Goal: Communication & Community: Share content

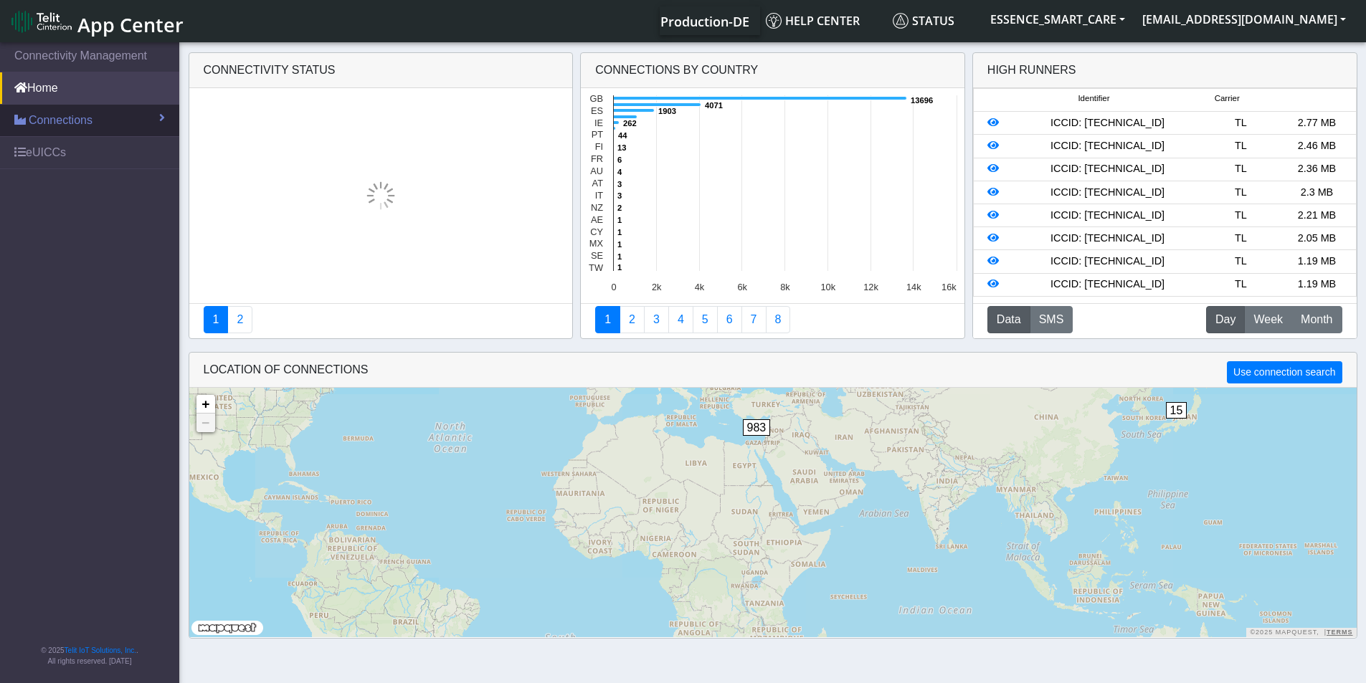
click at [82, 123] on span "Connections" at bounding box center [61, 120] width 64 height 17
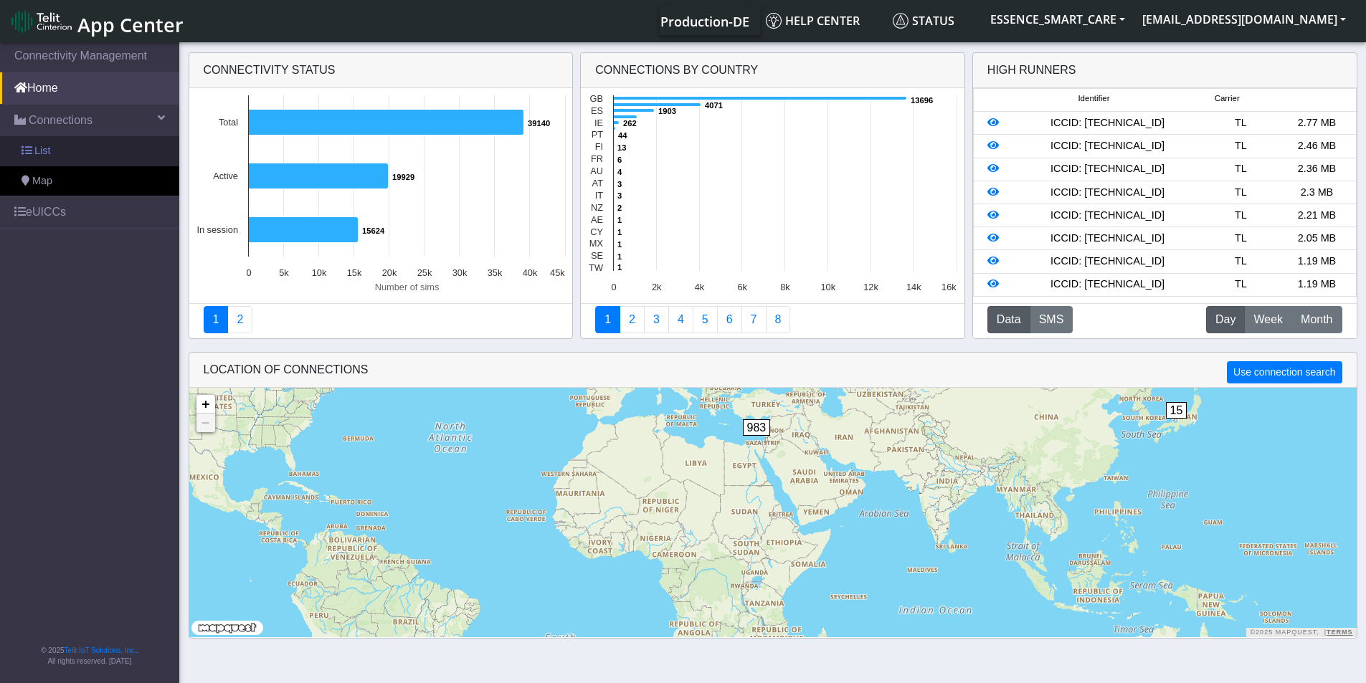
click at [76, 155] on link "List" at bounding box center [89, 151] width 179 height 30
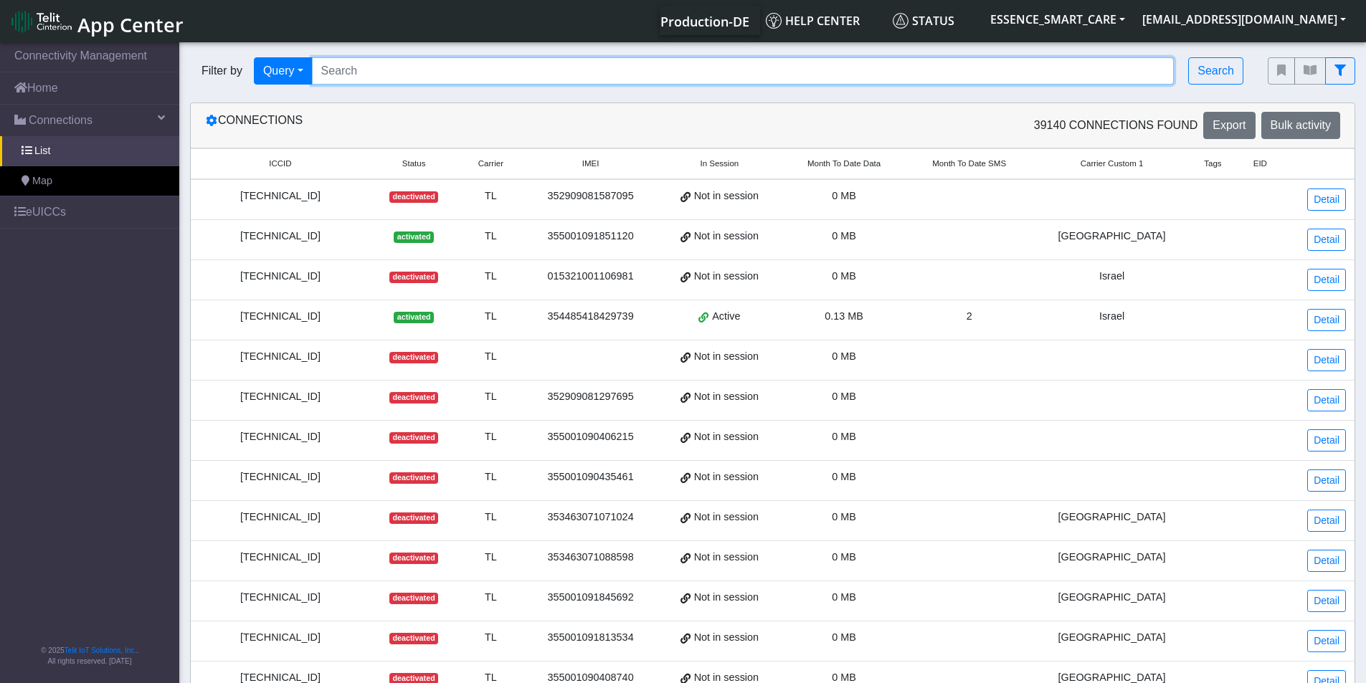
click at [409, 59] on input "Search..." at bounding box center [743, 70] width 862 height 27
paste input "89358152000000894610"
type input "89358152000000894610"
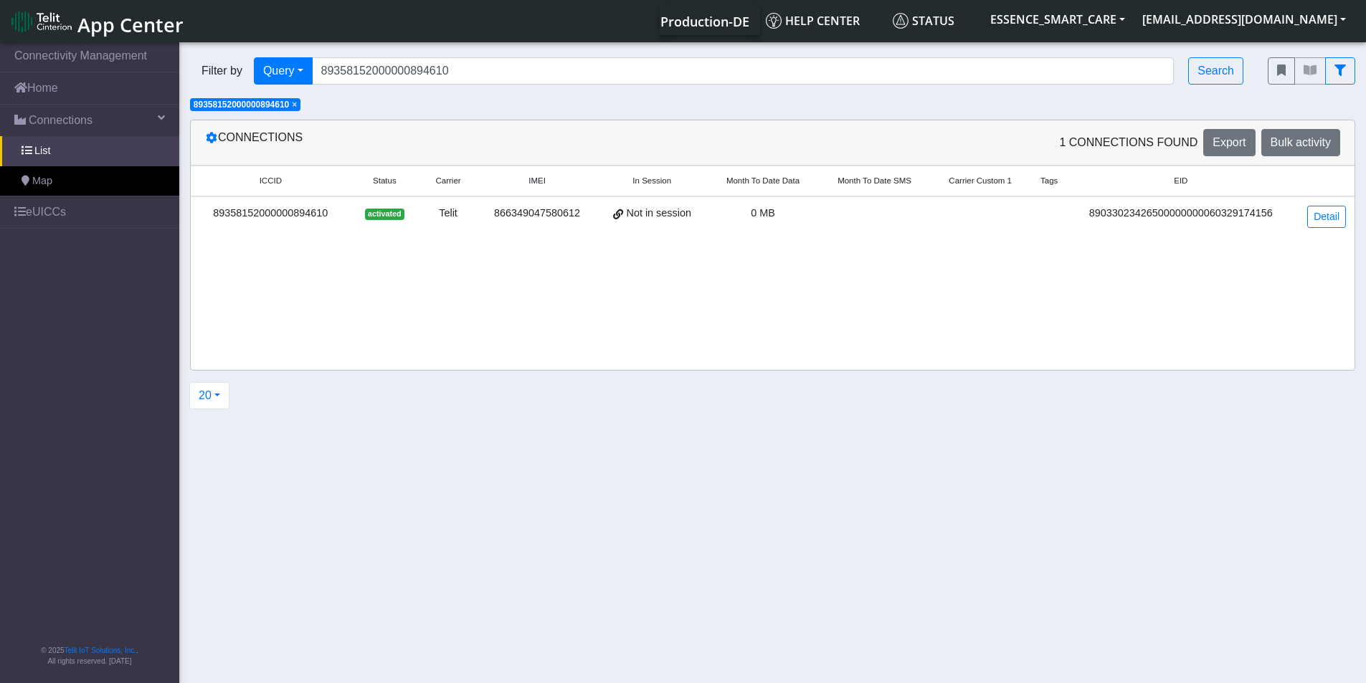
click at [307, 212] on div "89358152000000894610" at bounding box center [270, 214] width 143 height 16
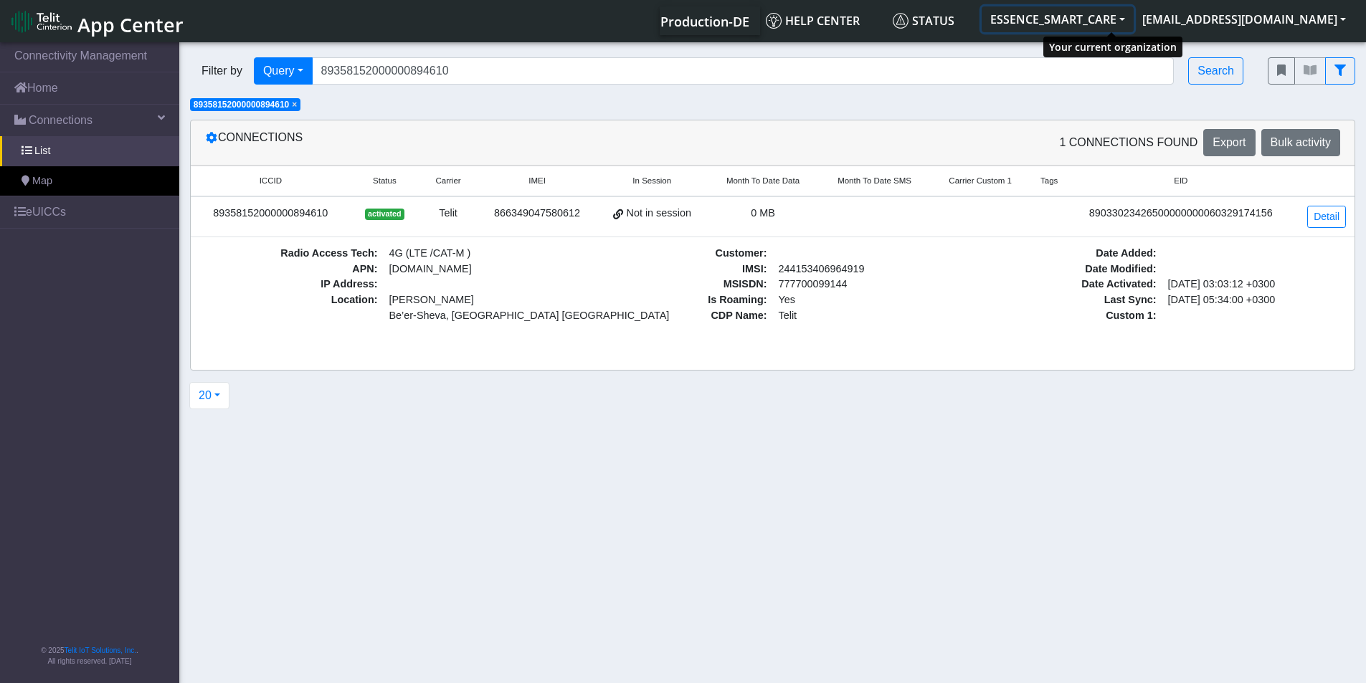
click at [1066, 16] on button "ESSENCE_SMART_CARE" at bounding box center [1057, 19] width 152 height 26
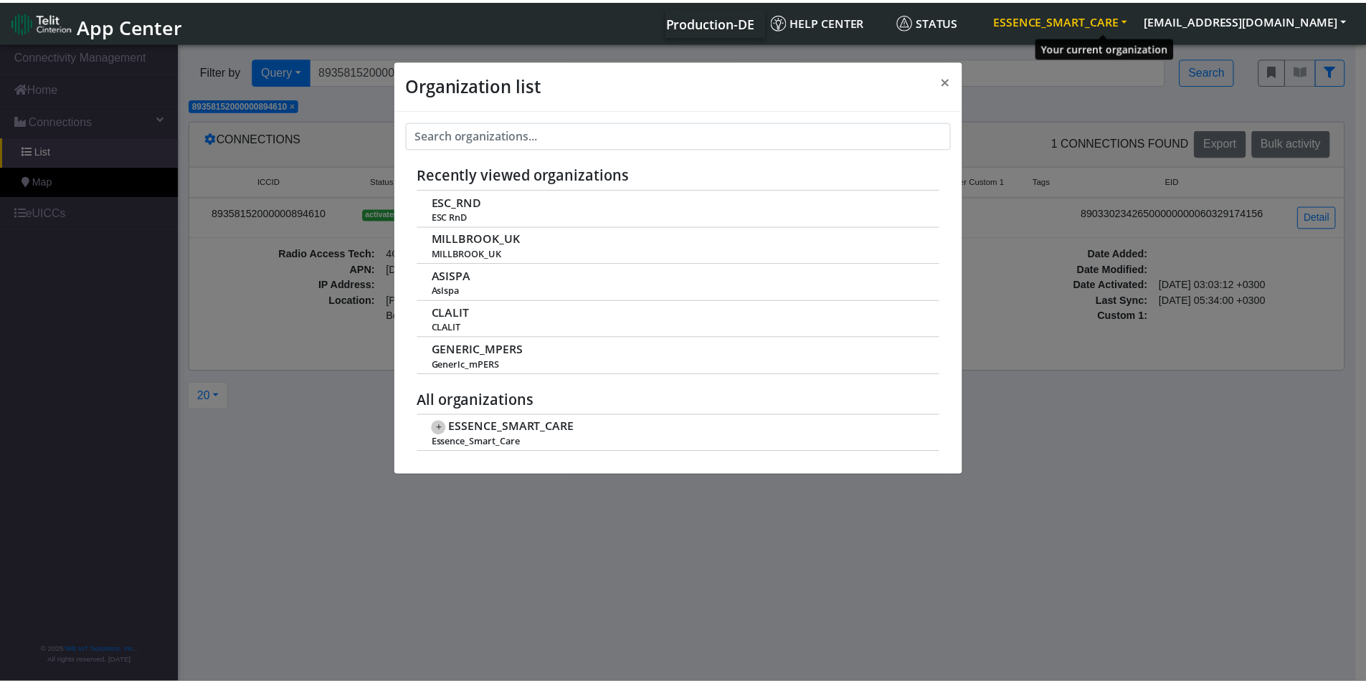
scroll to position [5, 0]
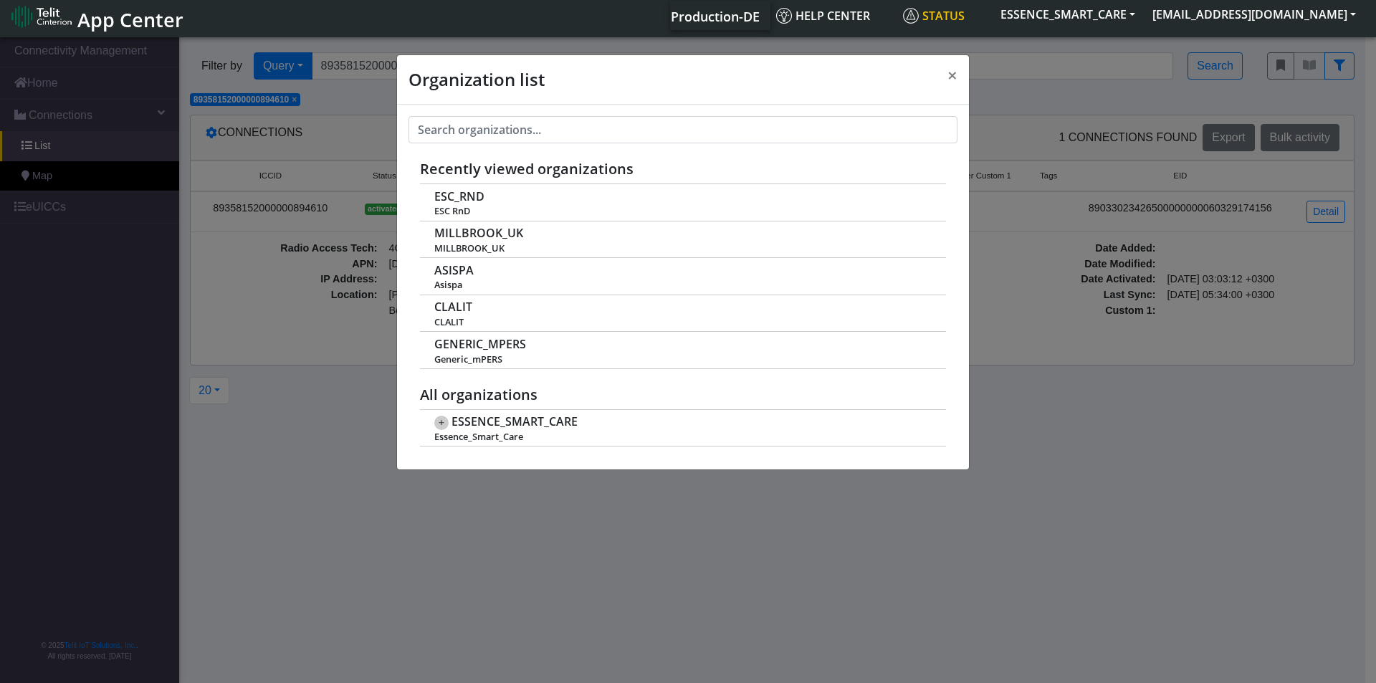
click at [992, 15] on link "Status" at bounding box center [944, 15] width 95 height 29
click at [954, 80] on span "×" at bounding box center [953, 75] width 10 height 24
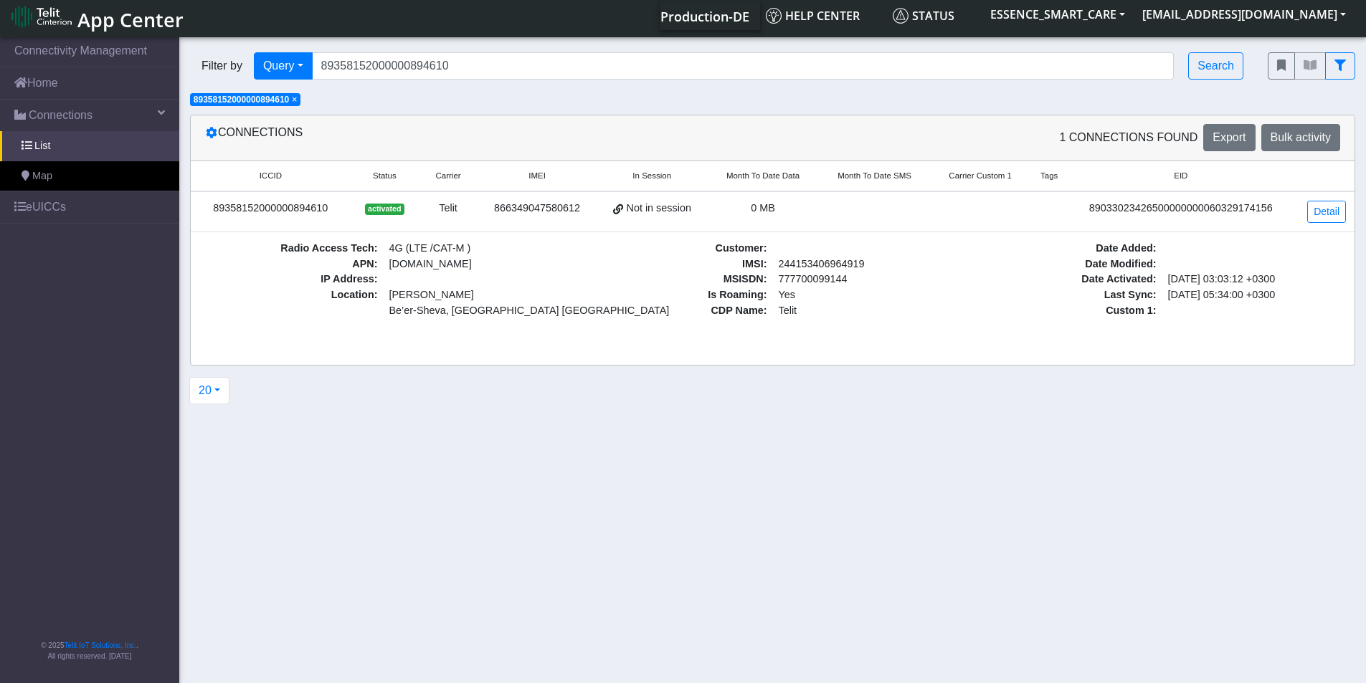
click at [259, 204] on div "89358152000000894610" at bounding box center [270, 209] width 143 height 16
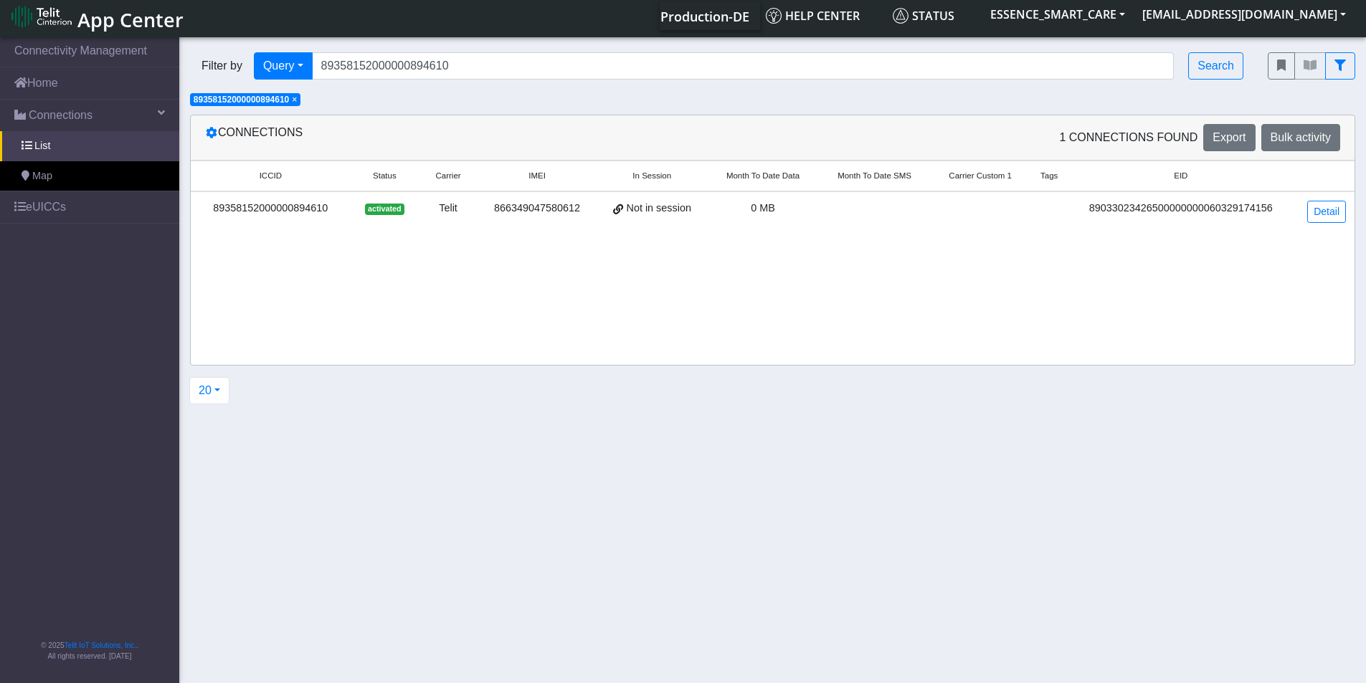
click at [259, 204] on div "89358152000000894610" at bounding box center [270, 209] width 143 height 16
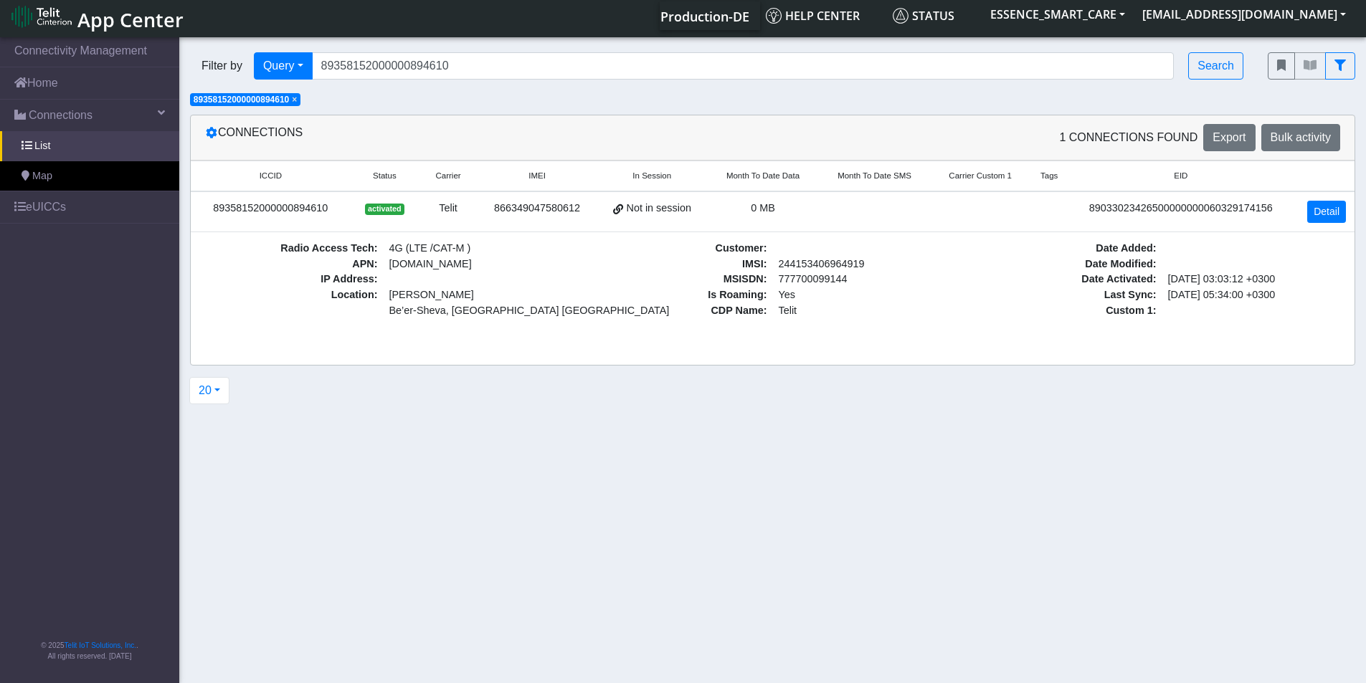
drag, startPoint x: 1303, startPoint y: 209, endPoint x: 1315, endPoint y: 207, distance: 12.3
click at [1313, 207] on td "Detail" at bounding box center [1323, 211] width 61 height 41
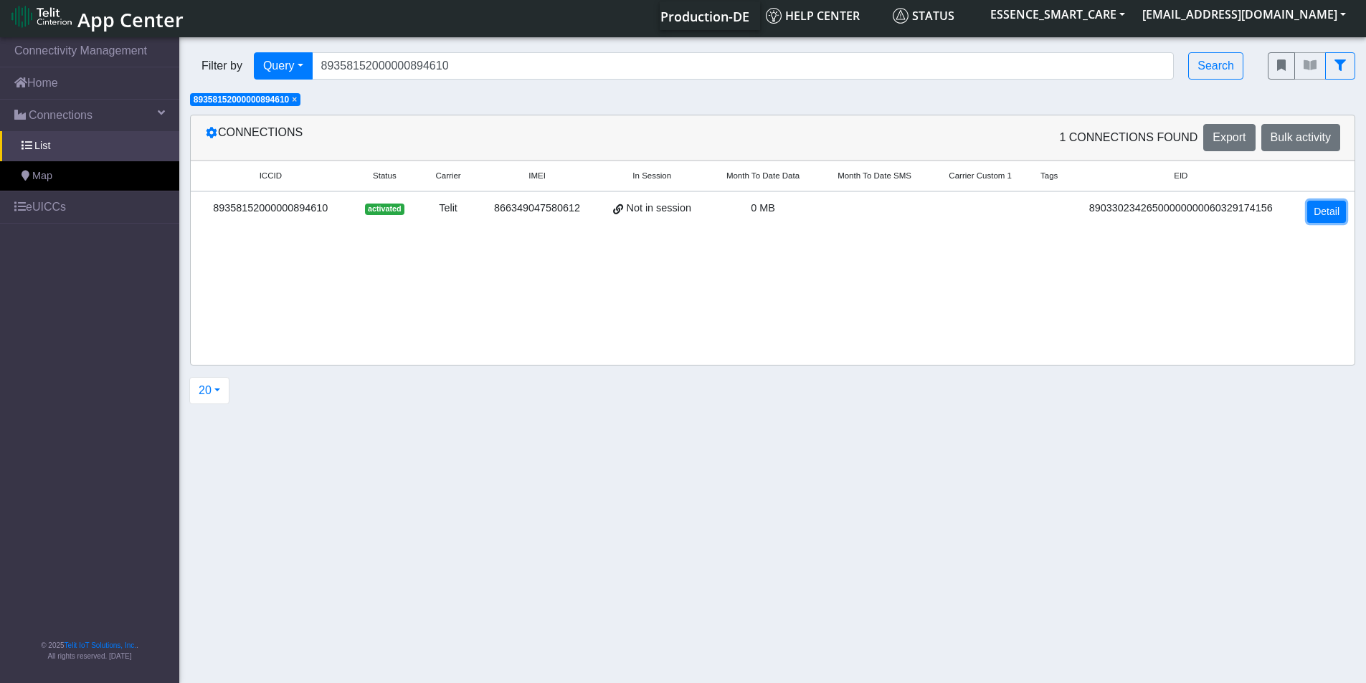
click at [1315, 209] on link "Detail" at bounding box center [1326, 212] width 39 height 22
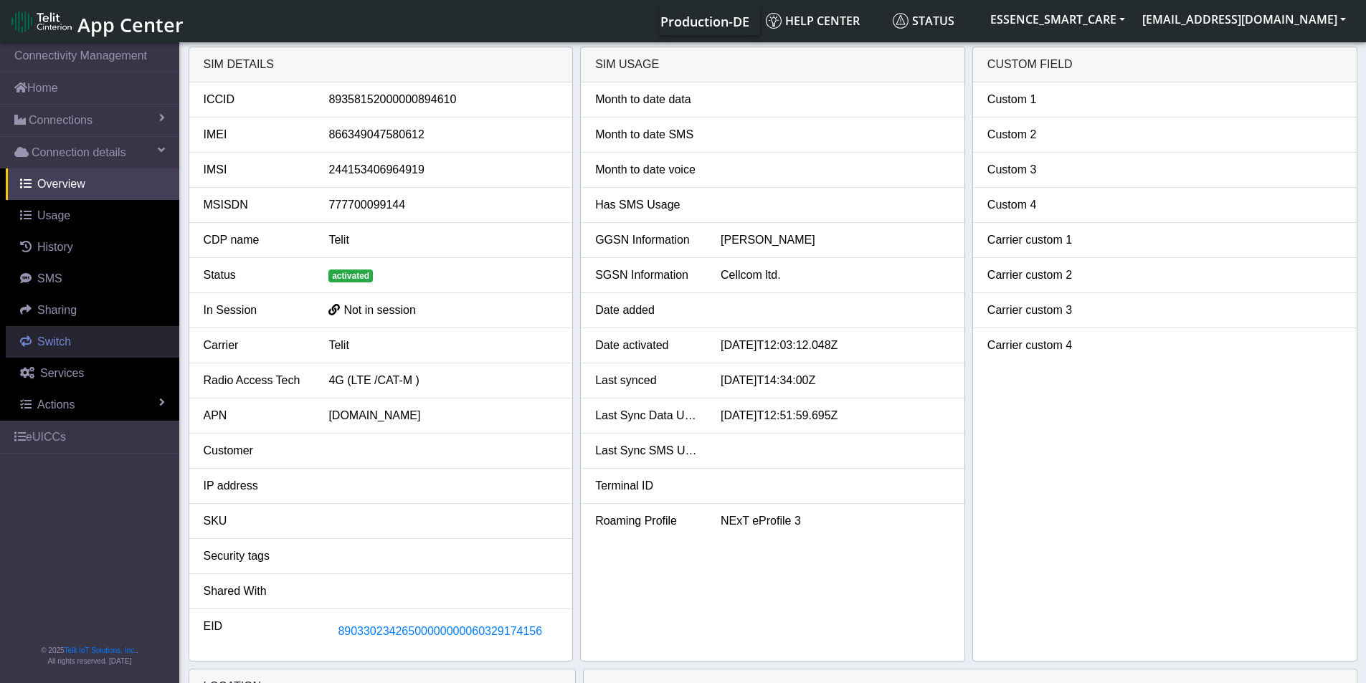
click at [52, 341] on span "Switch" at bounding box center [54, 341] width 34 height 12
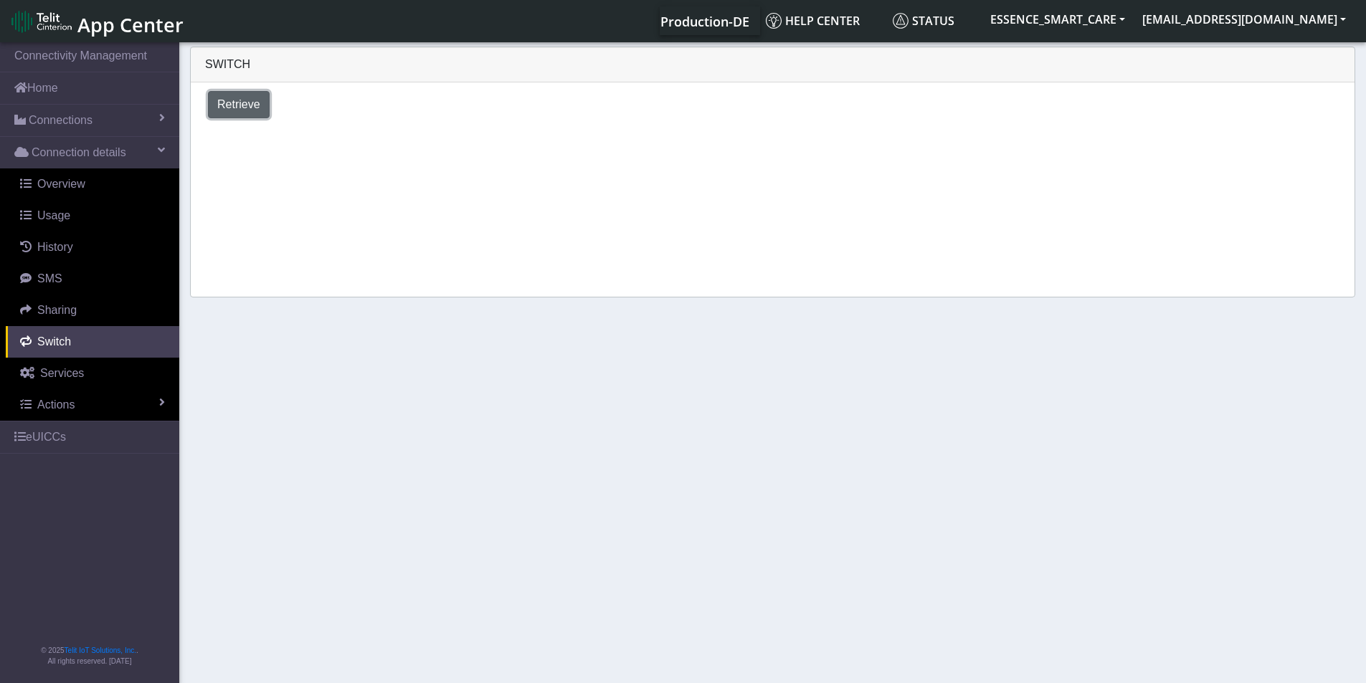
click at [244, 110] on span "Retrieve" at bounding box center [238, 104] width 43 height 12
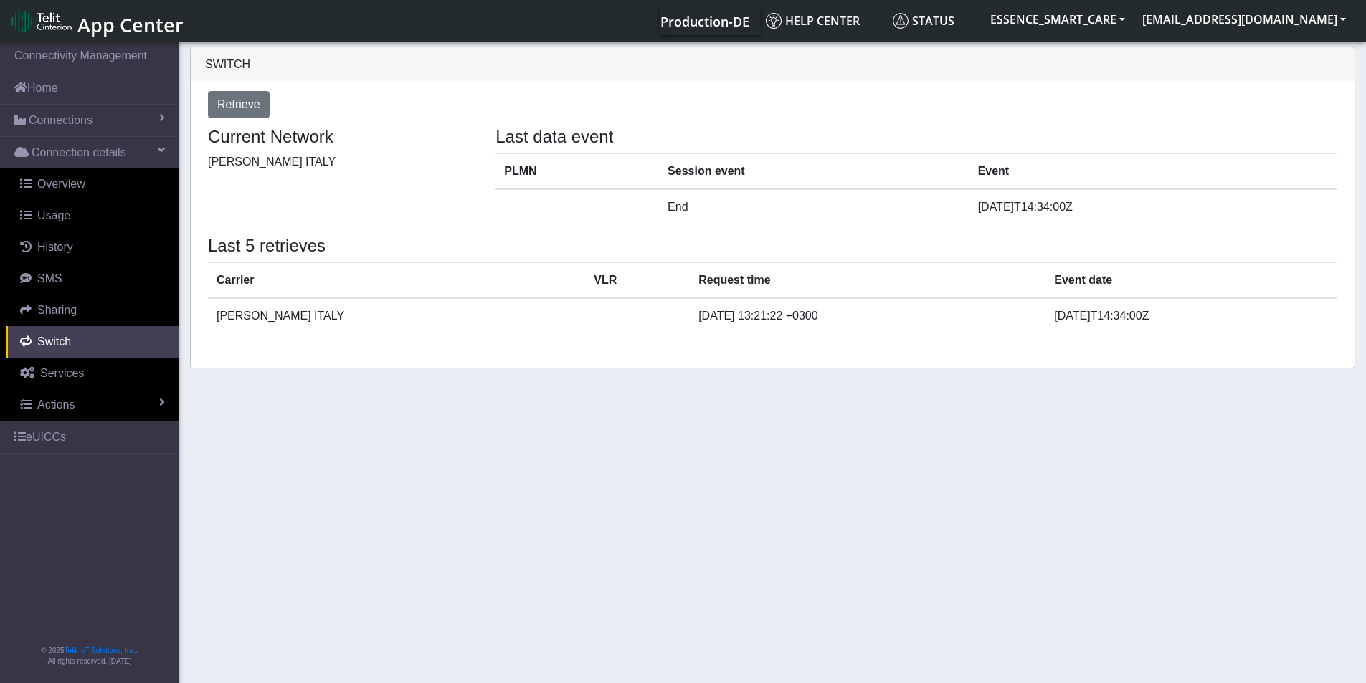
select select "Israel"
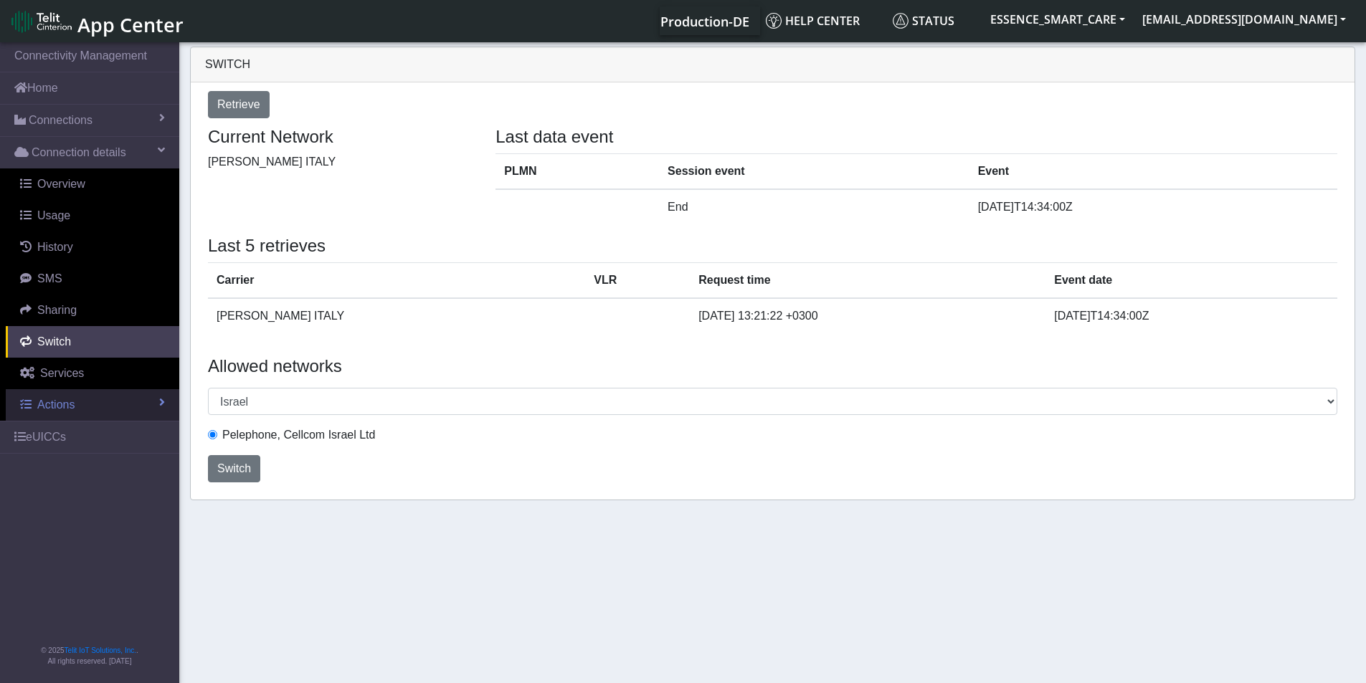
click at [72, 409] on span "Actions" at bounding box center [55, 405] width 37 height 12
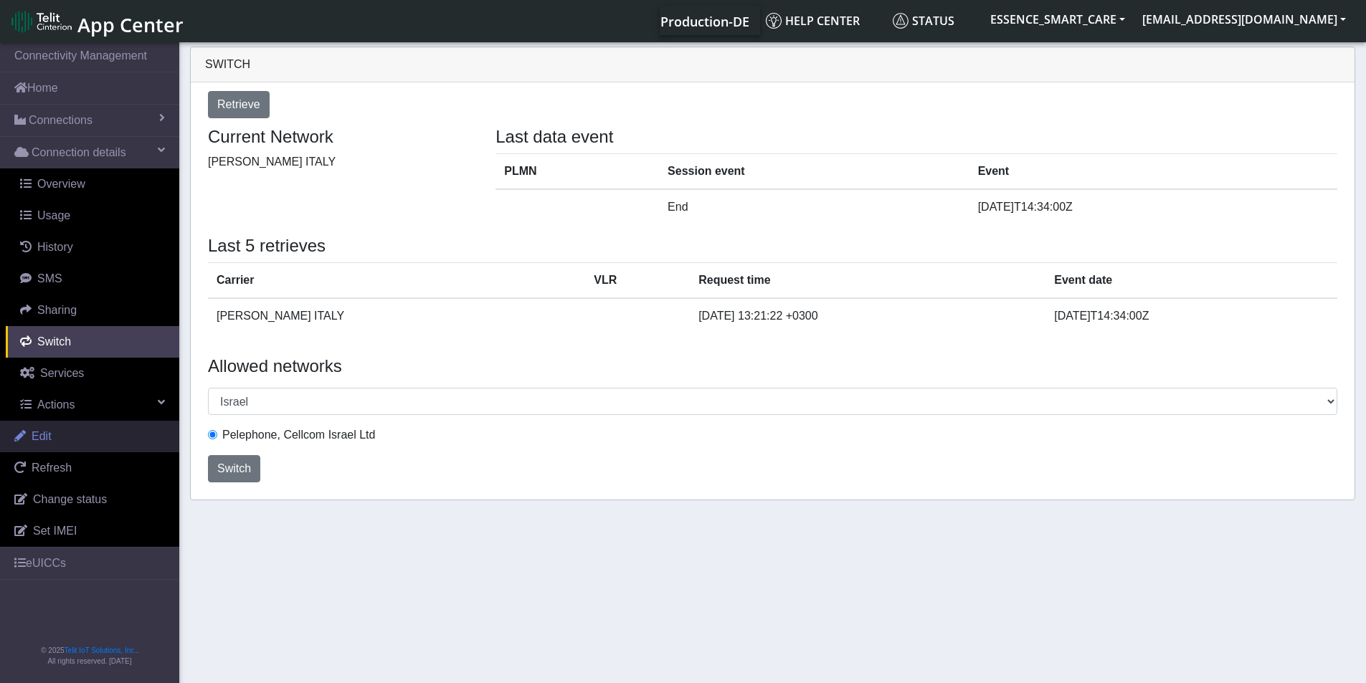
click at [60, 433] on link "Edit" at bounding box center [89, 437] width 179 height 32
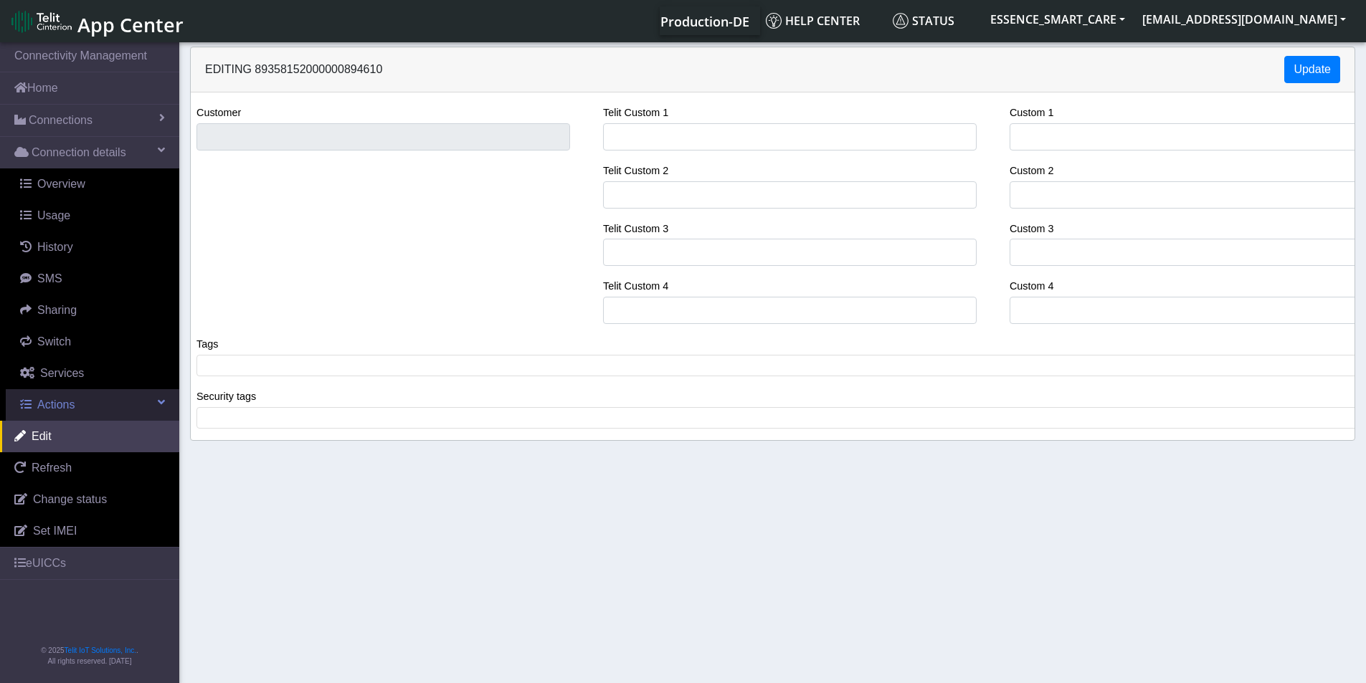
click at [148, 406] on link "Actions" at bounding box center [92, 405] width 173 height 32
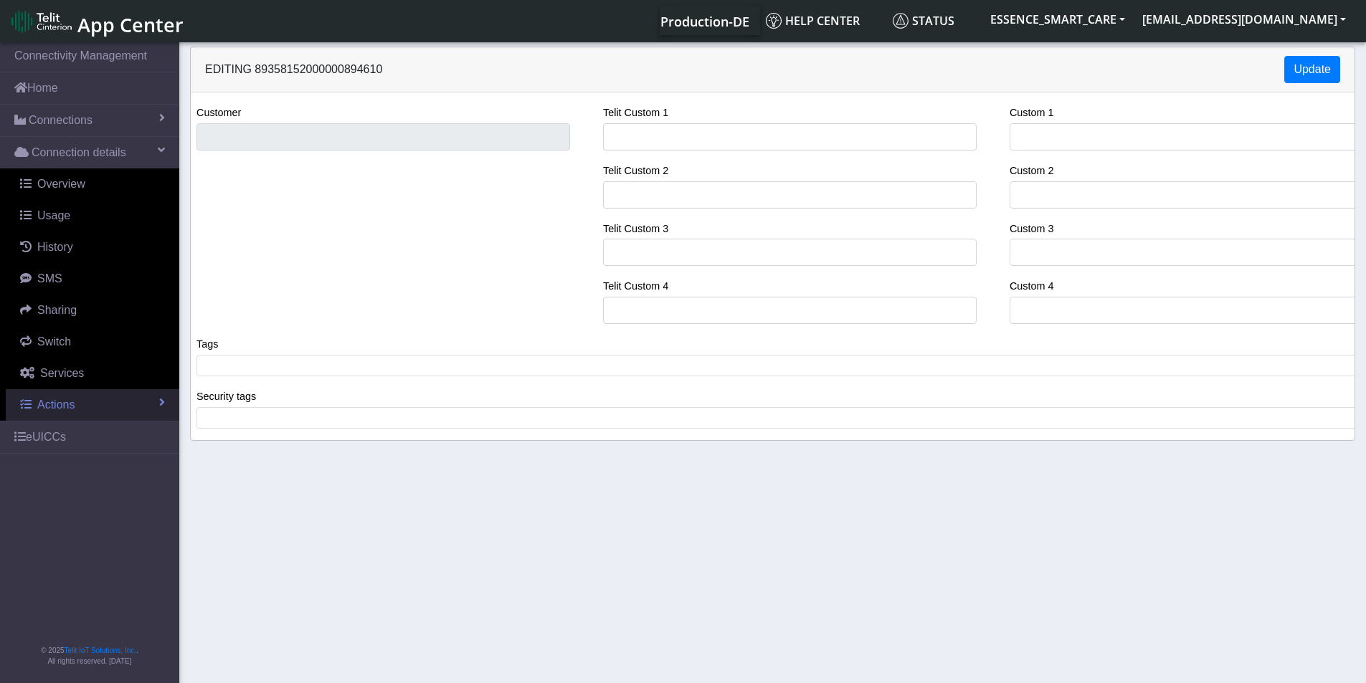
click at [148, 406] on link "Actions" at bounding box center [92, 405] width 173 height 32
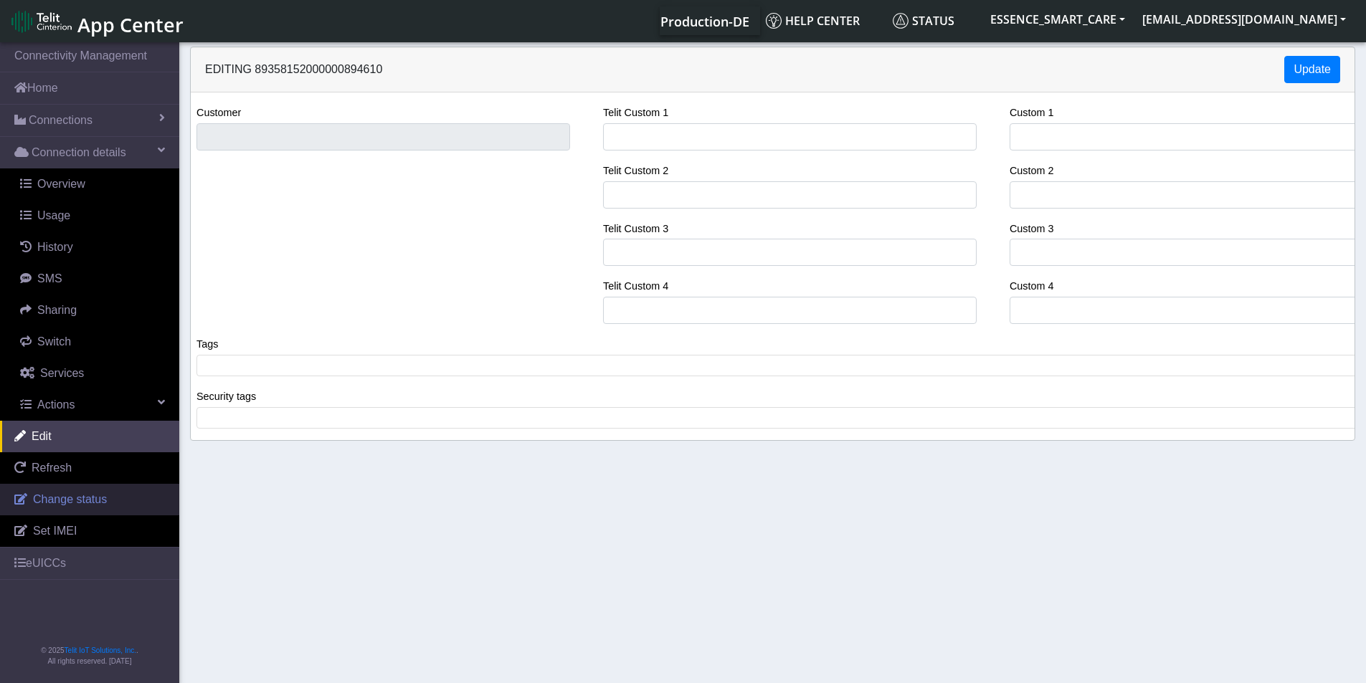
click at [71, 495] on span "Change status" at bounding box center [70, 499] width 74 height 12
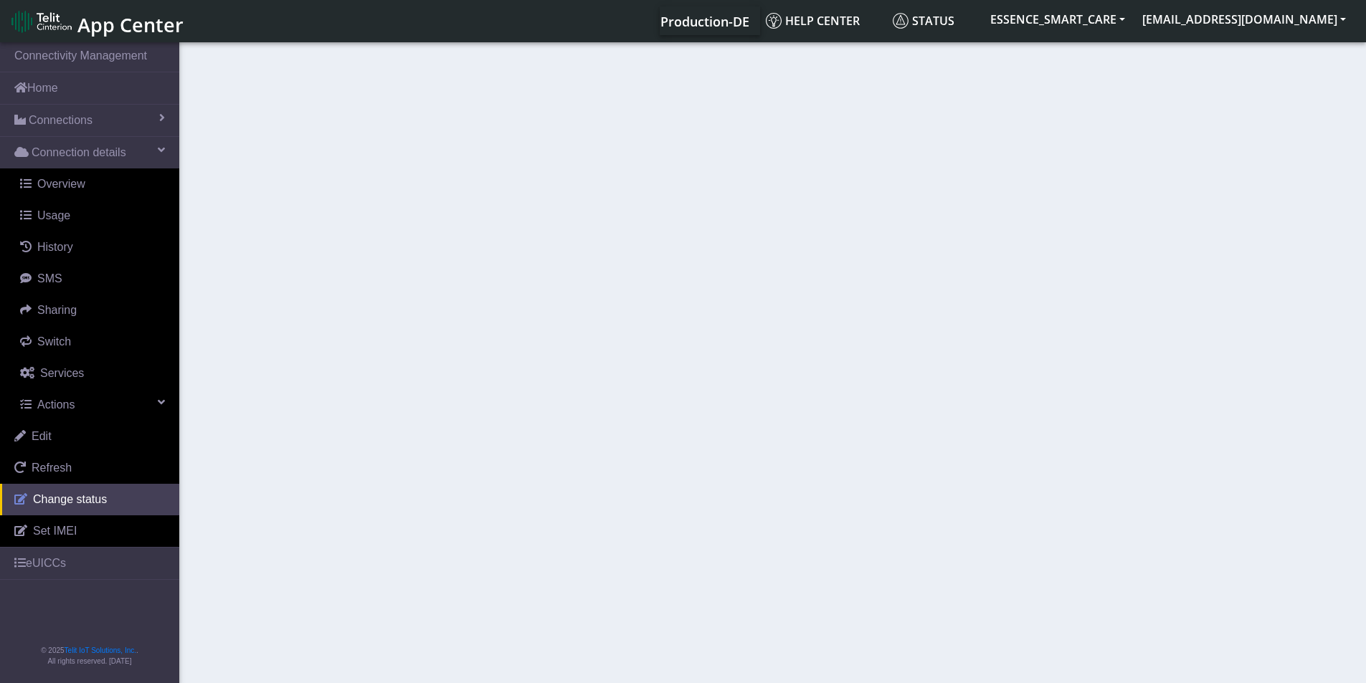
select select "activated"
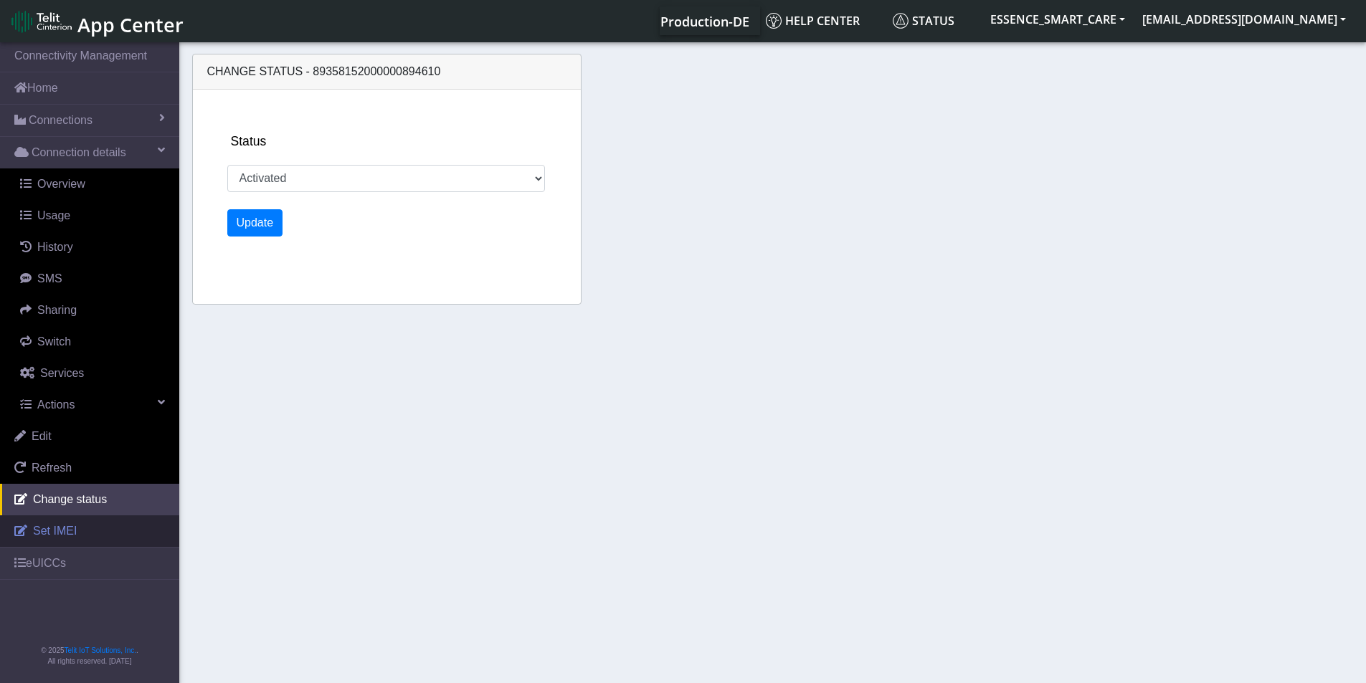
click at [53, 528] on span "Set IMEI" at bounding box center [55, 531] width 44 height 12
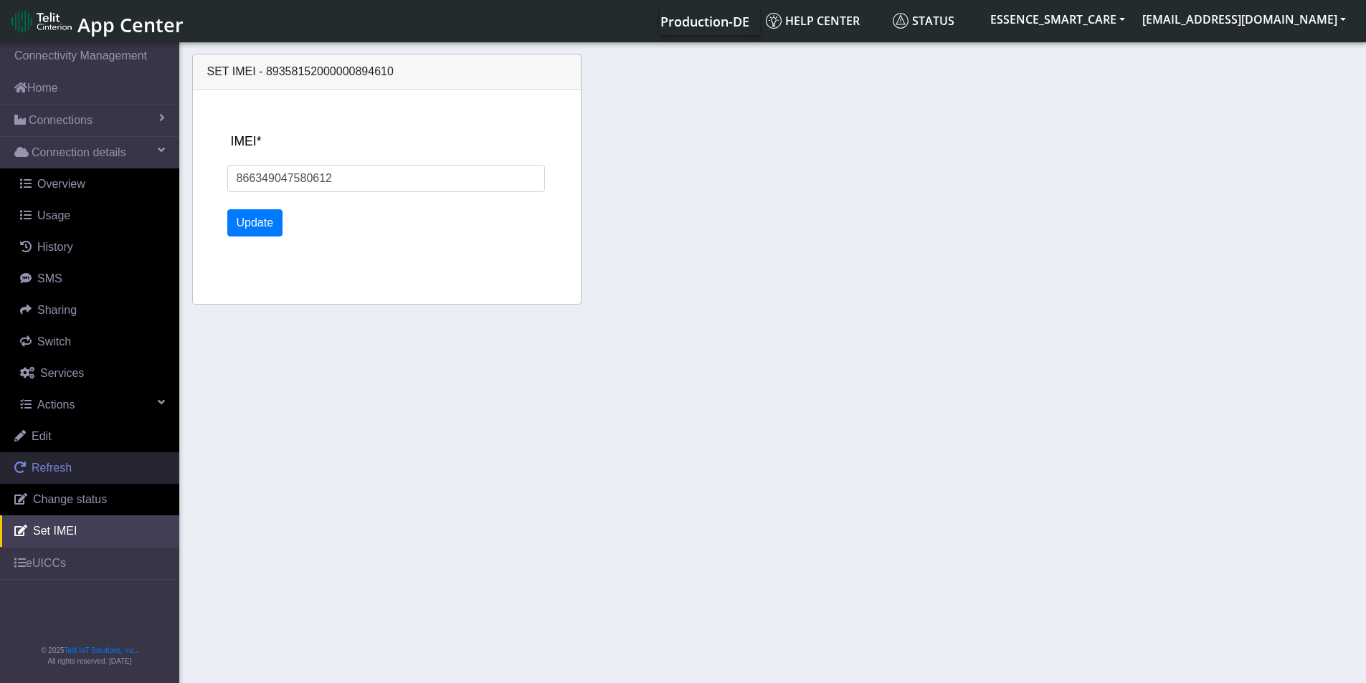
click at [59, 467] on span "Refresh" at bounding box center [52, 468] width 40 height 12
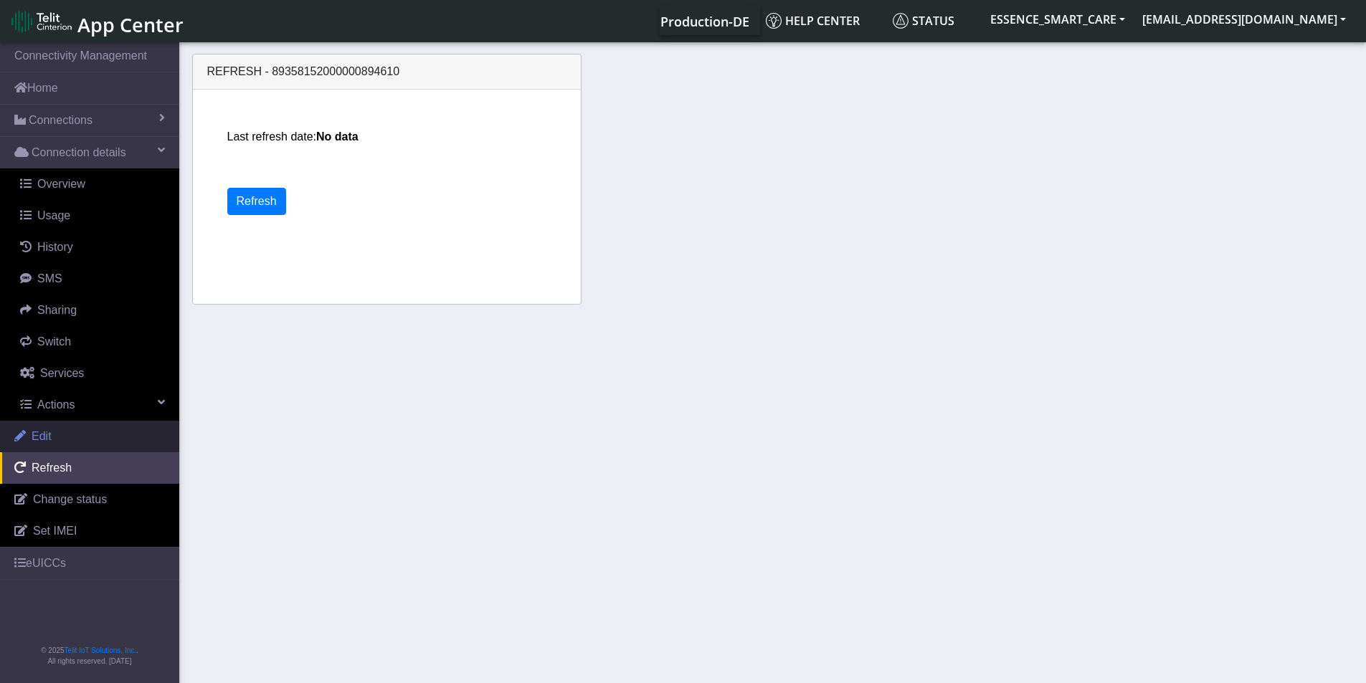
click at [58, 439] on link "Edit" at bounding box center [89, 437] width 179 height 32
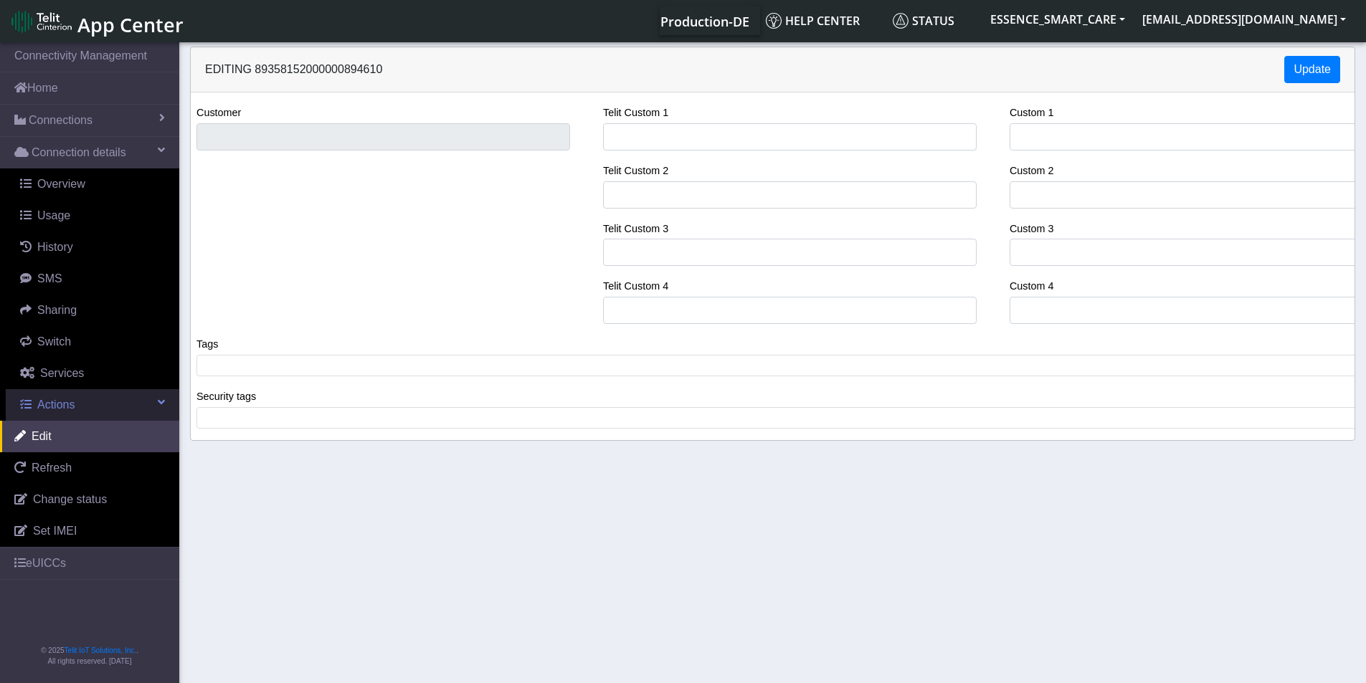
click at [127, 409] on link "Actions" at bounding box center [92, 405] width 173 height 32
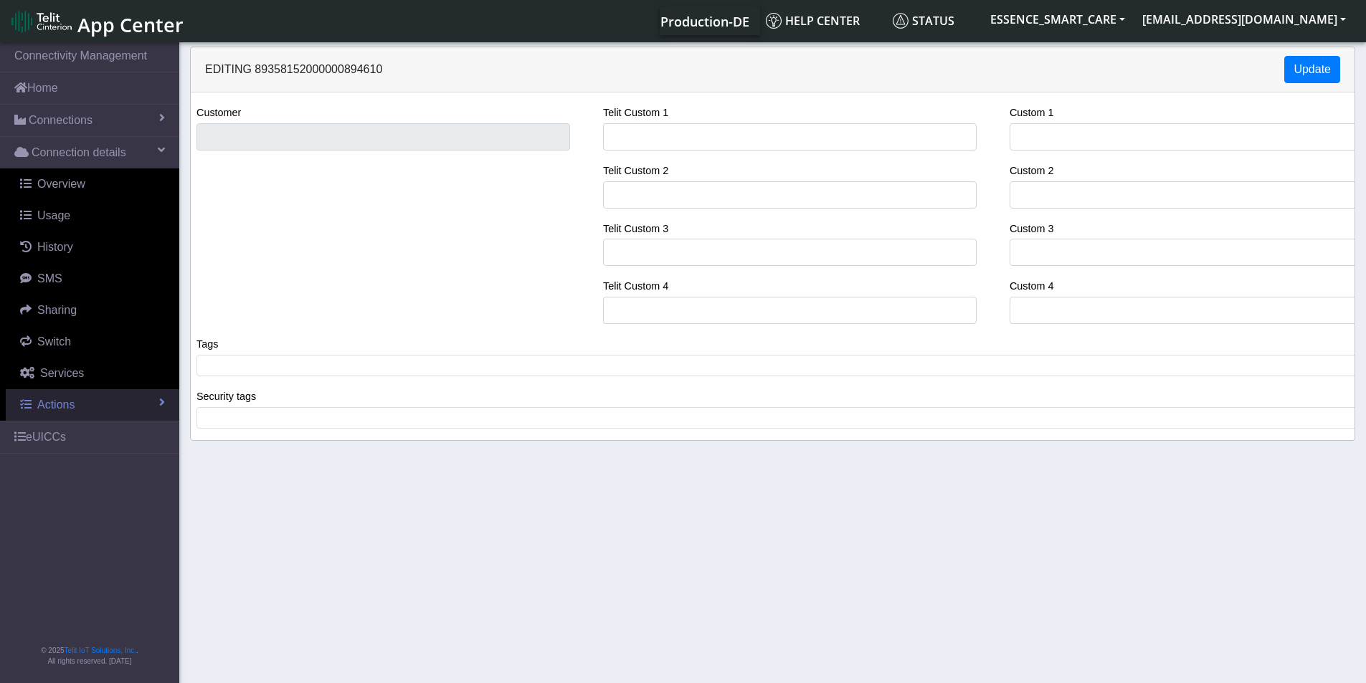
click at [127, 409] on link "Actions" at bounding box center [92, 405] width 173 height 32
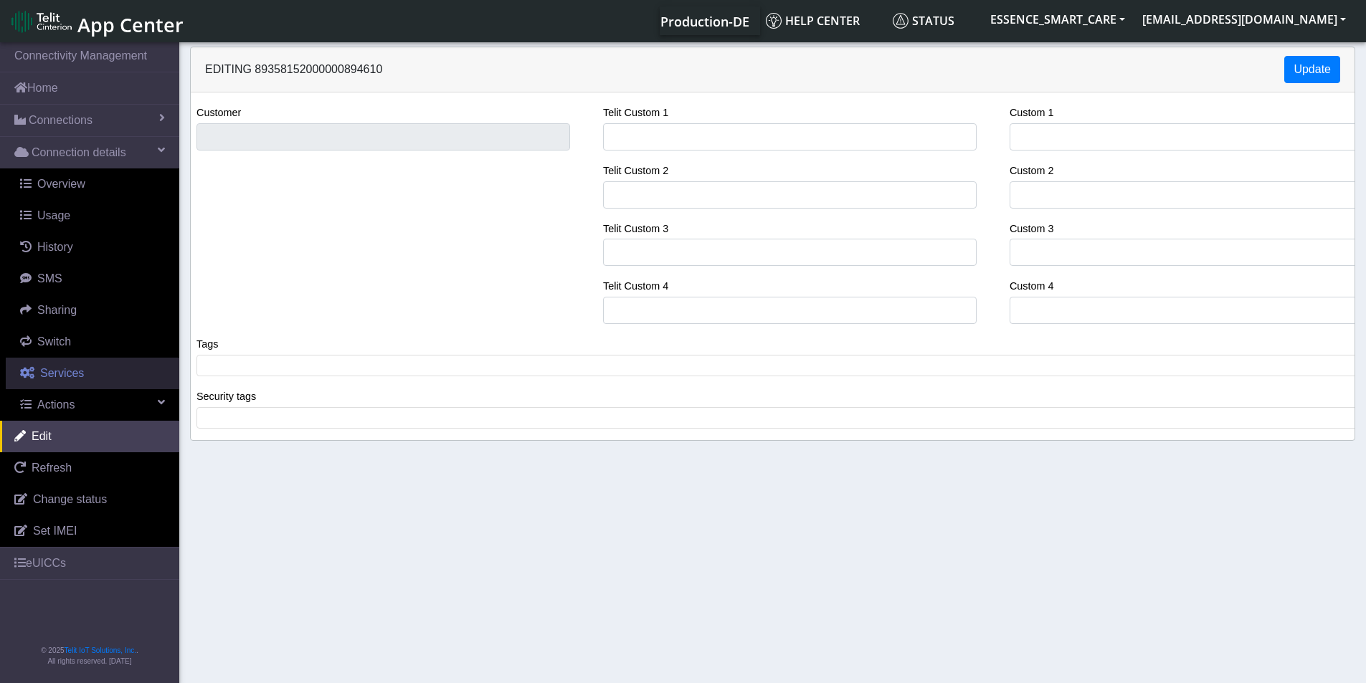
click at [110, 378] on link "Services" at bounding box center [92, 374] width 173 height 32
select select "2: 6"
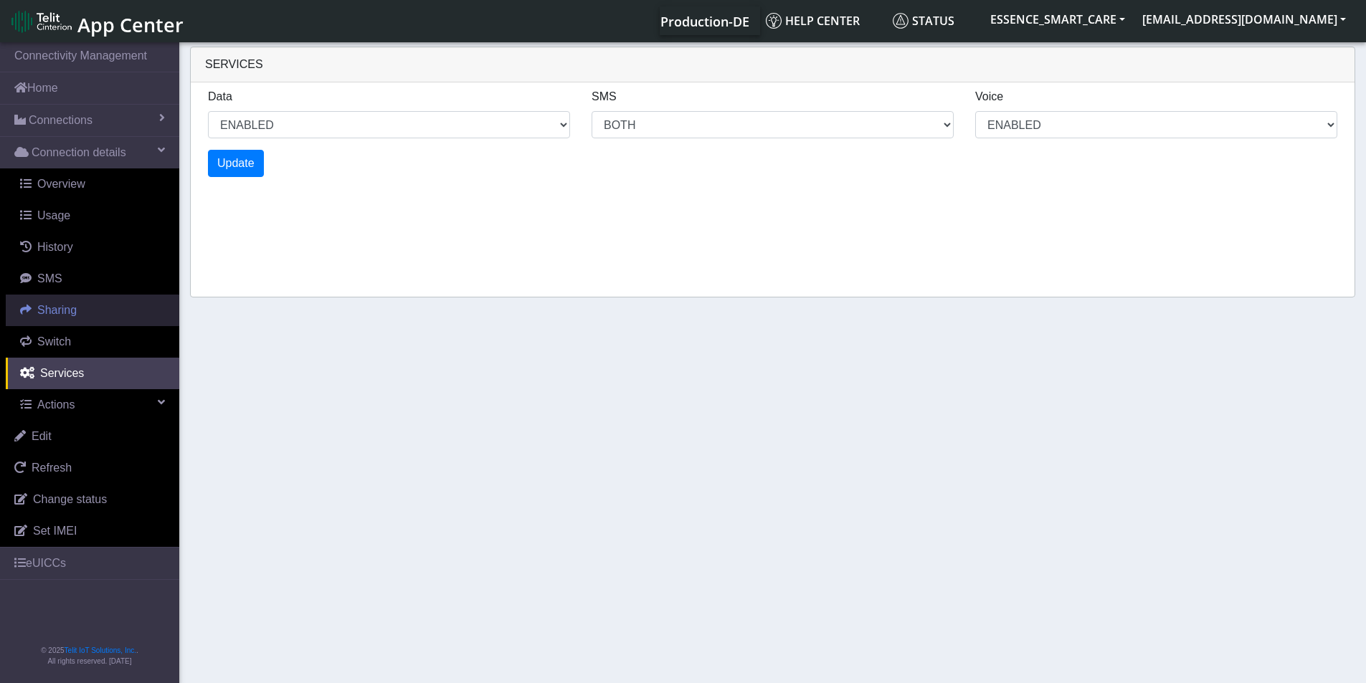
click at [92, 317] on link "Sharing" at bounding box center [92, 311] width 173 height 32
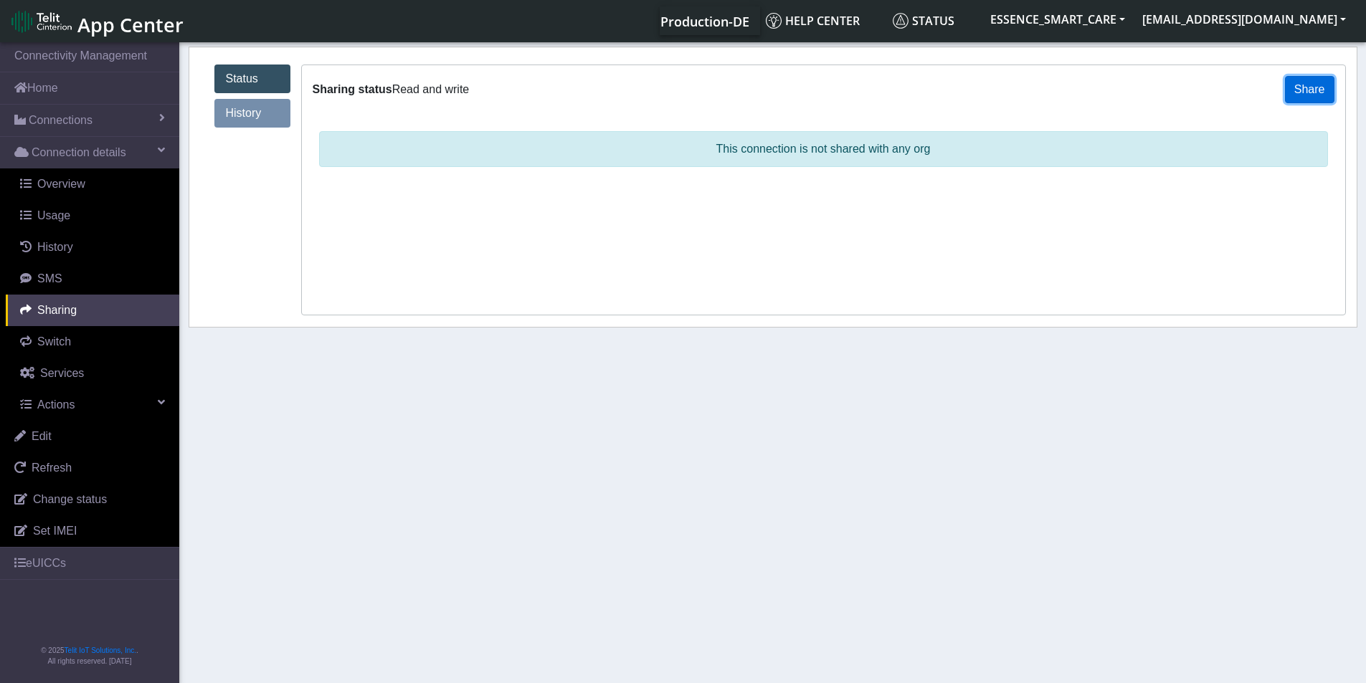
click at [1325, 94] on button "Share" at bounding box center [1309, 89] width 49 height 27
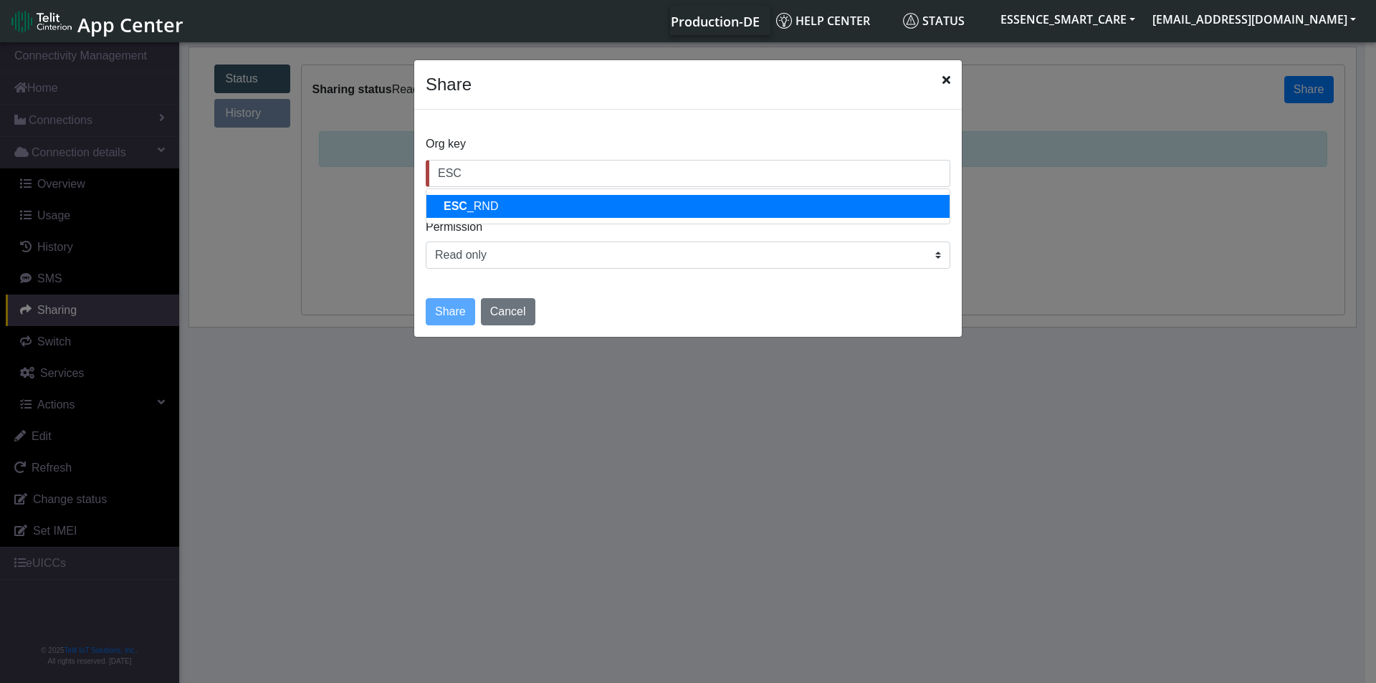
click at [581, 194] on ngb-typeahead-window "ESC _RND" at bounding box center [688, 207] width 525 height 36
click at [579, 198] on button "ESC _RND" at bounding box center [688, 206] width 523 height 23
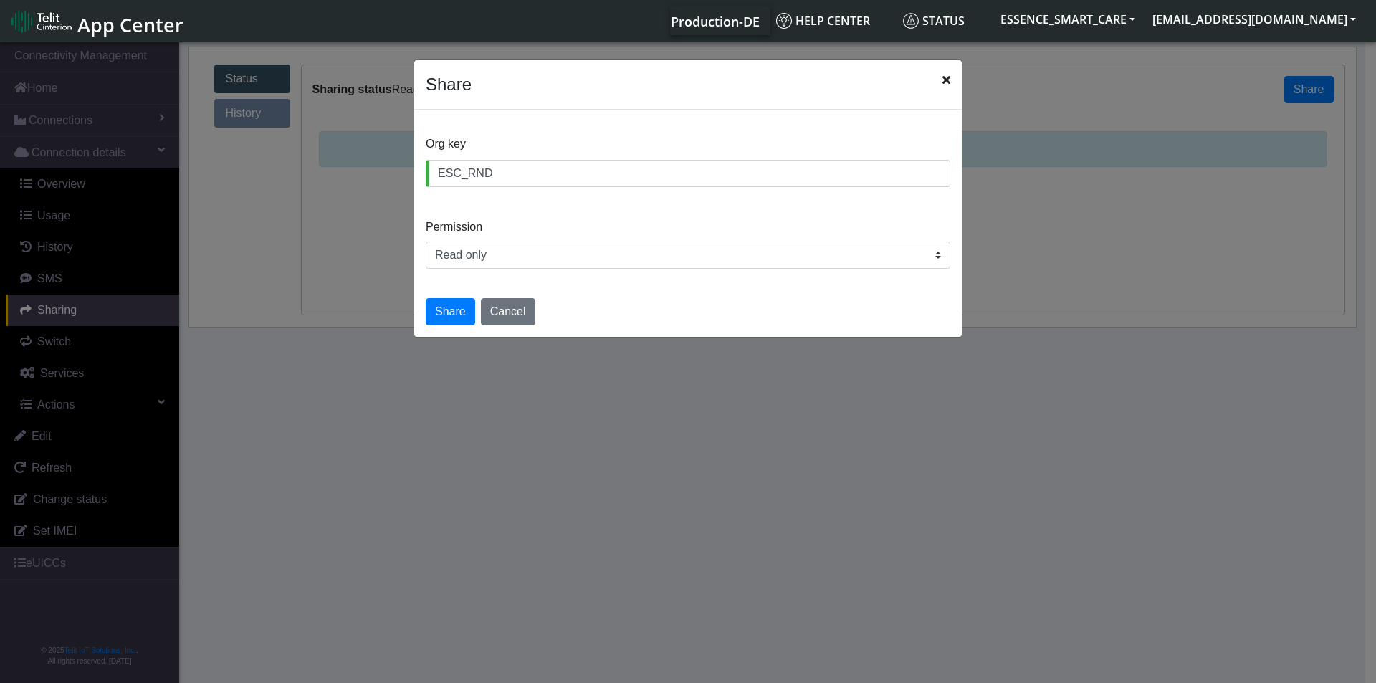
type input "ESC_RND"
click at [559, 249] on select "Read only Read and write" at bounding box center [688, 255] width 525 height 27
select select "rw"
click at [426, 242] on select "Read only Read and write" at bounding box center [688, 255] width 525 height 27
click at [451, 317] on button "Share" at bounding box center [450, 311] width 49 height 27
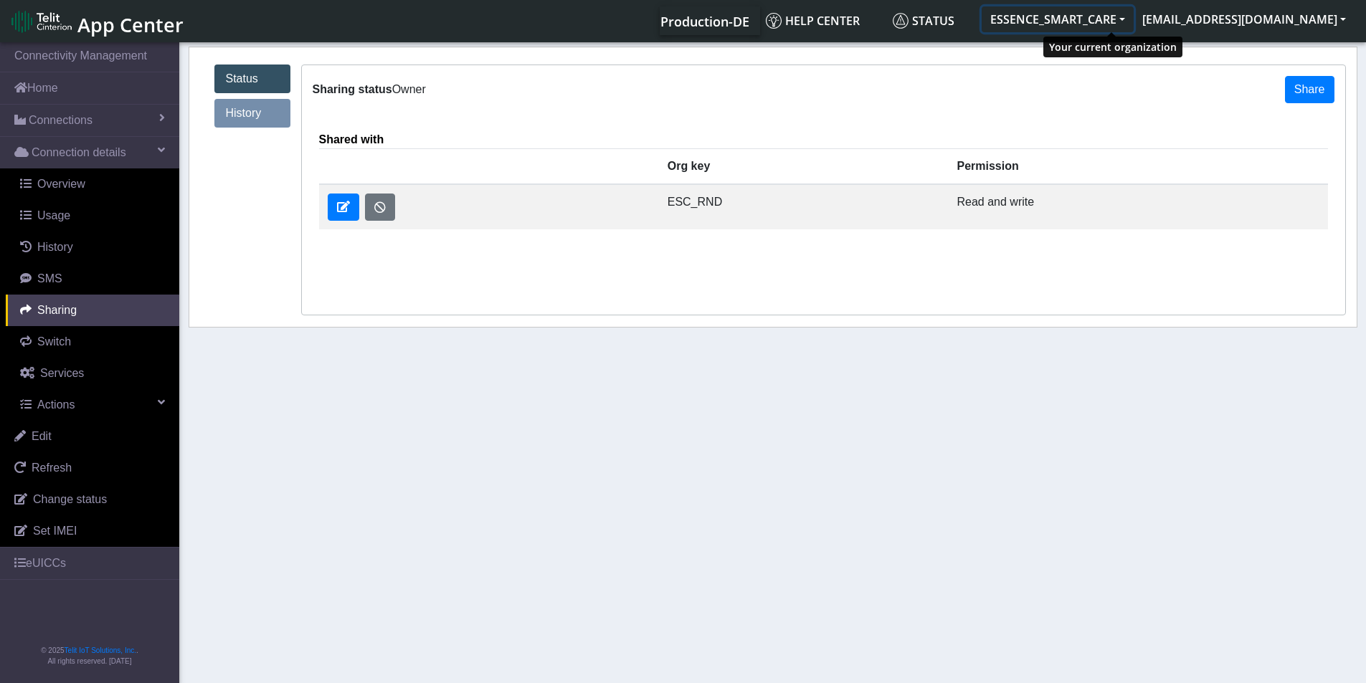
click at [1091, 11] on button "ESSENCE_SMART_CARE" at bounding box center [1057, 19] width 152 height 26
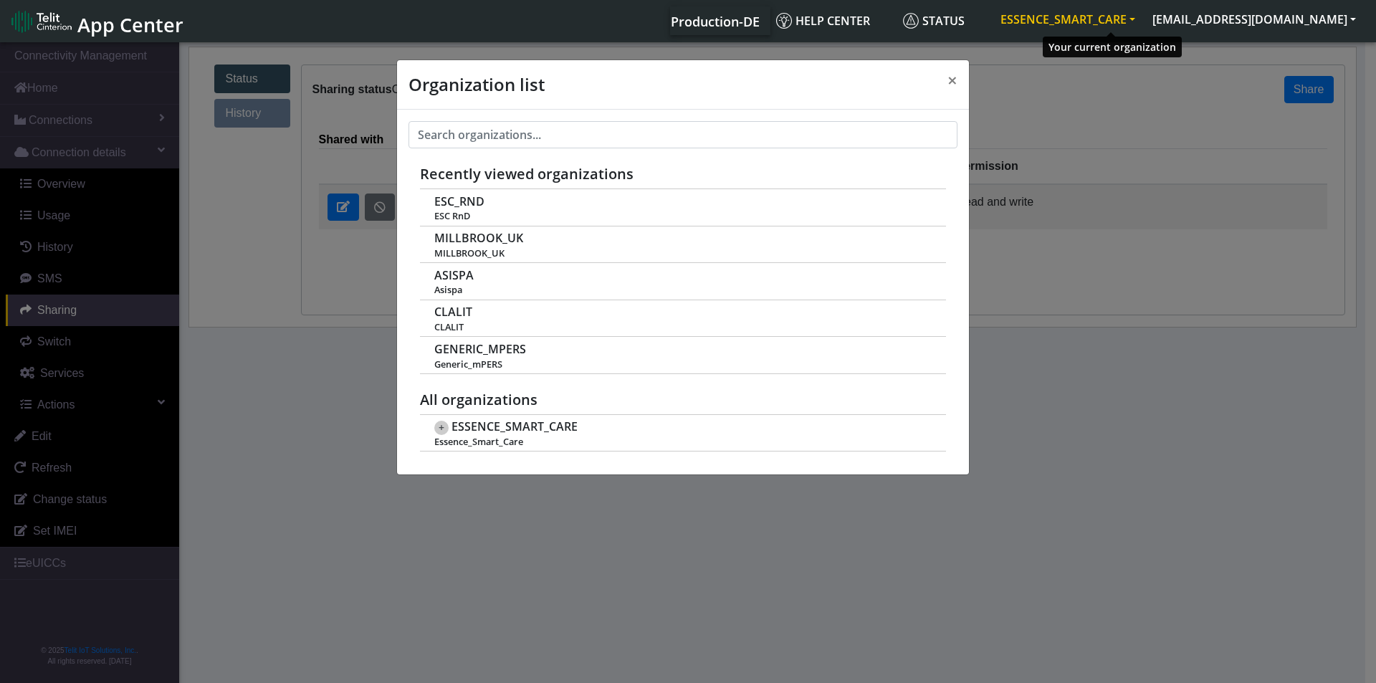
scroll to position [5, 0]
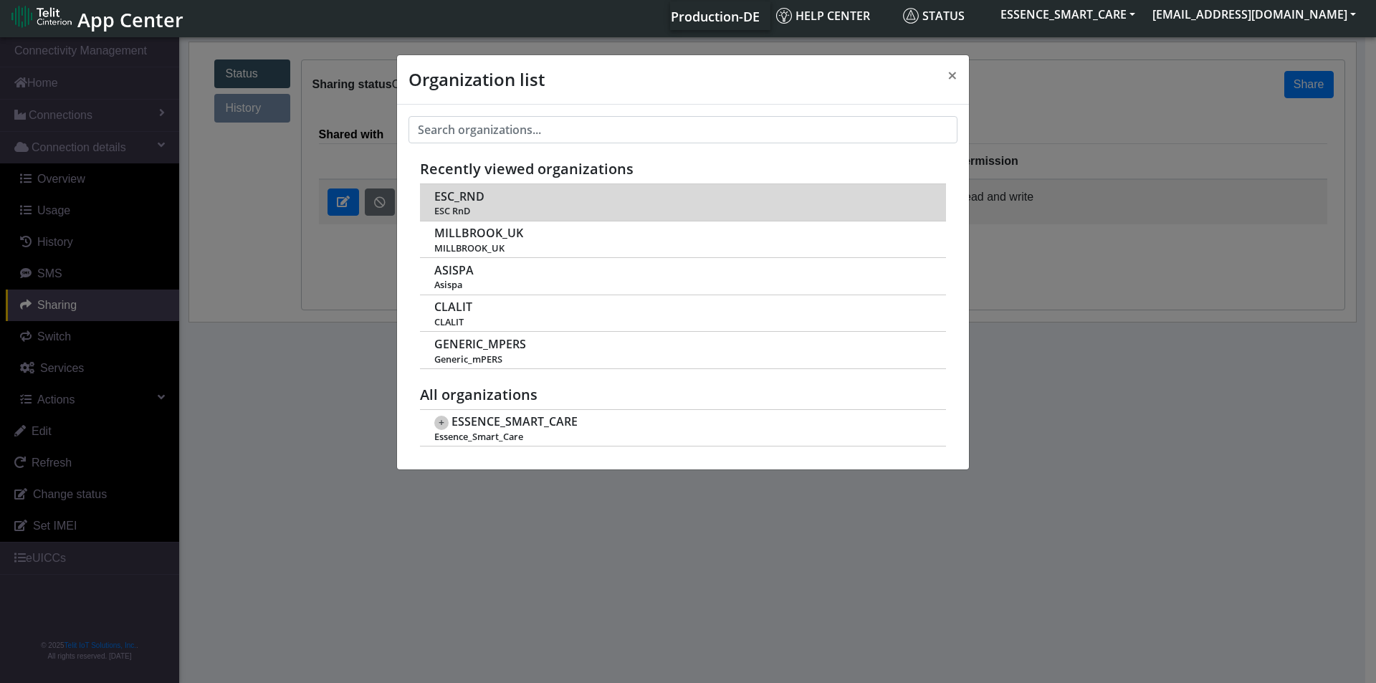
click at [543, 207] on span "ESC RnD" at bounding box center [682, 211] width 496 height 11
click at [468, 199] on span "ESC_RND" at bounding box center [459, 197] width 50 height 14
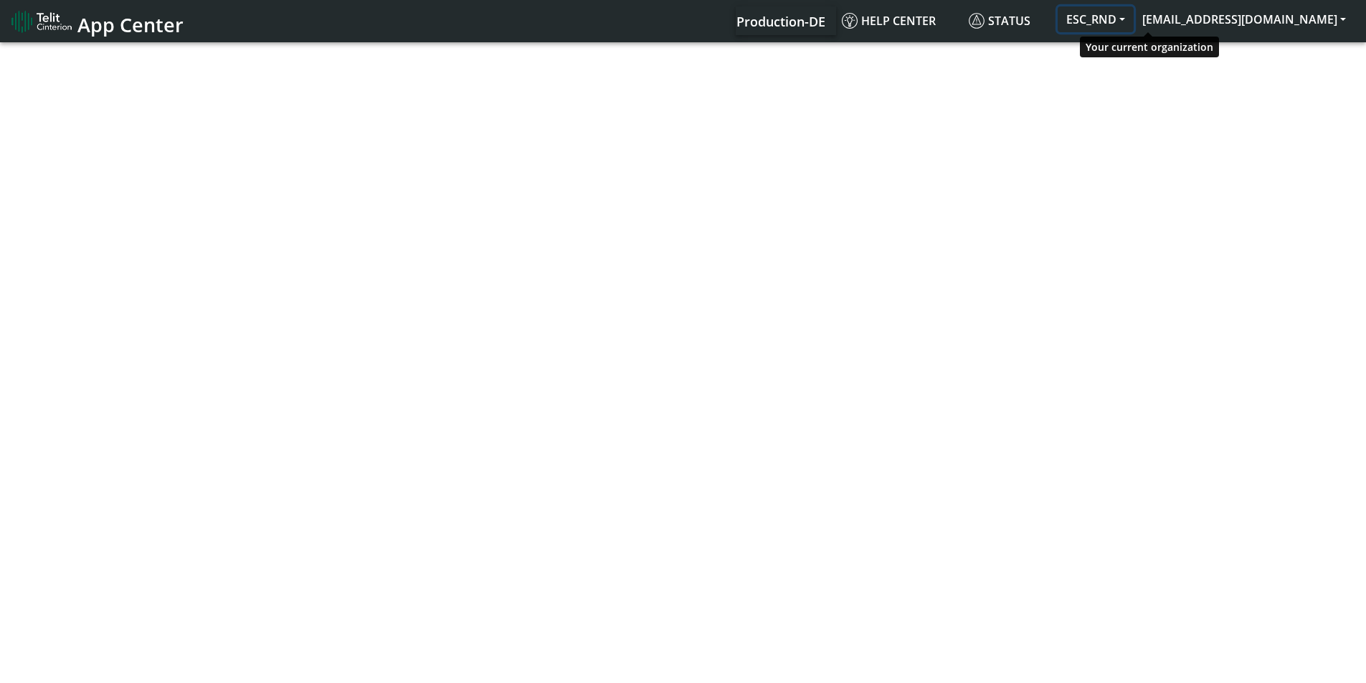
click at [1133, 14] on button "ESC_RND" at bounding box center [1095, 19] width 76 height 26
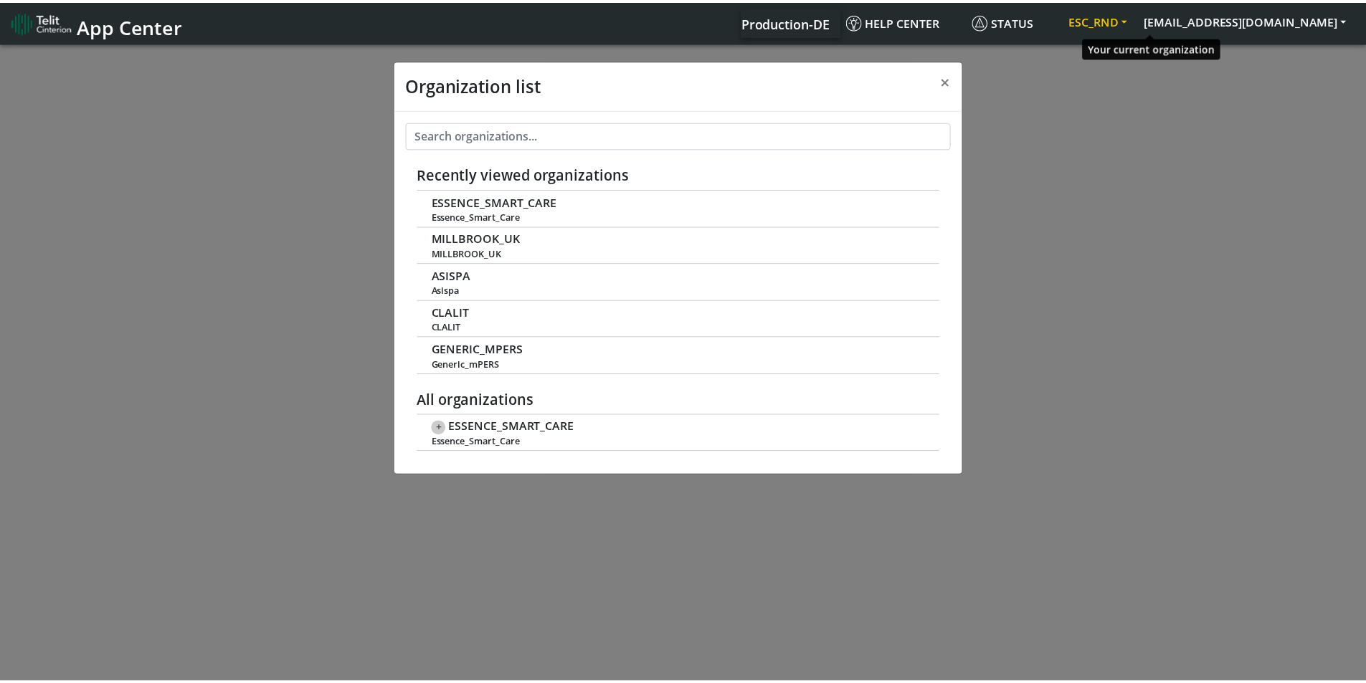
scroll to position [5, 0]
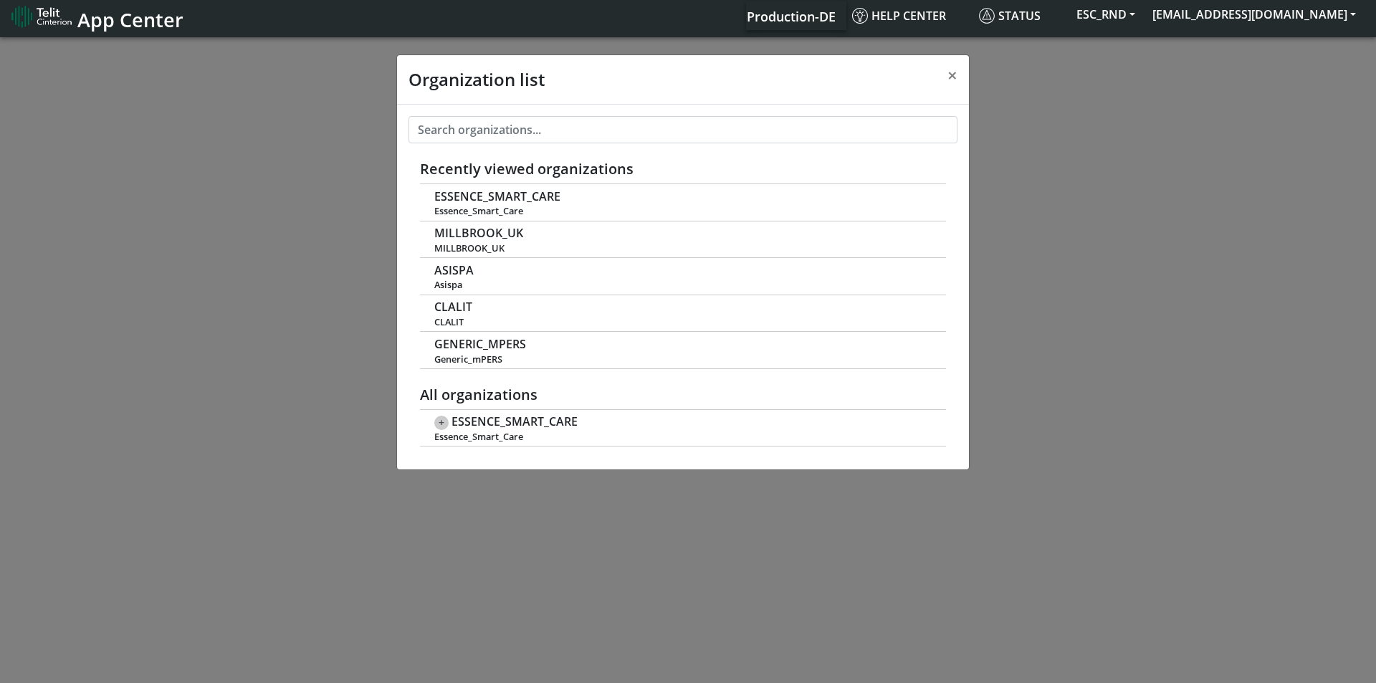
click at [1306, 198] on div "Organization list × Recently viewed organizations ESSENCE_SMART_CARE Essence_Sm…" at bounding box center [688, 358] width 1376 height 649
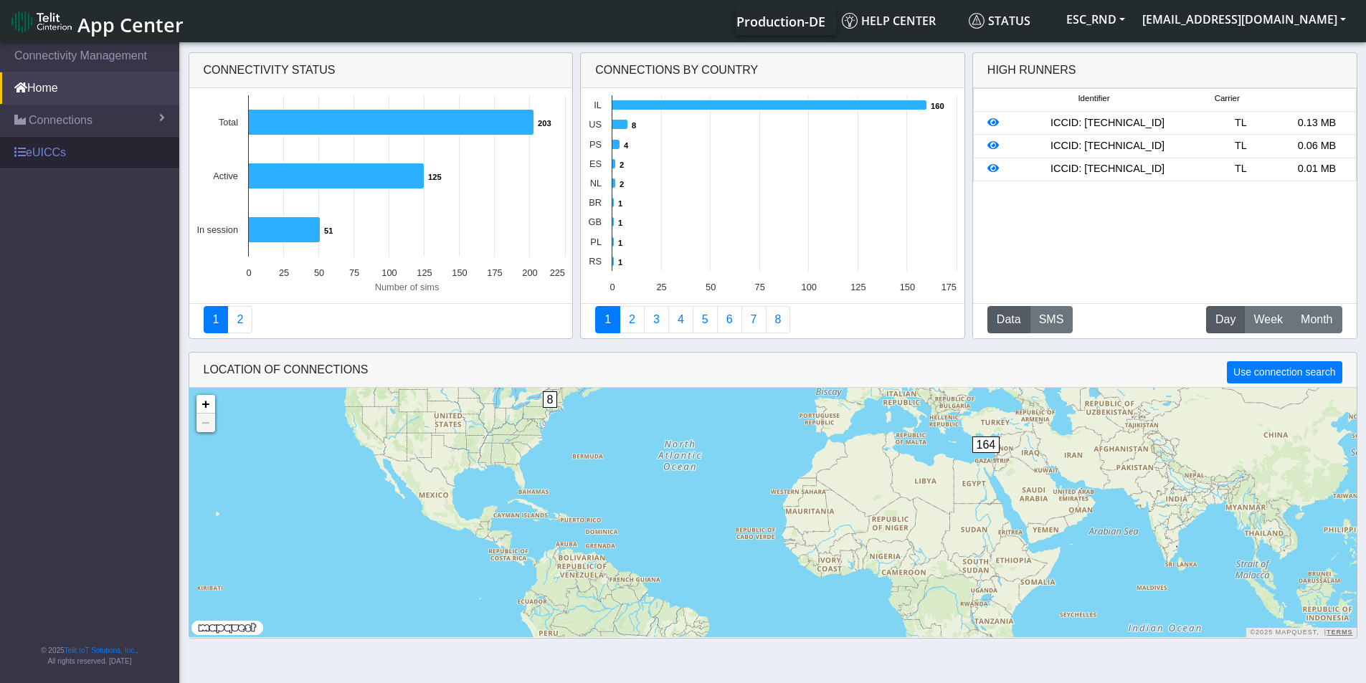
click at [90, 153] on link "eUICCs" at bounding box center [89, 153] width 179 height 32
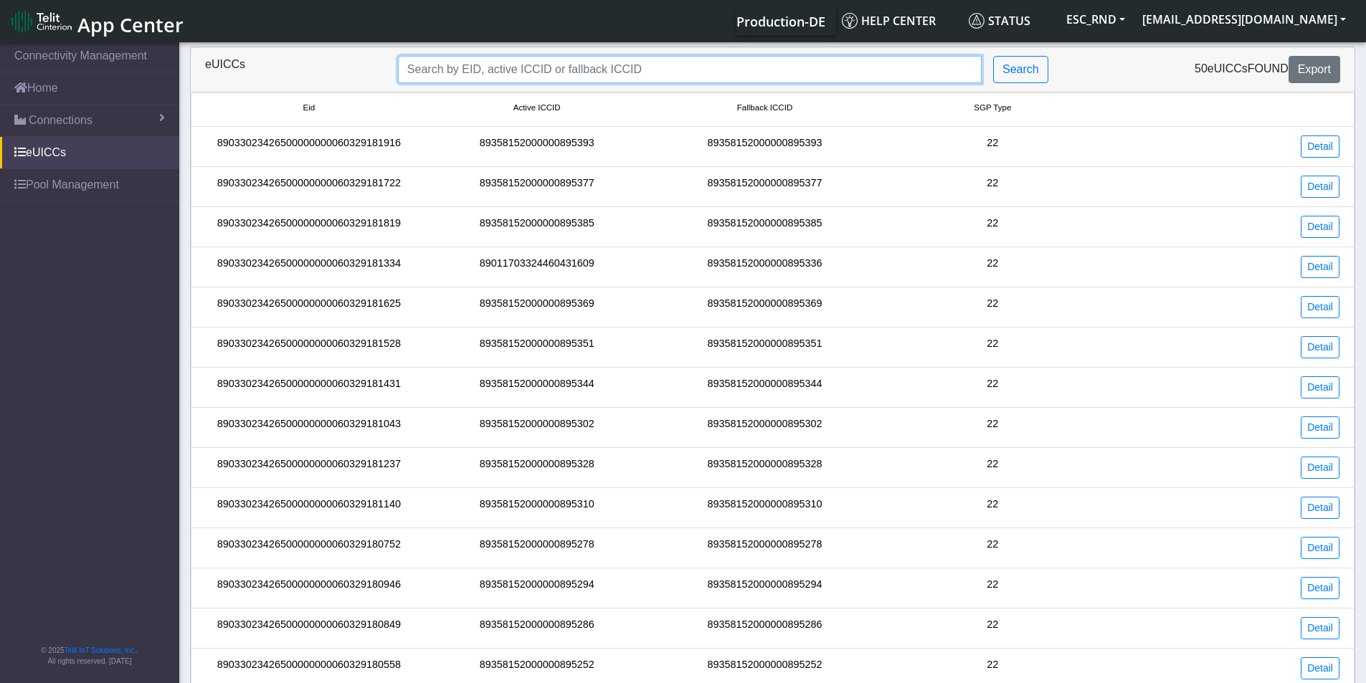
click at [432, 72] on input "Search..." at bounding box center [689, 69] width 583 height 27
paste input "89358152000000894610"
type input "89358152000000894610"
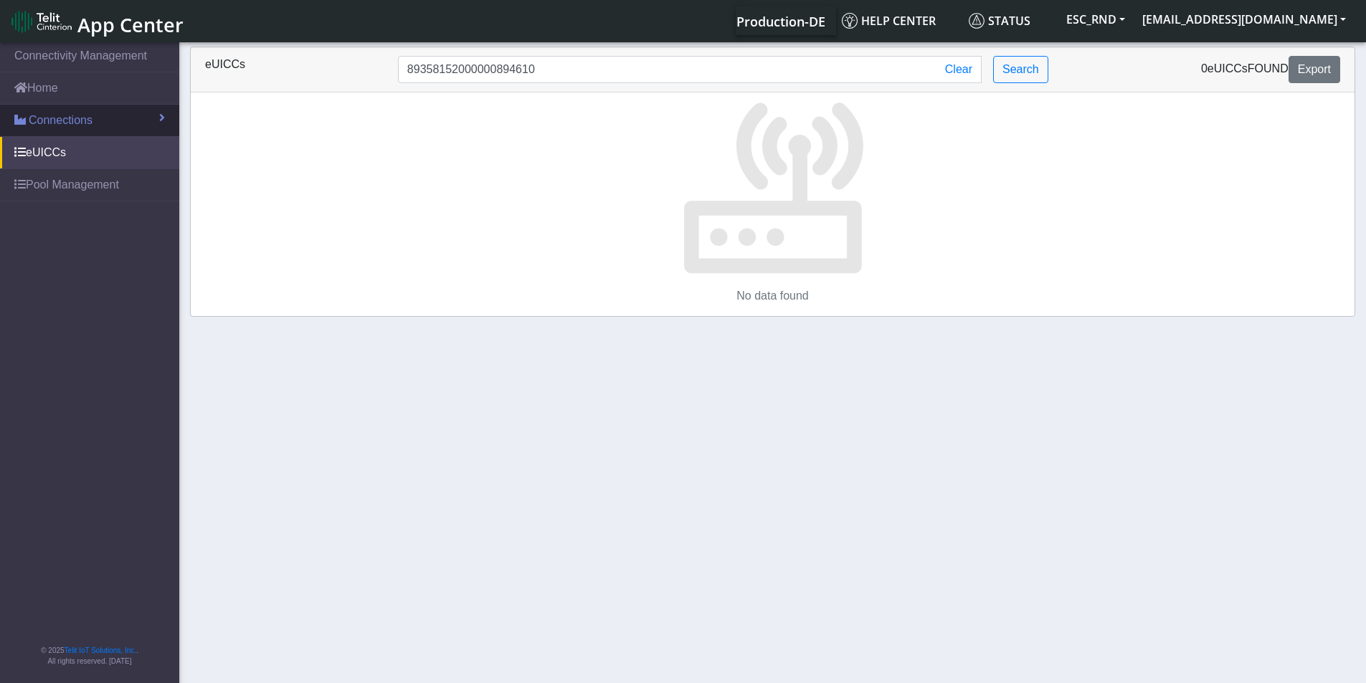
click at [92, 119] on link "Connections" at bounding box center [89, 121] width 179 height 32
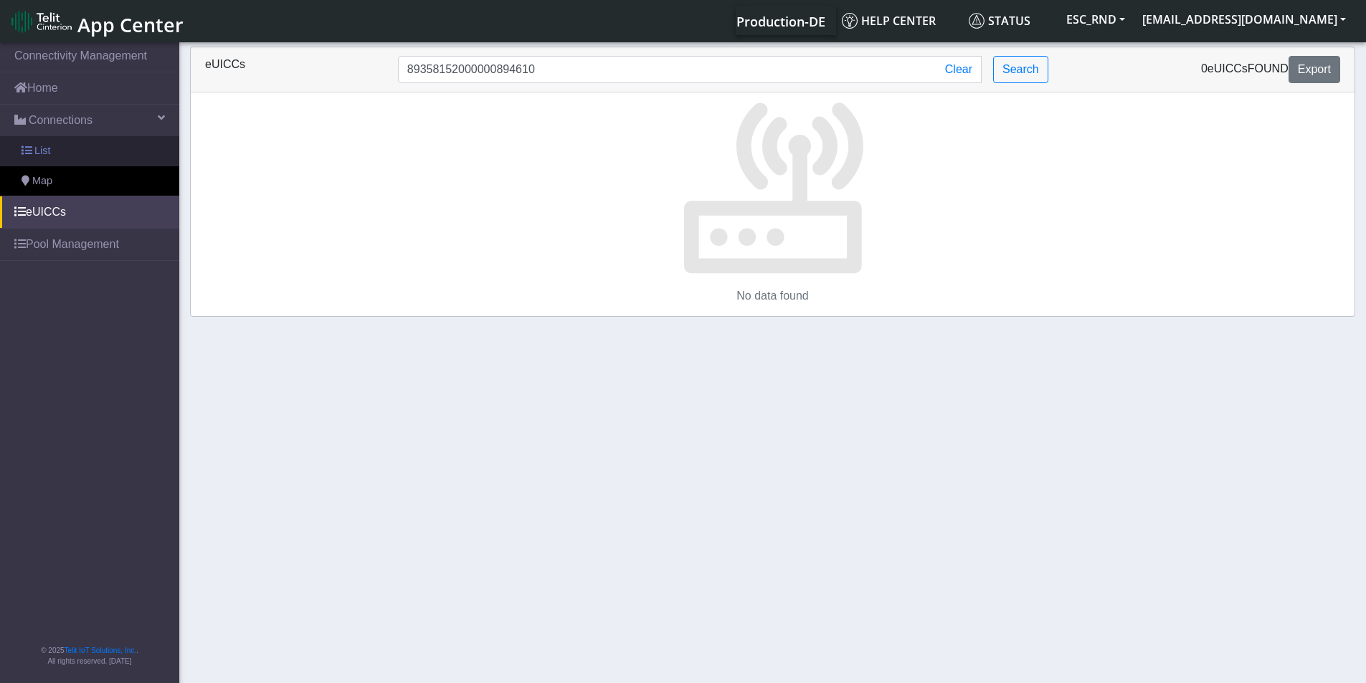
click at [70, 146] on link "List" at bounding box center [89, 151] width 179 height 30
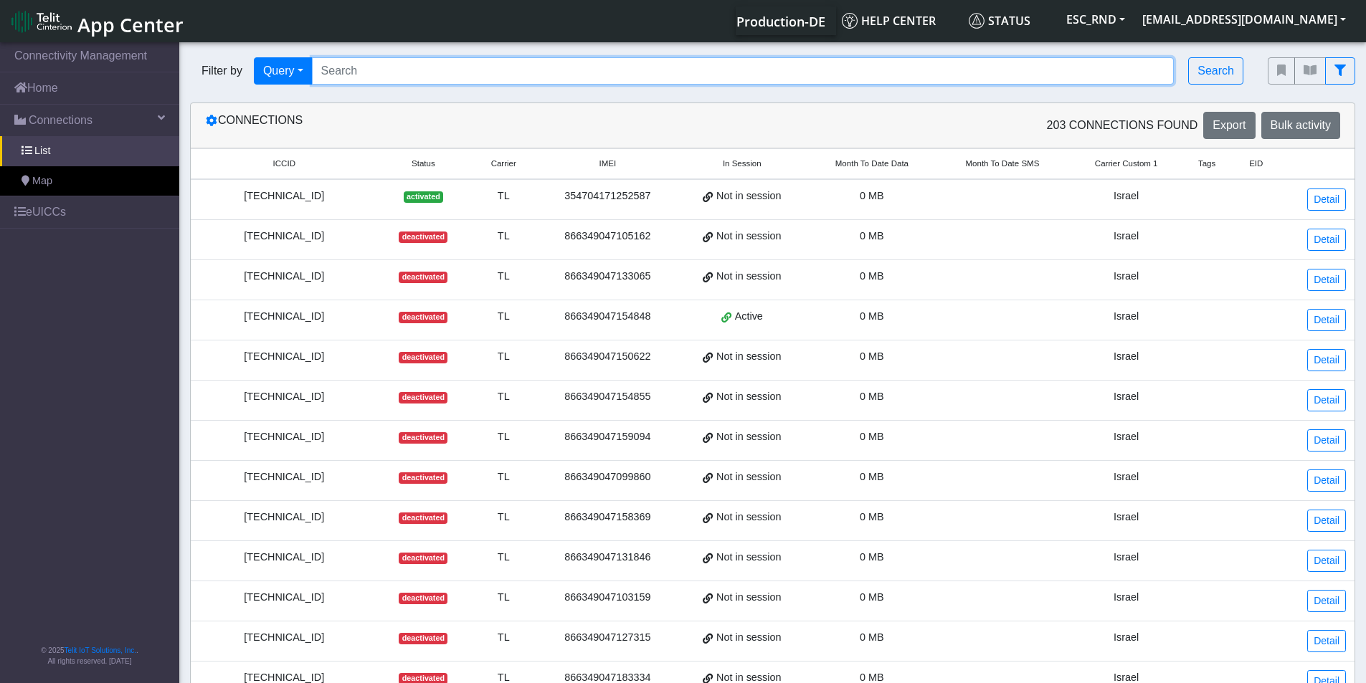
click at [358, 70] on input "Search..." at bounding box center [743, 70] width 862 height 27
paste input "89358152000000894610"
type input "89358152000000894610"
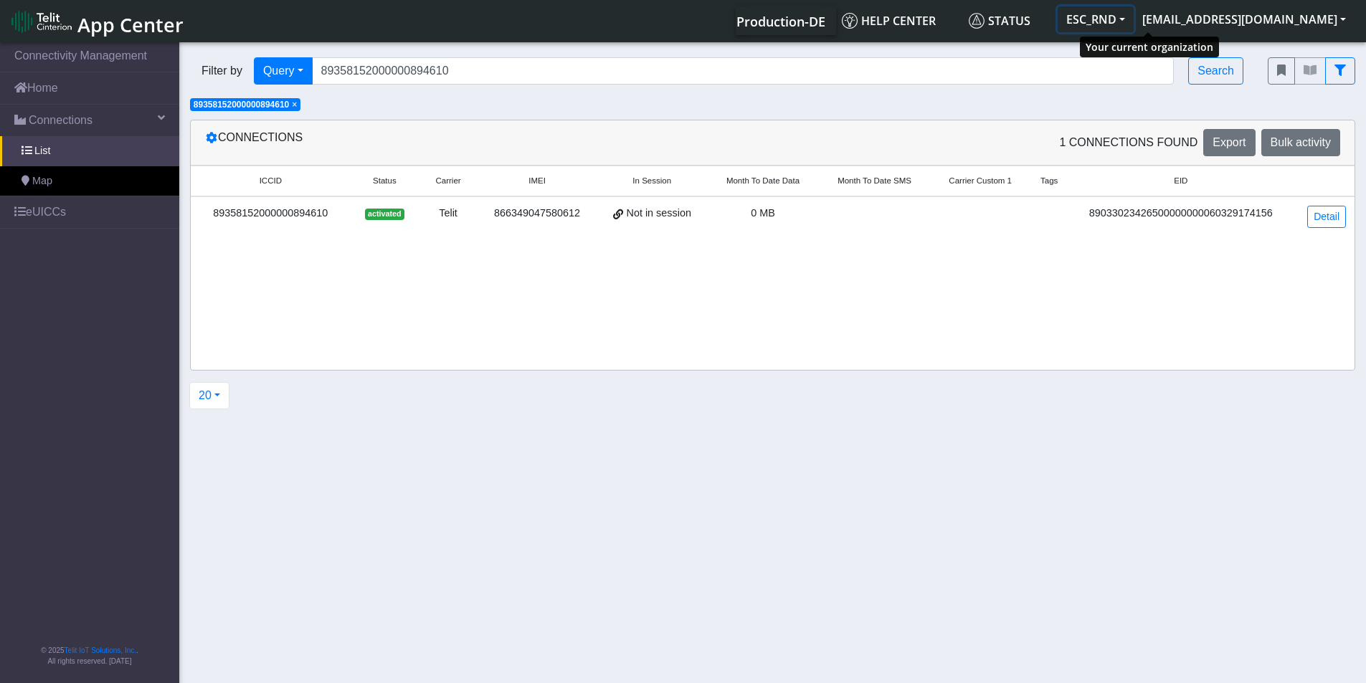
click at [1133, 23] on button "ESC_RND" at bounding box center [1095, 19] width 76 height 26
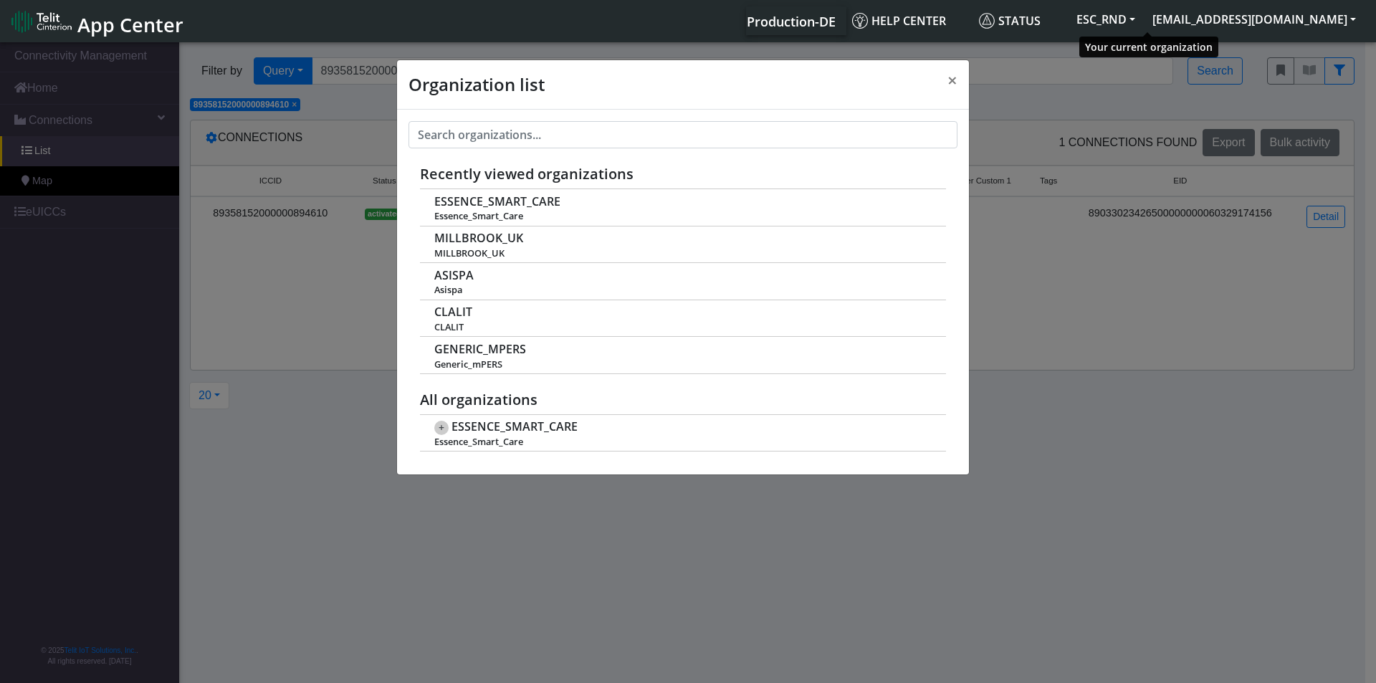
scroll to position [5, 0]
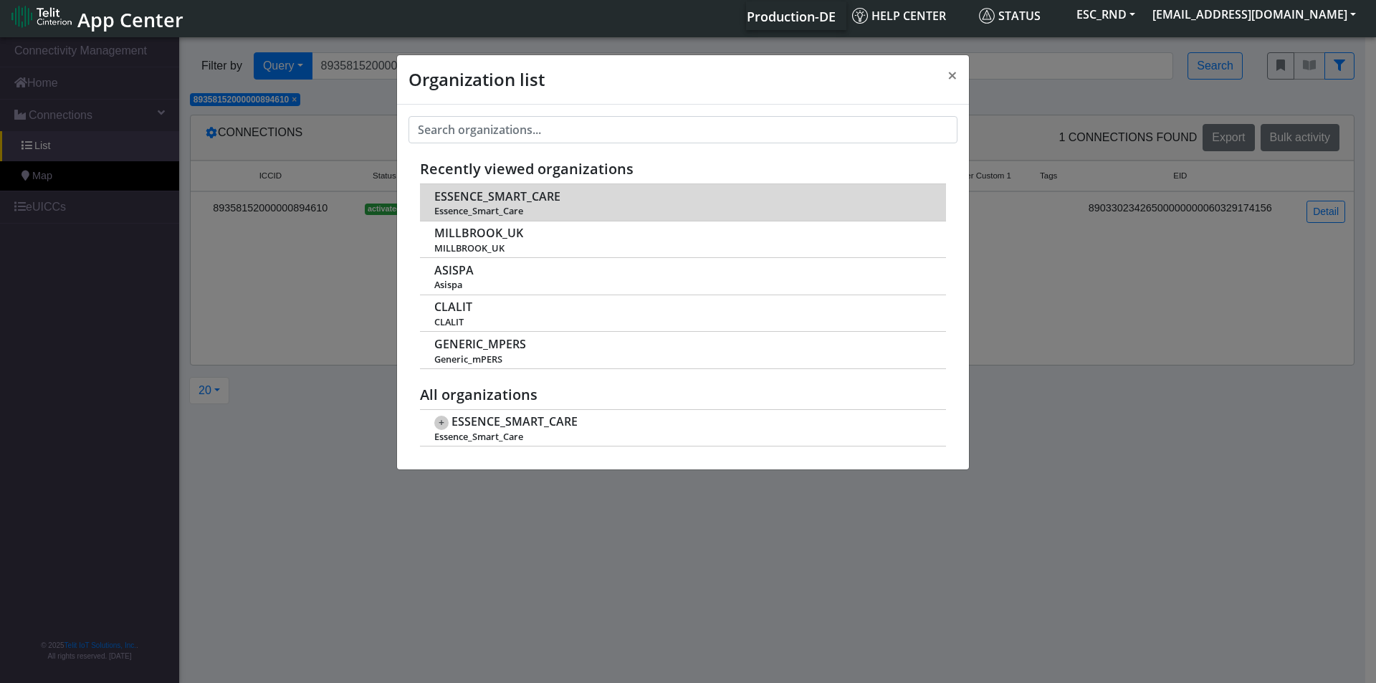
click at [551, 196] on span "ESSENCE_SMART_CARE" at bounding box center [497, 197] width 126 height 14
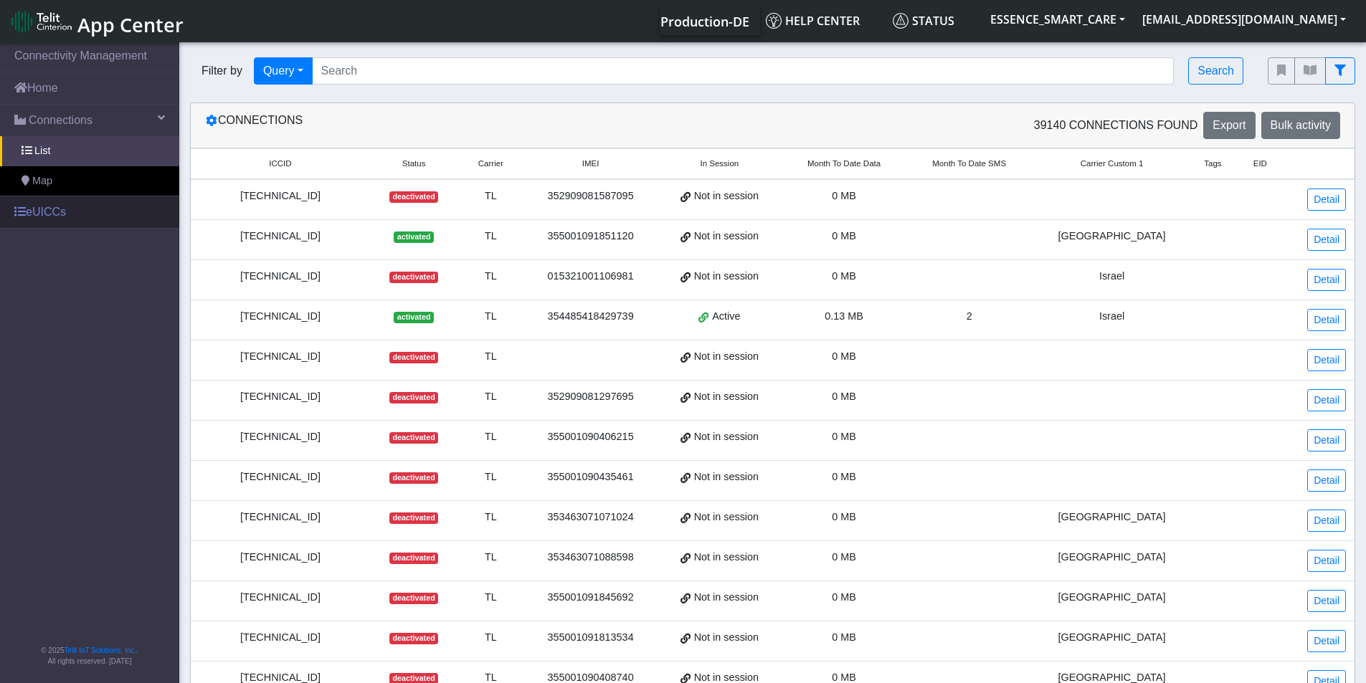
click at [55, 209] on link "eUICCs" at bounding box center [89, 212] width 179 height 32
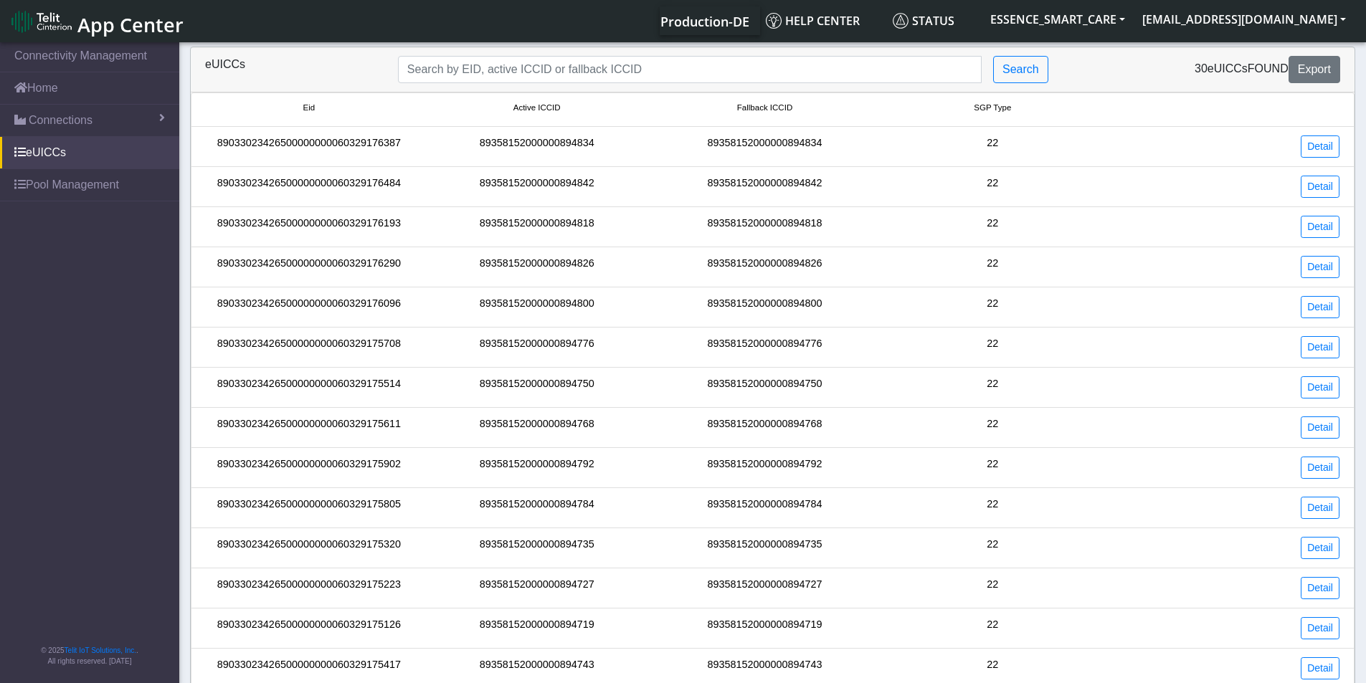
click at [480, 49] on div "eUICCs Search 30 eUICCs found Export" at bounding box center [772, 69] width 1163 height 45
click at [482, 67] on input "Search..." at bounding box center [689, 69] width 583 height 27
paste input "89358152000000894610"
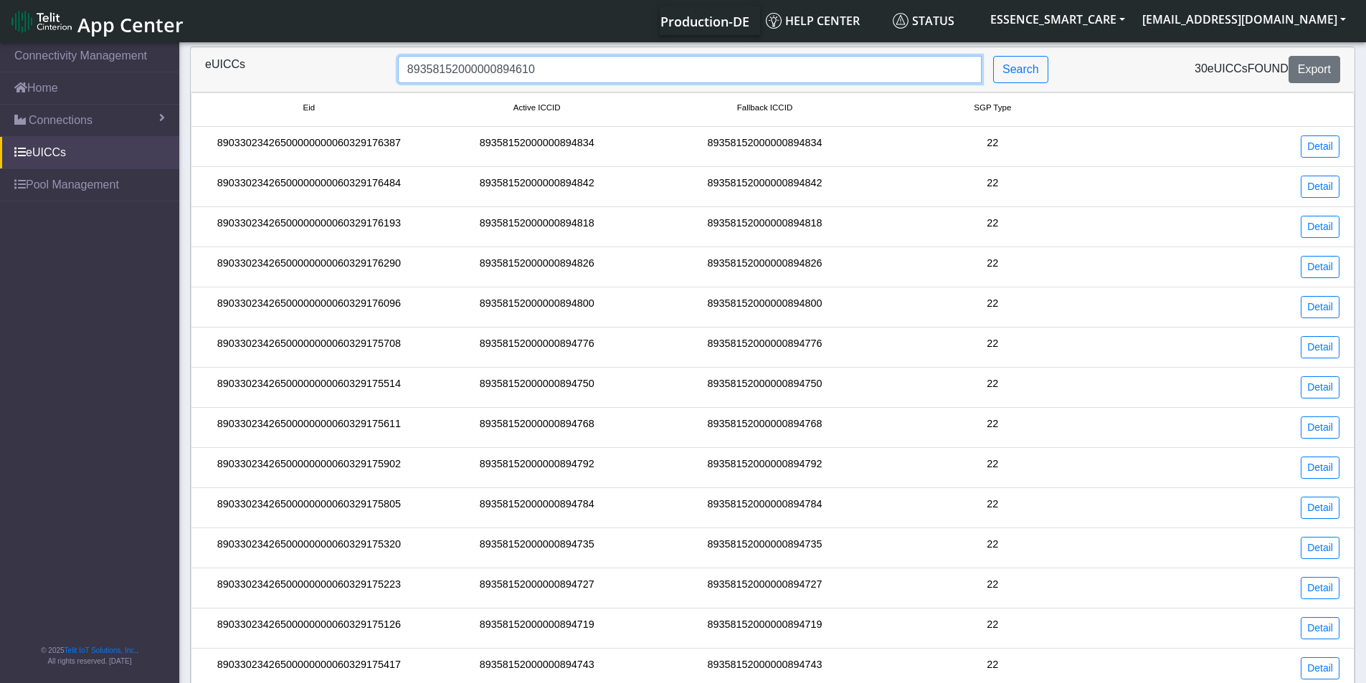
type input "89358152000000894610"
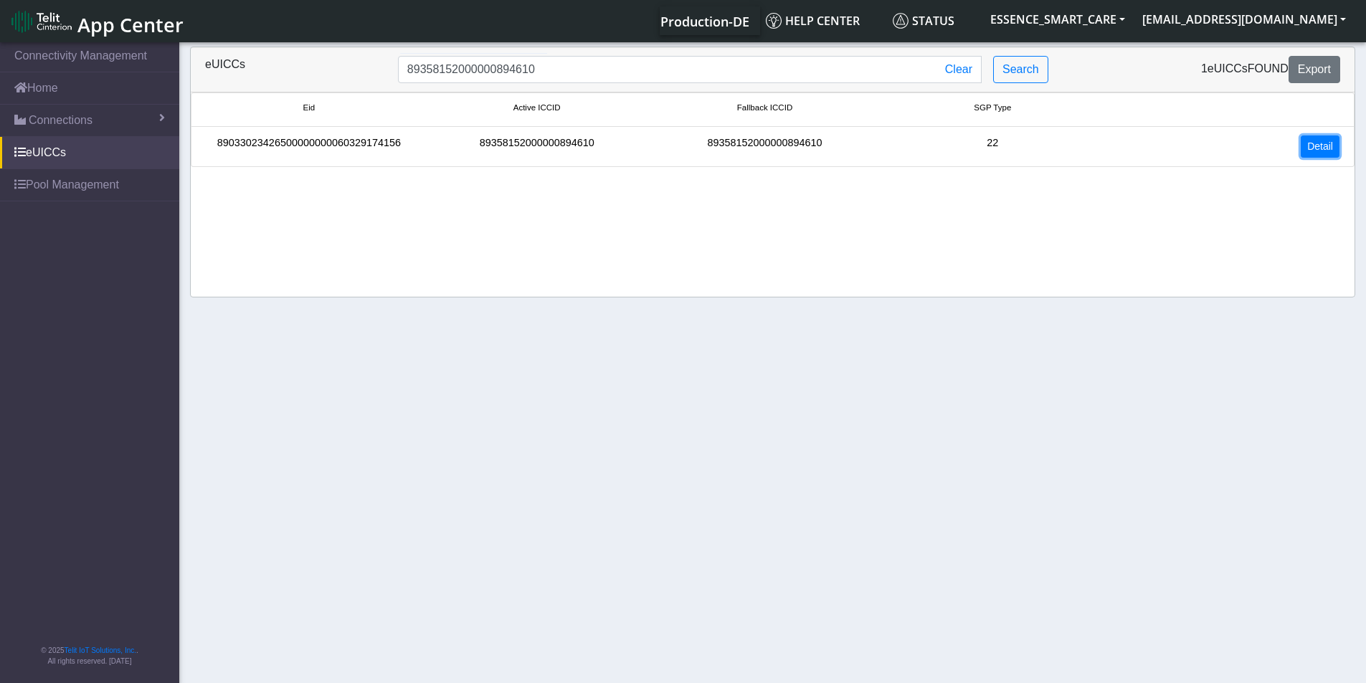
click at [1332, 150] on link "Detail" at bounding box center [1319, 146] width 39 height 22
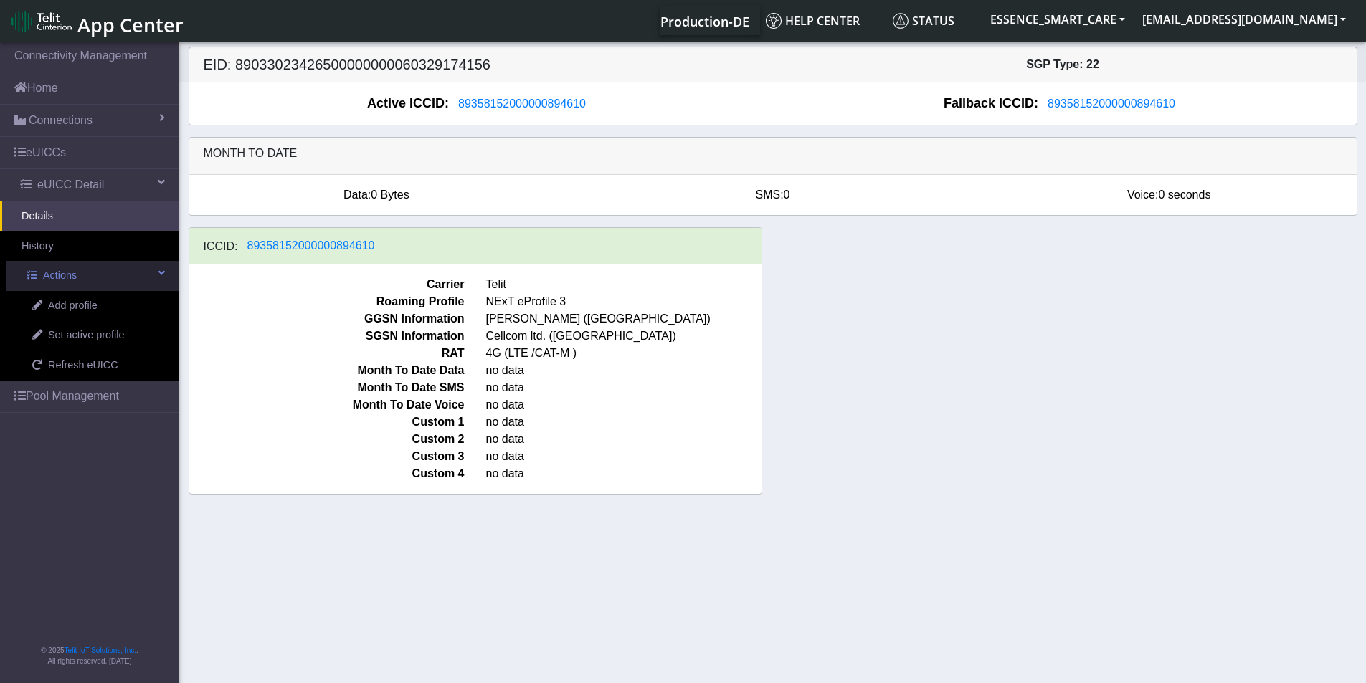
click at [152, 287] on link "Actions" at bounding box center [92, 276] width 173 height 30
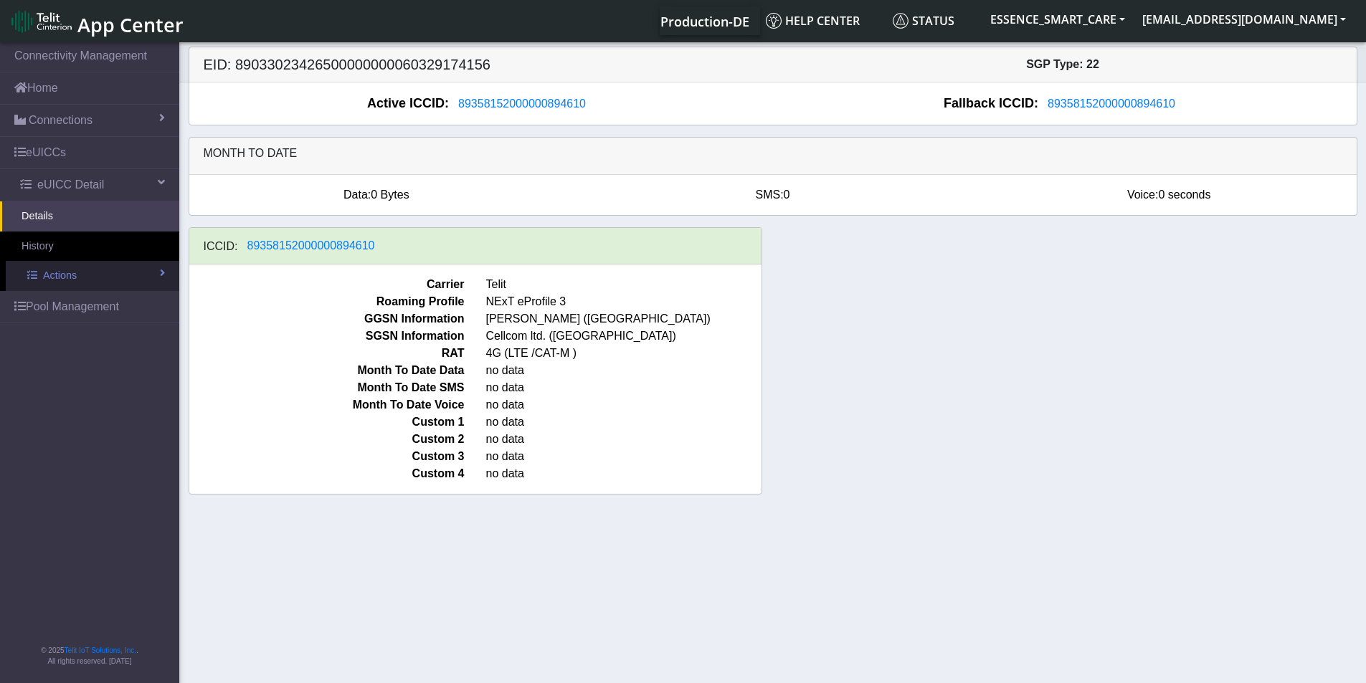
click at [152, 287] on link "Actions" at bounding box center [92, 276] width 173 height 30
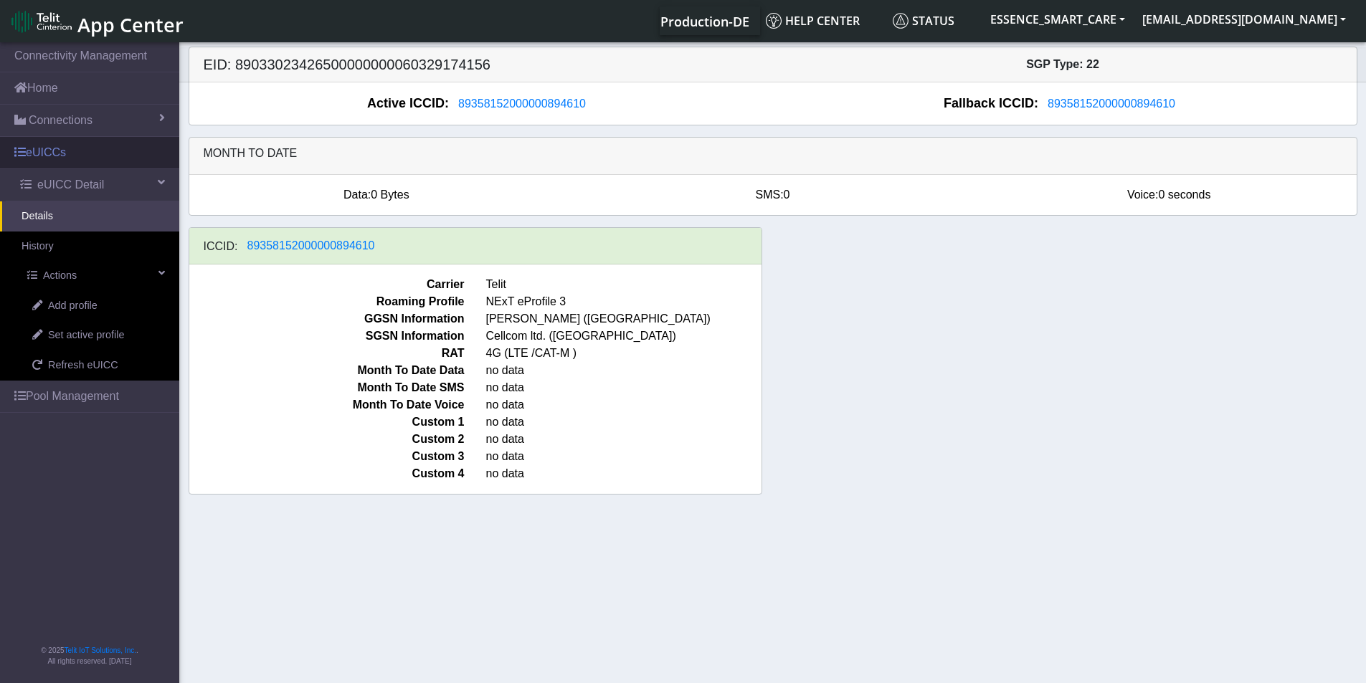
click at [61, 156] on link "eUICCs" at bounding box center [89, 153] width 179 height 32
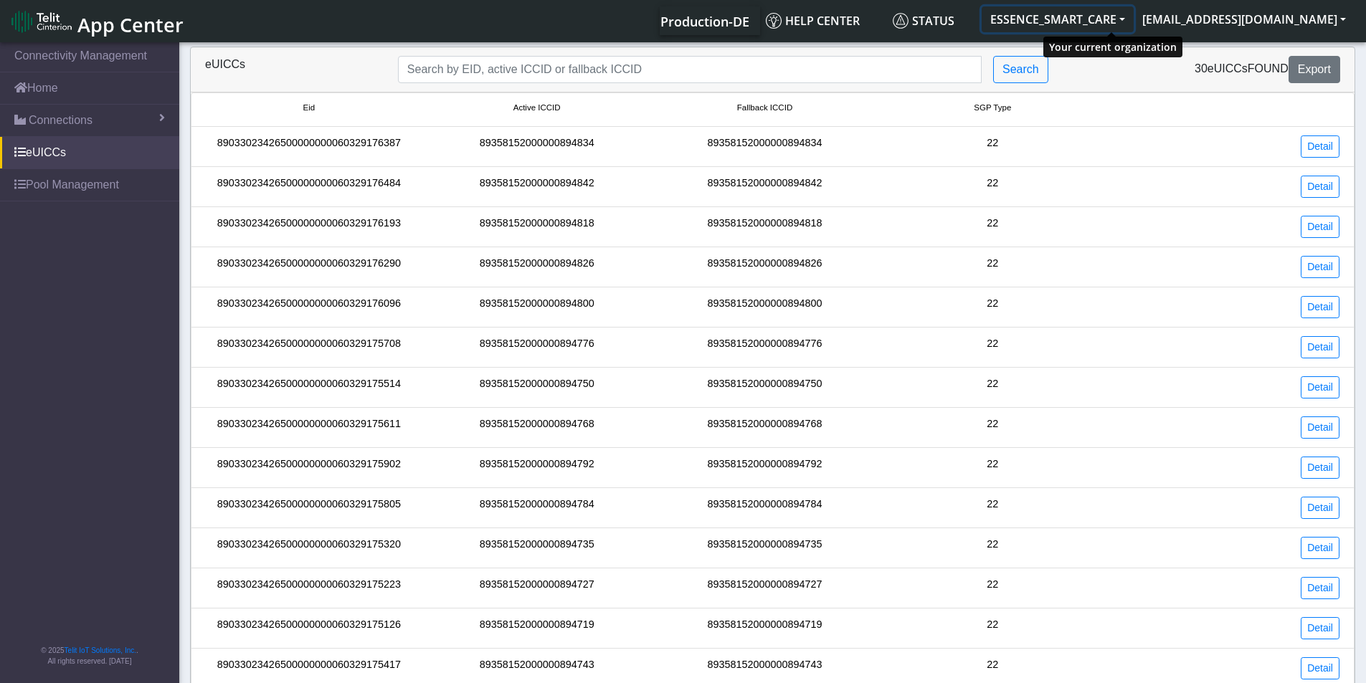
click at [1133, 21] on button "ESSENCE_SMART_CARE" at bounding box center [1057, 19] width 152 height 26
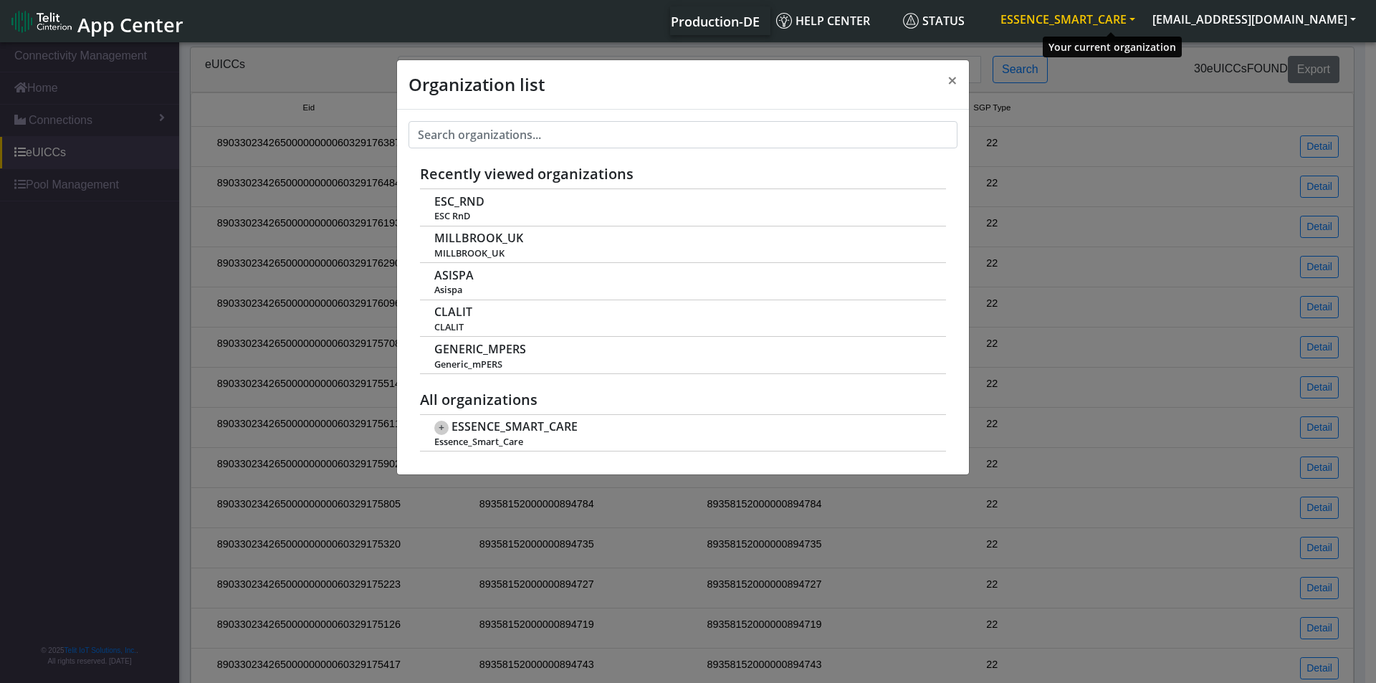
scroll to position [5, 0]
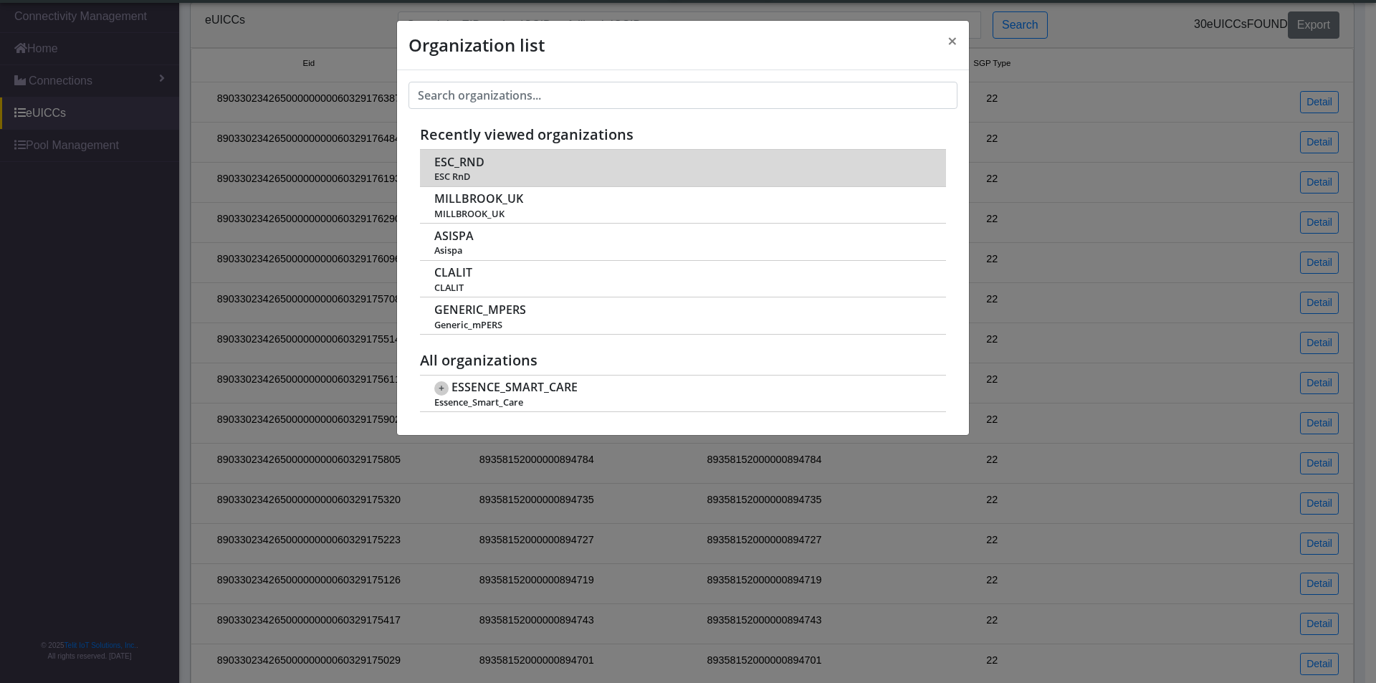
click at [497, 173] on span "ESC RnD" at bounding box center [682, 176] width 496 height 11
click at [475, 163] on span "ESC_RND" at bounding box center [459, 163] width 50 height 14
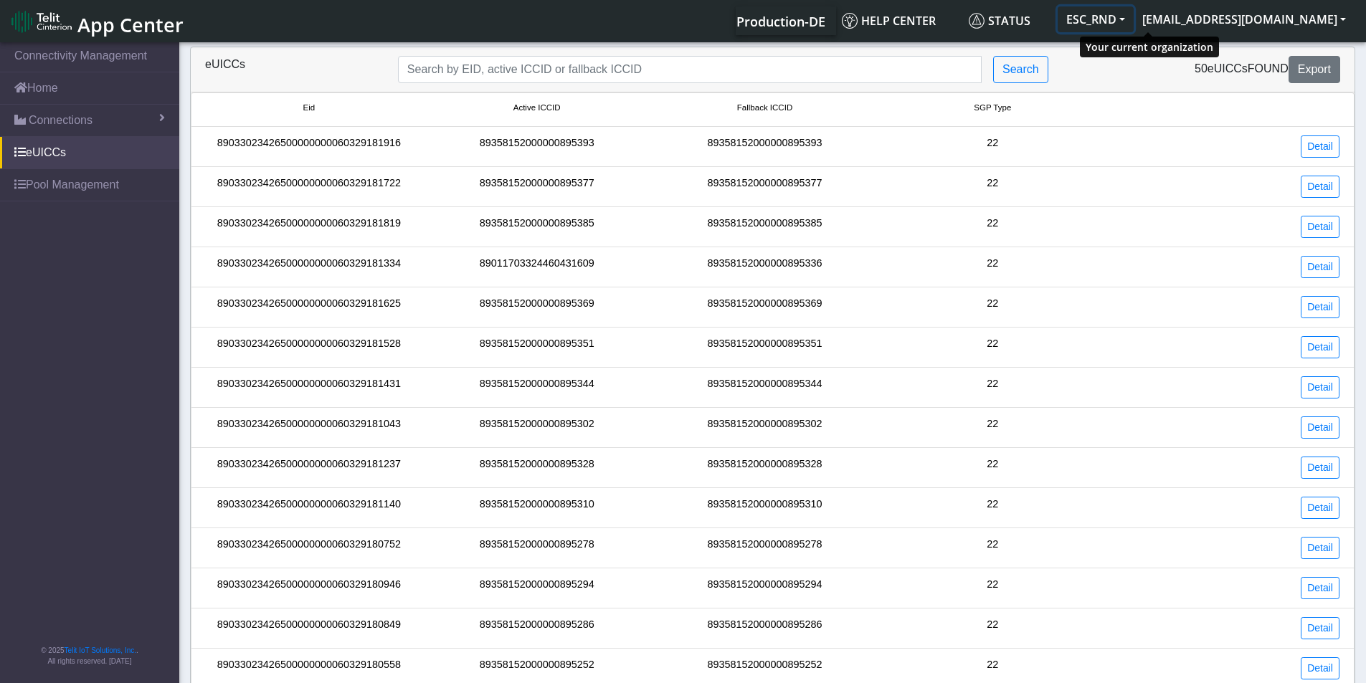
click at [1133, 14] on button "ESC_RND" at bounding box center [1095, 19] width 76 height 26
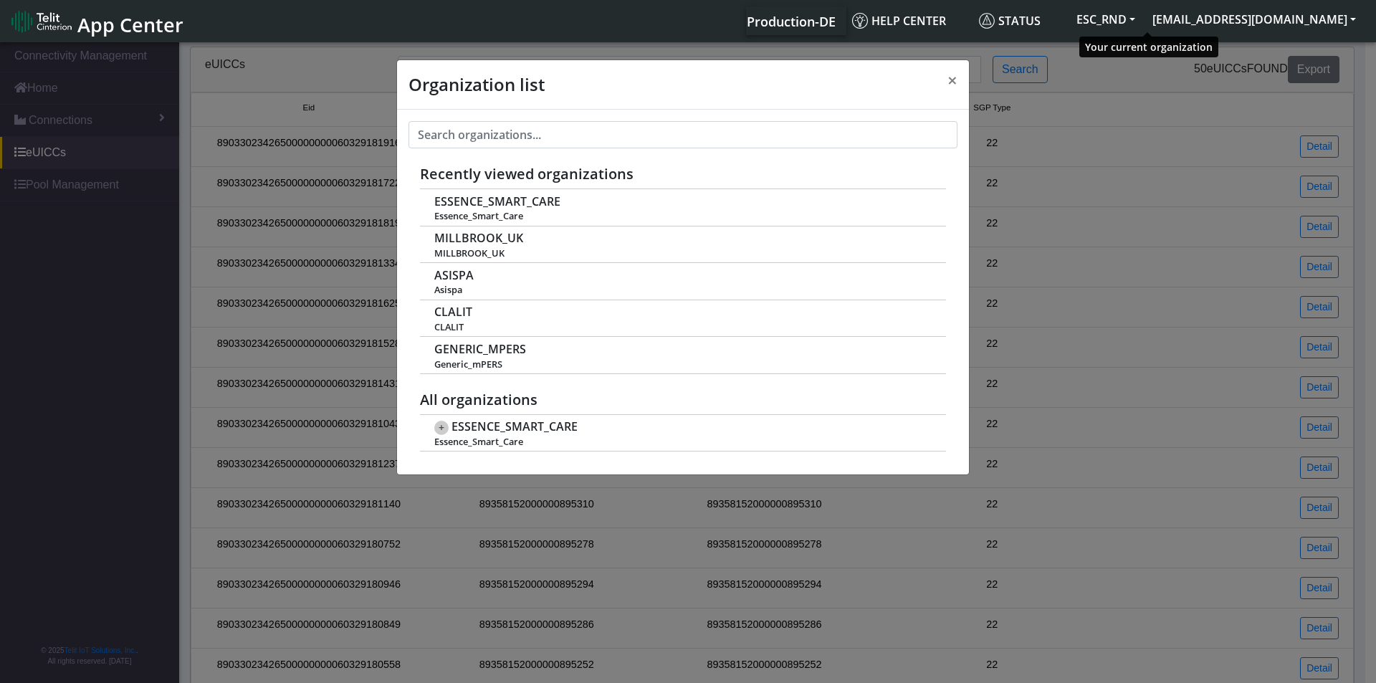
scroll to position [5, 0]
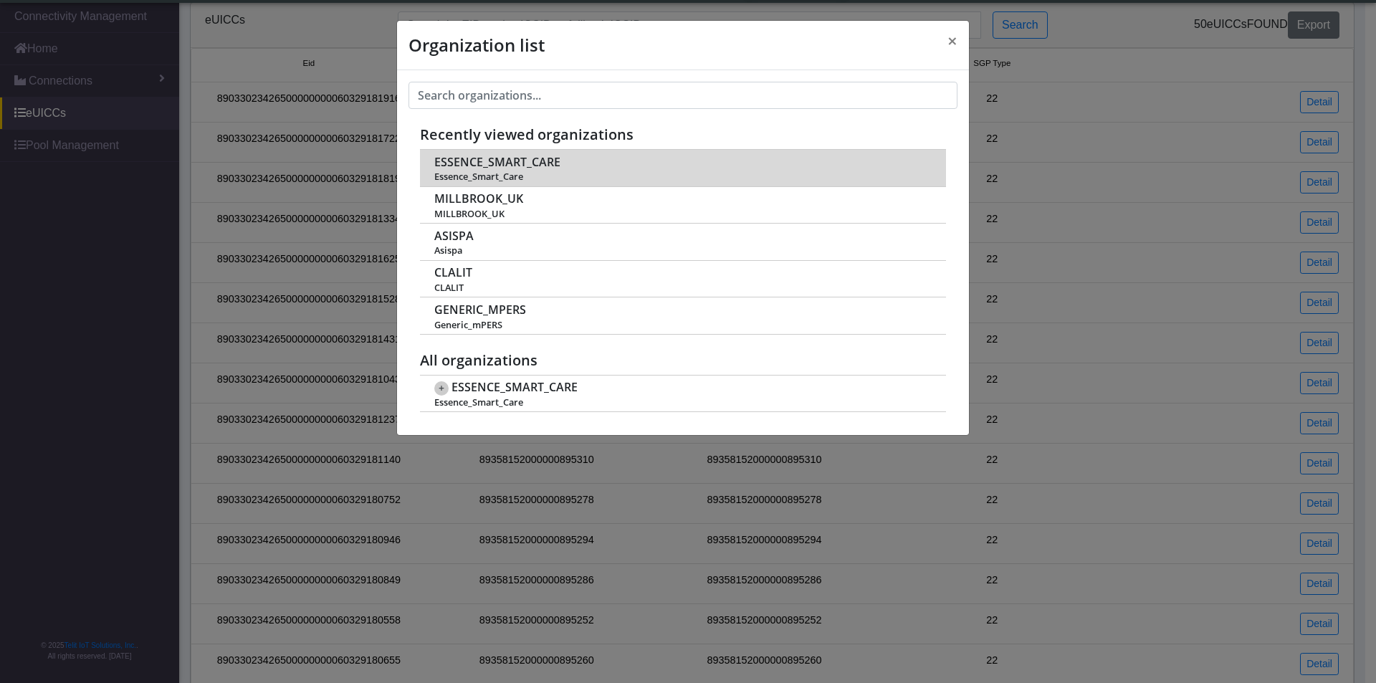
click at [619, 163] on td "ESSENCE_SMART_CARE Essence_Smart_Care" at bounding box center [683, 168] width 526 height 37
click at [521, 168] on span "ESSENCE_SMART_CARE" at bounding box center [497, 163] width 126 height 14
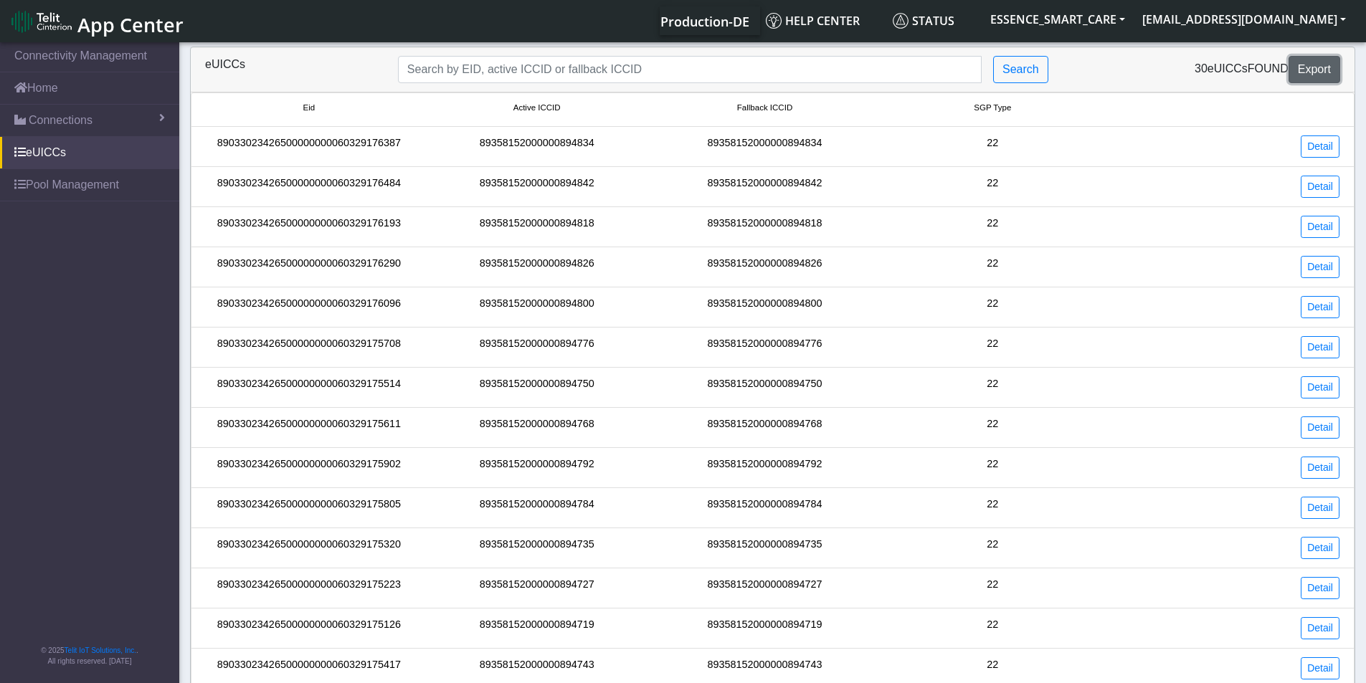
click at [1301, 73] on span "Export" at bounding box center [1313, 69] width 33 height 12
click at [1086, 24] on button "ESSENCE_SMART_CARE" at bounding box center [1057, 19] width 152 height 26
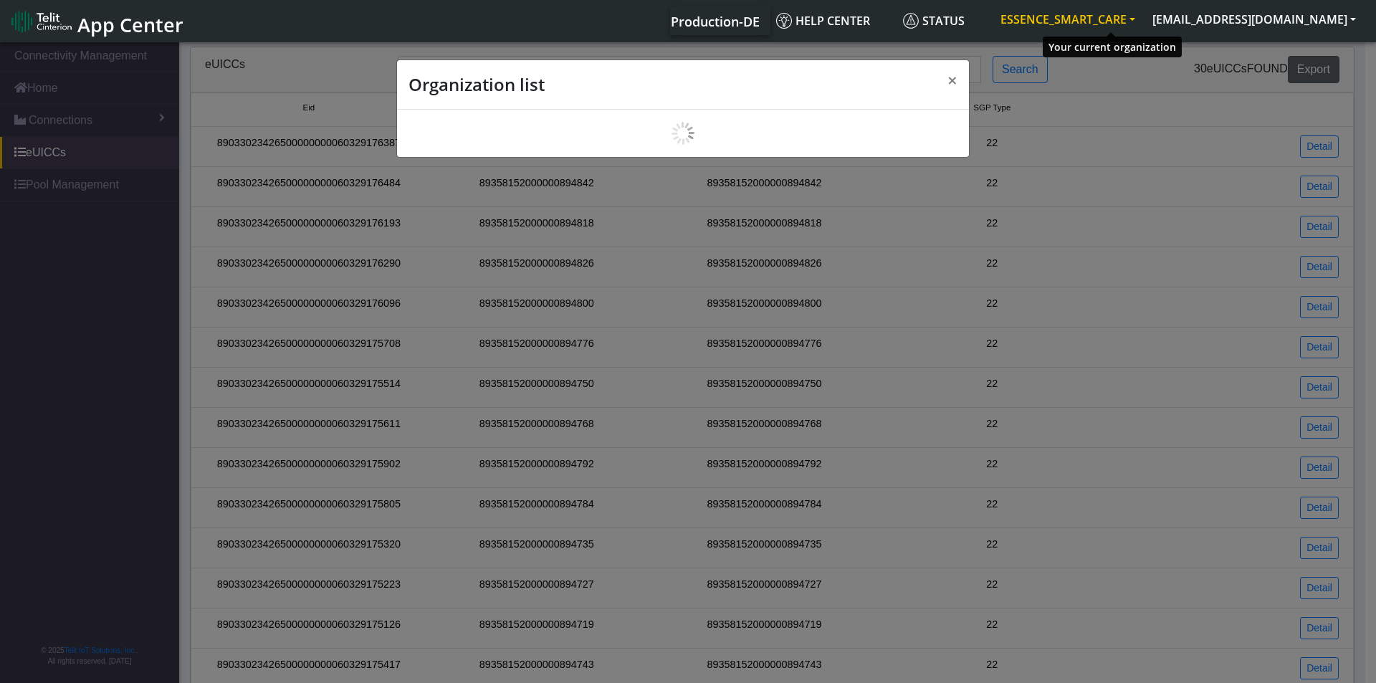
scroll to position [5, 0]
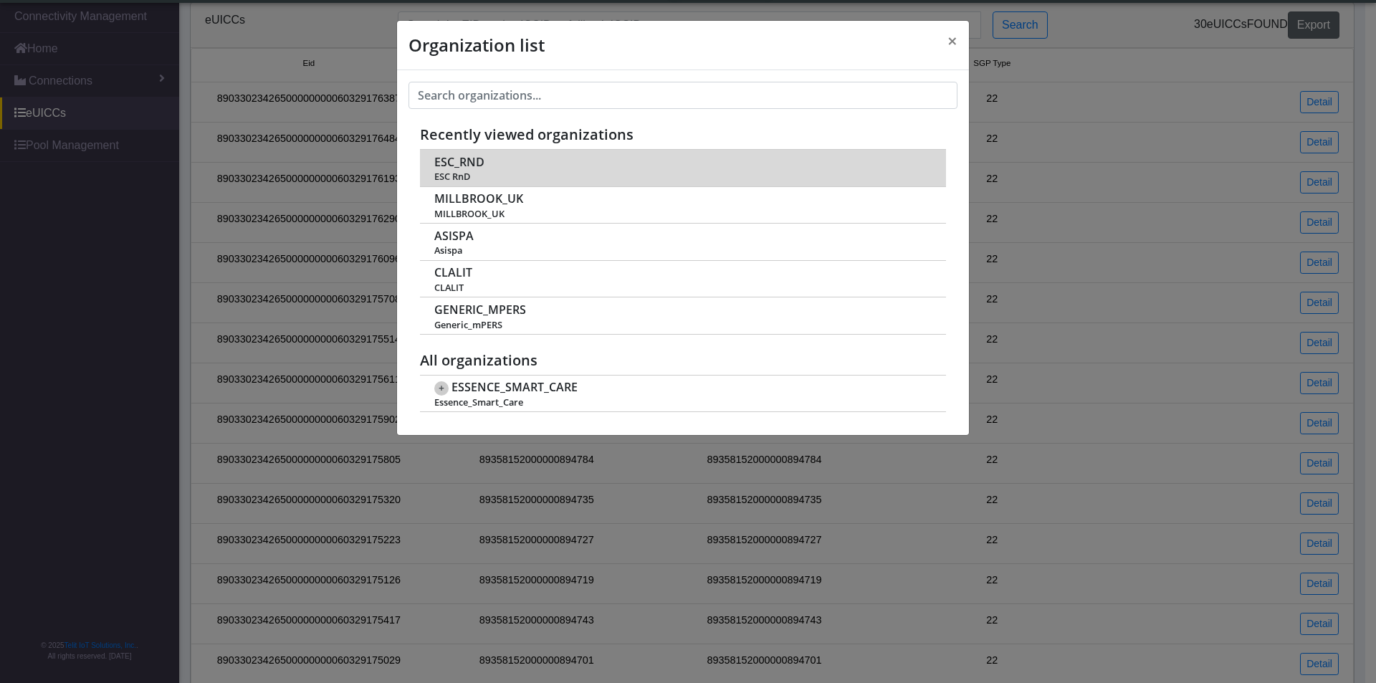
click at [476, 167] on span "ESC_RND" at bounding box center [459, 163] width 50 height 14
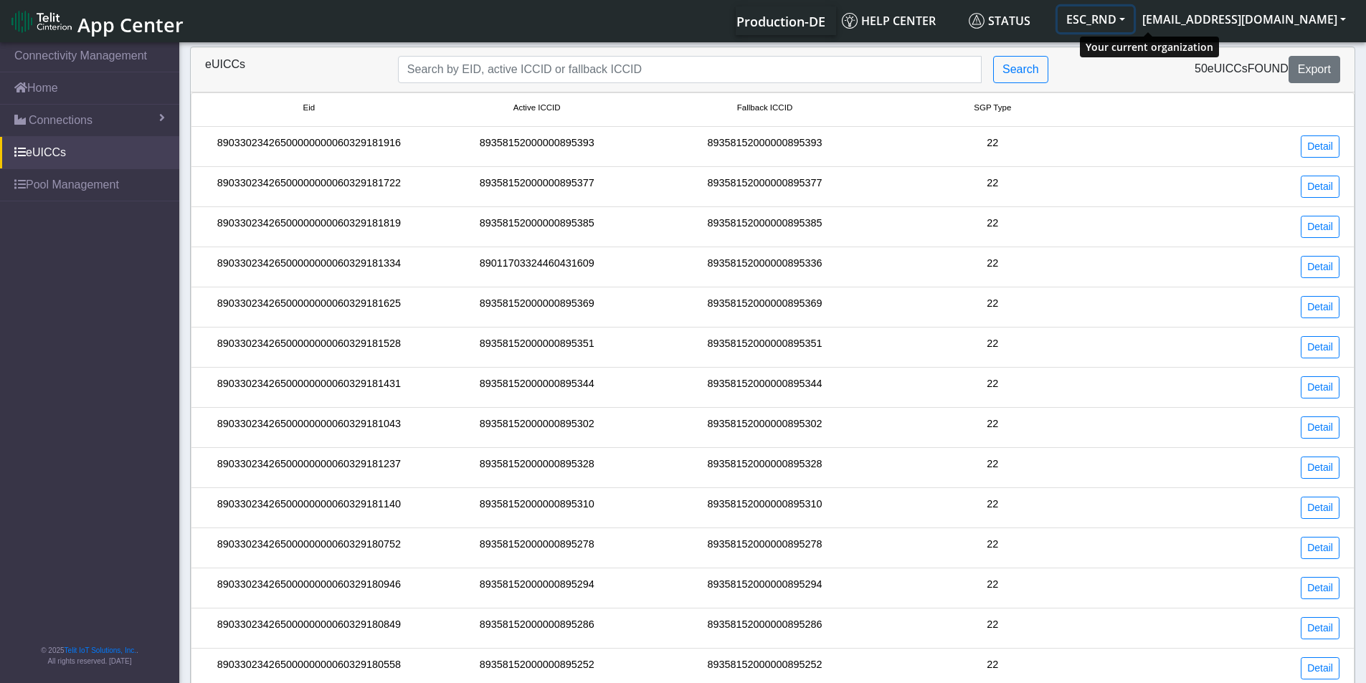
click at [1133, 20] on button "ESC_RND" at bounding box center [1095, 19] width 76 height 26
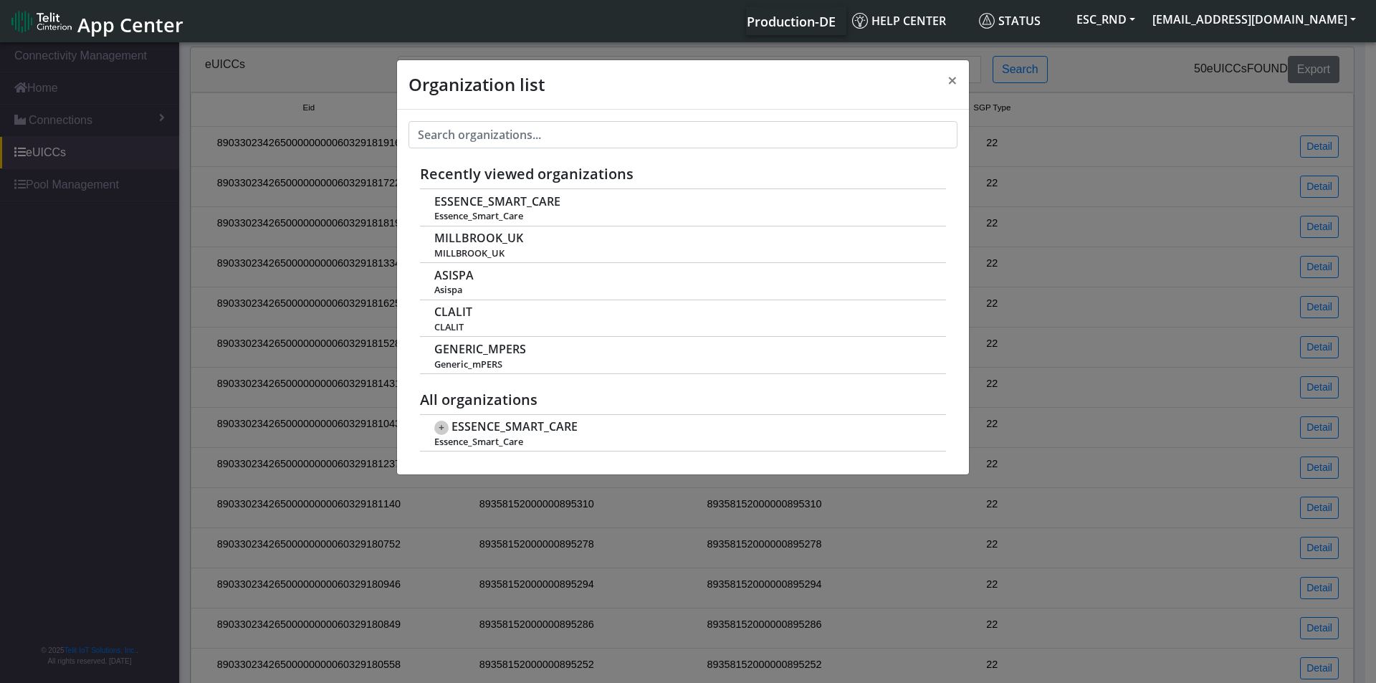
scroll to position [5, 0]
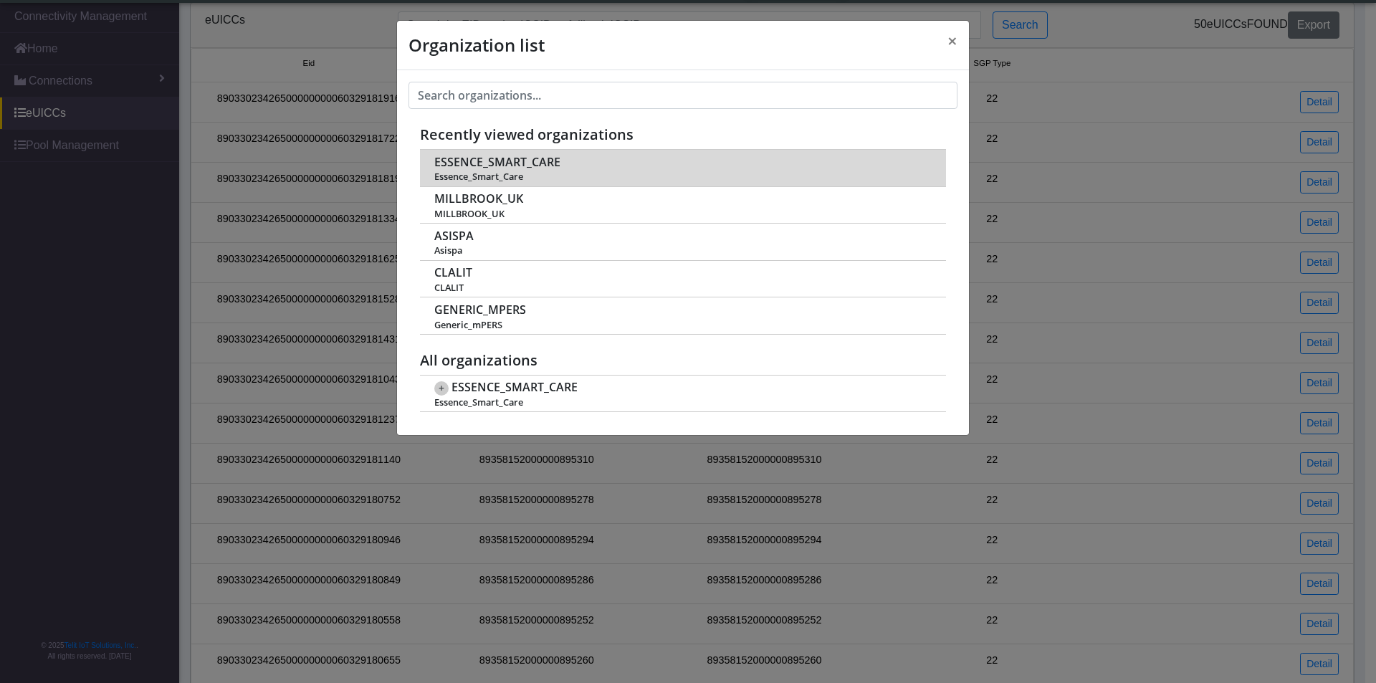
click at [596, 173] on span "Essence_Smart_Care" at bounding box center [682, 176] width 496 height 11
click at [548, 162] on span "ESSENCE_SMART_CARE" at bounding box center [497, 163] width 126 height 14
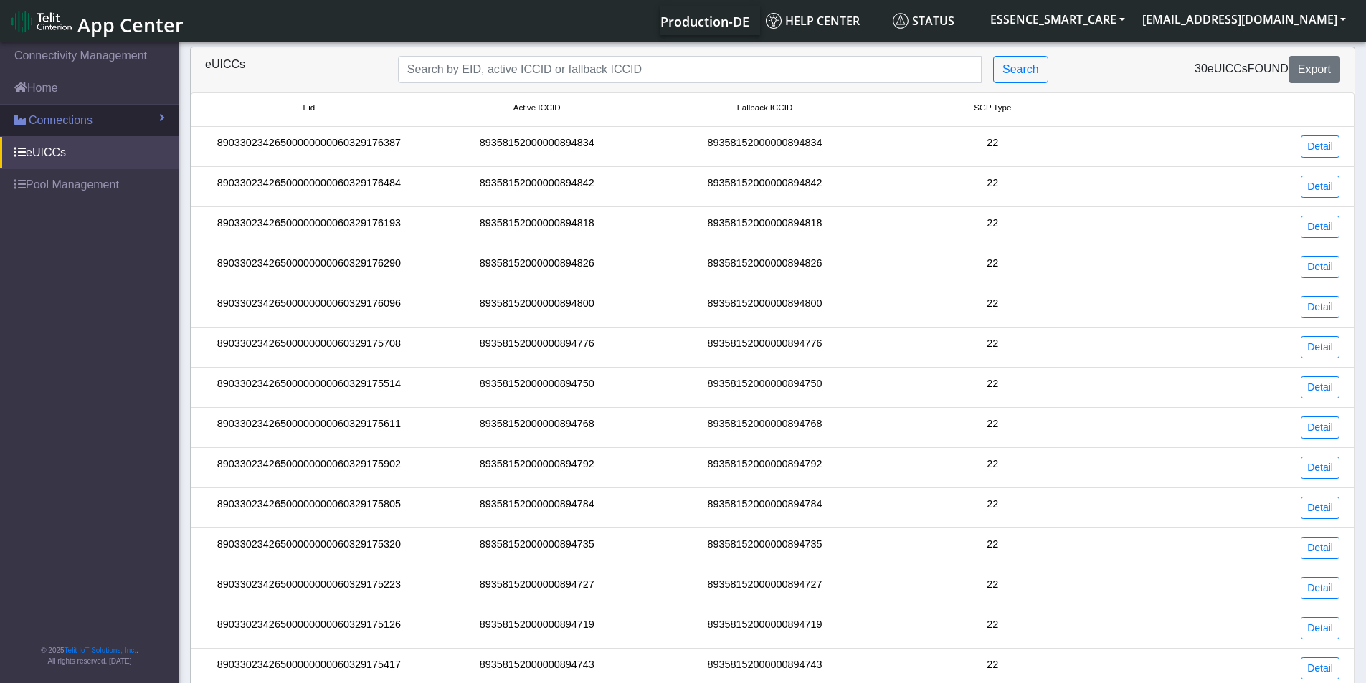
click at [64, 118] on span "Connections" at bounding box center [61, 120] width 64 height 17
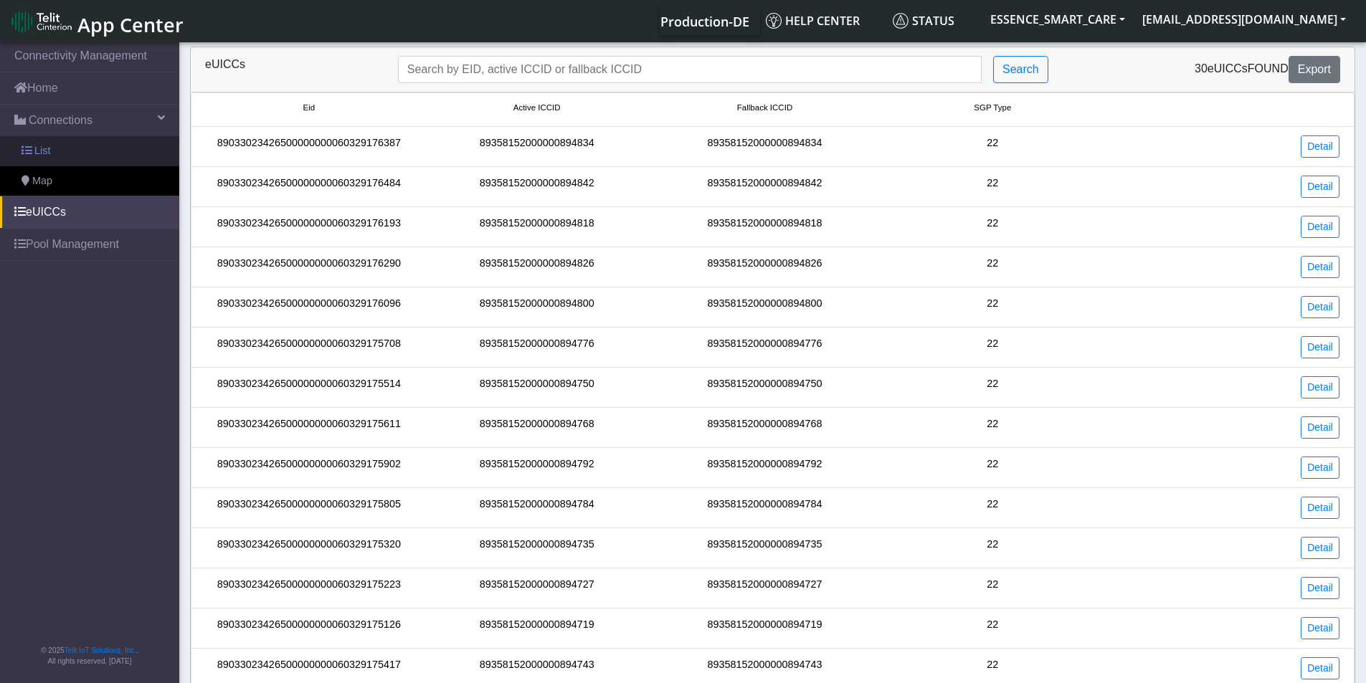
click at [52, 148] on link "List" at bounding box center [89, 151] width 179 height 30
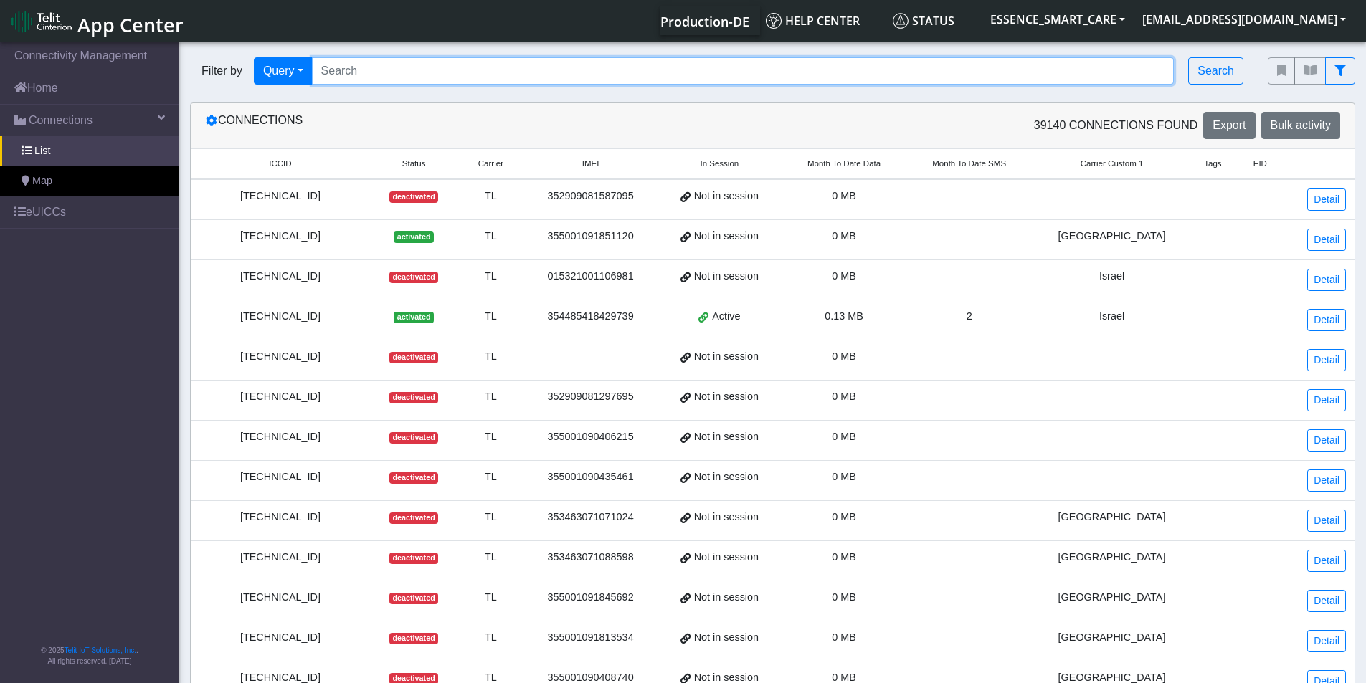
click at [367, 60] on input "Search..." at bounding box center [743, 70] width 862 height 27
paste input "89358152000000894610"
type input "89358152000000894610"
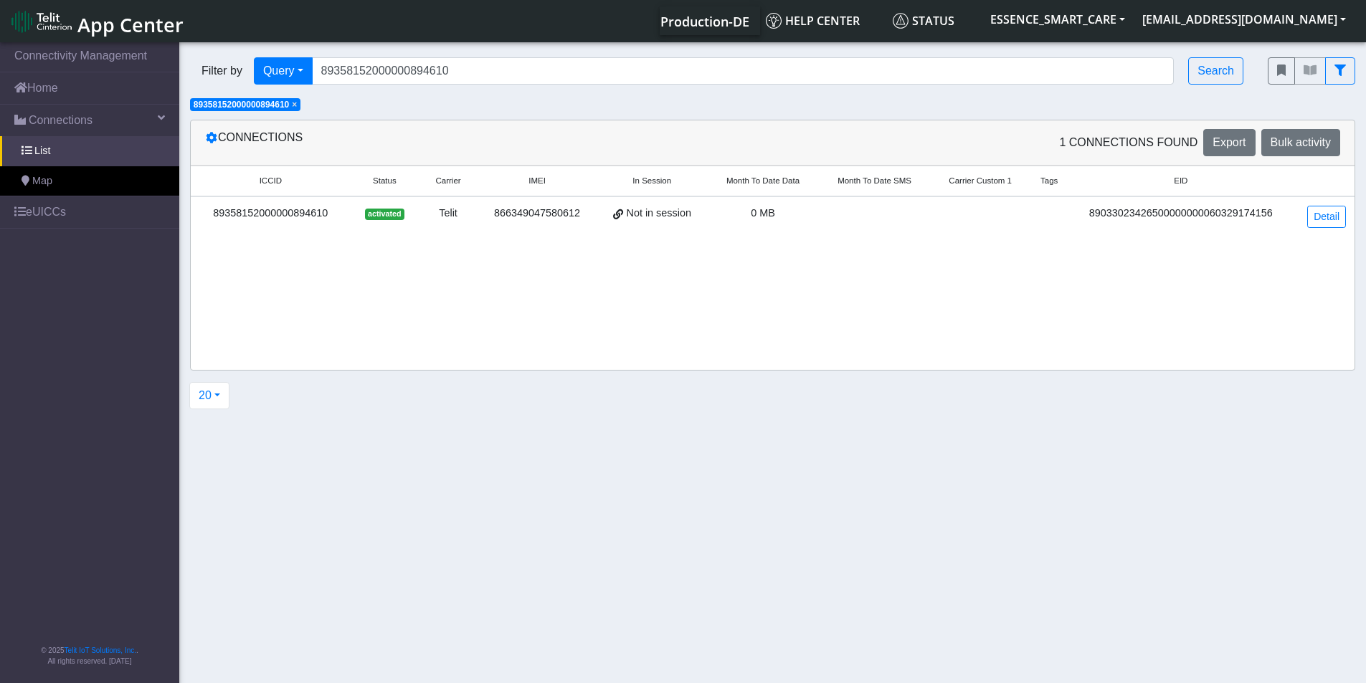
drag, startPoint x: 1016, startPoint y: 288, endPoint x: 1125, endPoint y: 277, distance: 108.8
click at [1065, 284] on div "ICCID Status Carrier IMEI In Session Month To Date Data Month To Date SMS Carri…" at bounding box center [772, 268] width 1163 height 204
click at [1318, 214] on link "Detail" at bounding box center [1326, 217] width 39 height 22
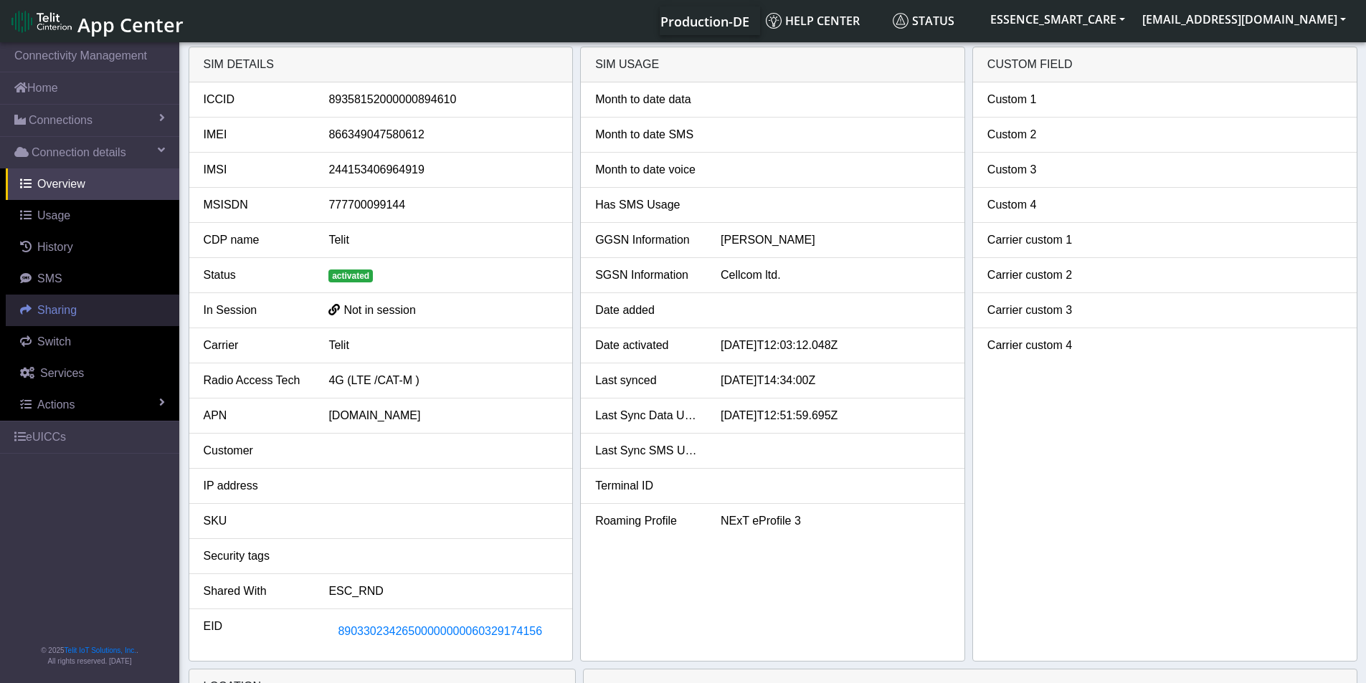
click at [87, 309] on link "Sharing" at bounding box center [92, 311] width 173 height 32
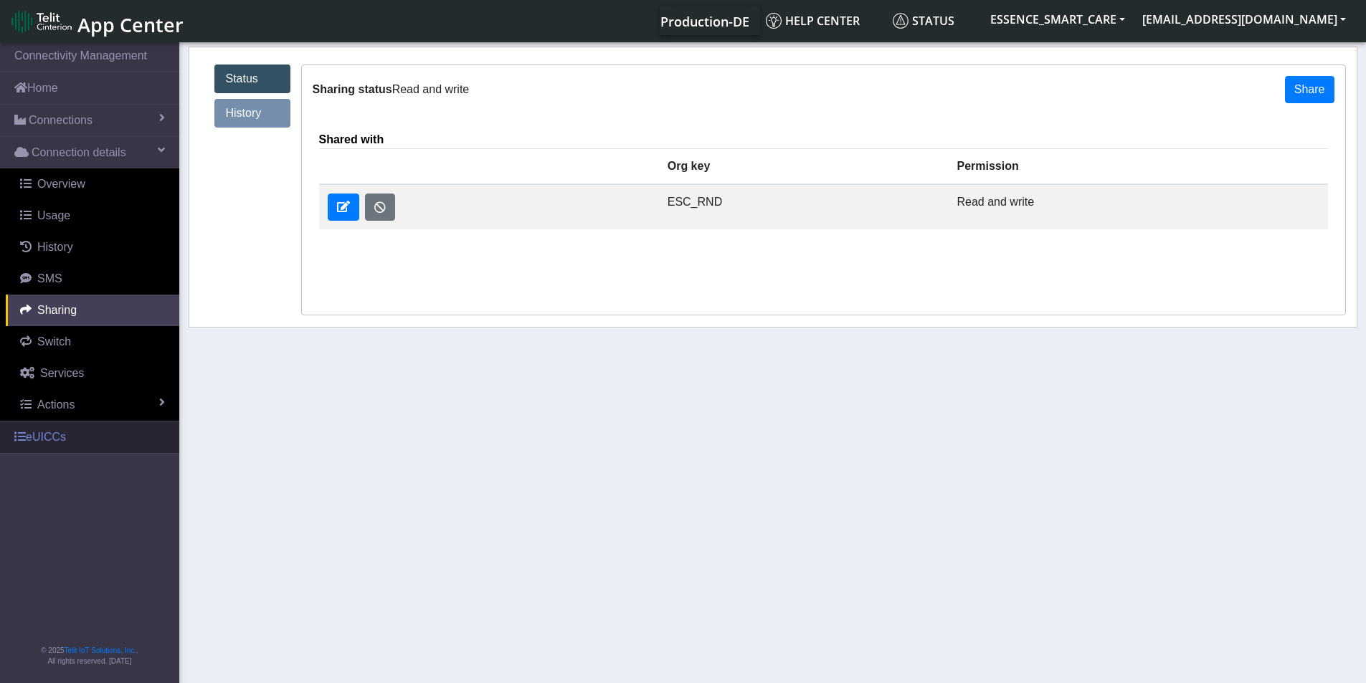
click at [47, 434] on link "eUICCs" at bounding box center [89, 437] width 179 height 32
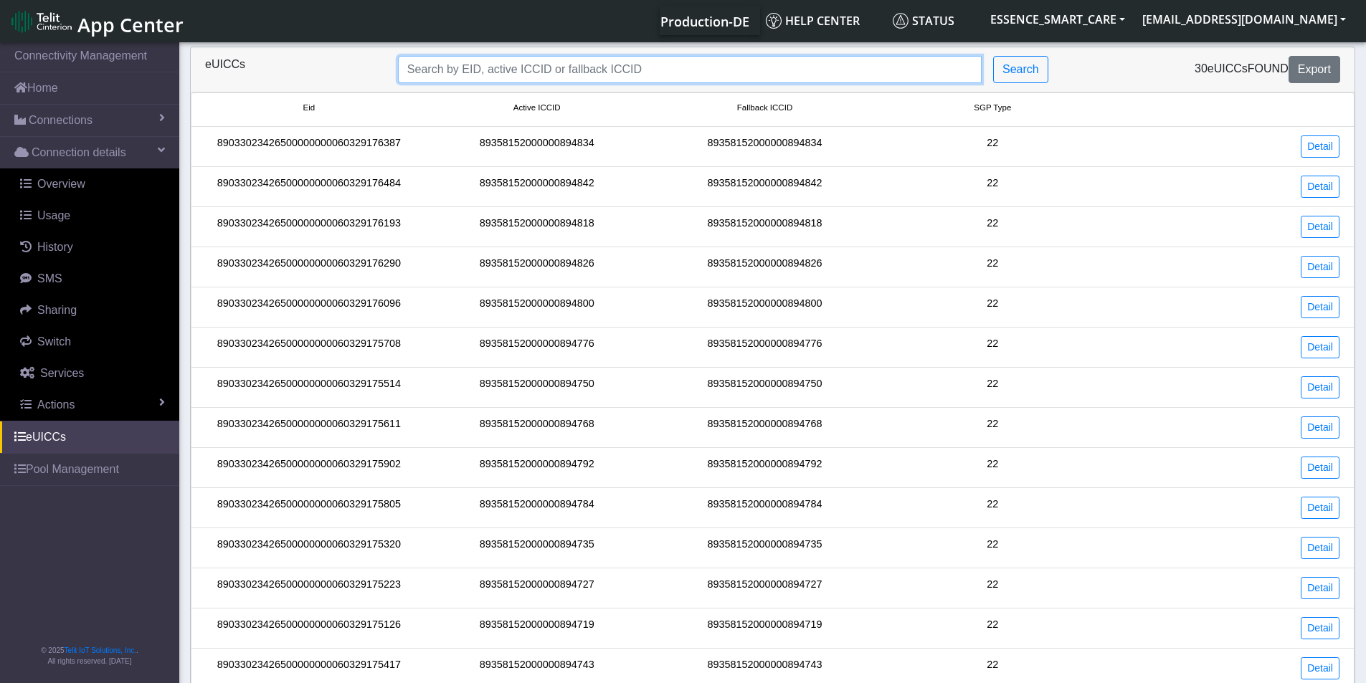
click at [597, 77] on input "Search..." at bounding box center [689, 69] width 583 height 27
paste input "89358152000000894610"
type input "89358152000000894610"
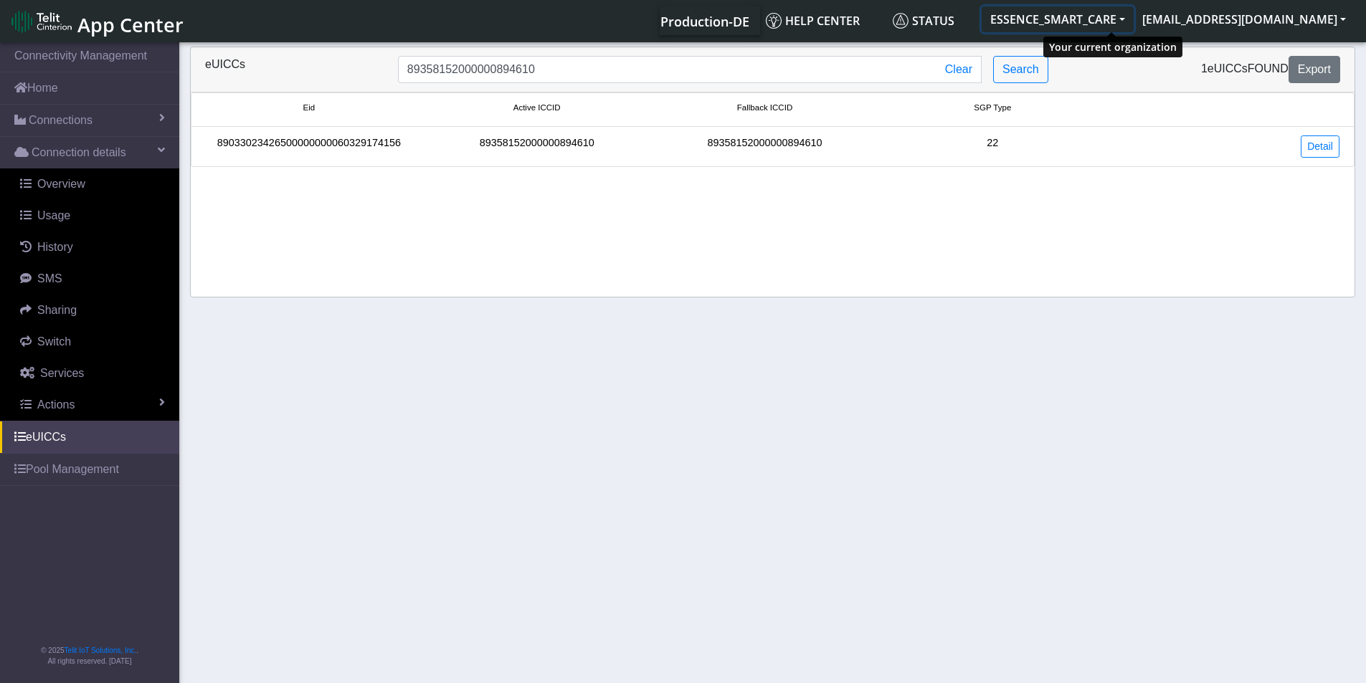
click at [1133, 19] on button "ESSENCE_SMART_CARE" at bounding box center [1057, 19] width 152 height 26
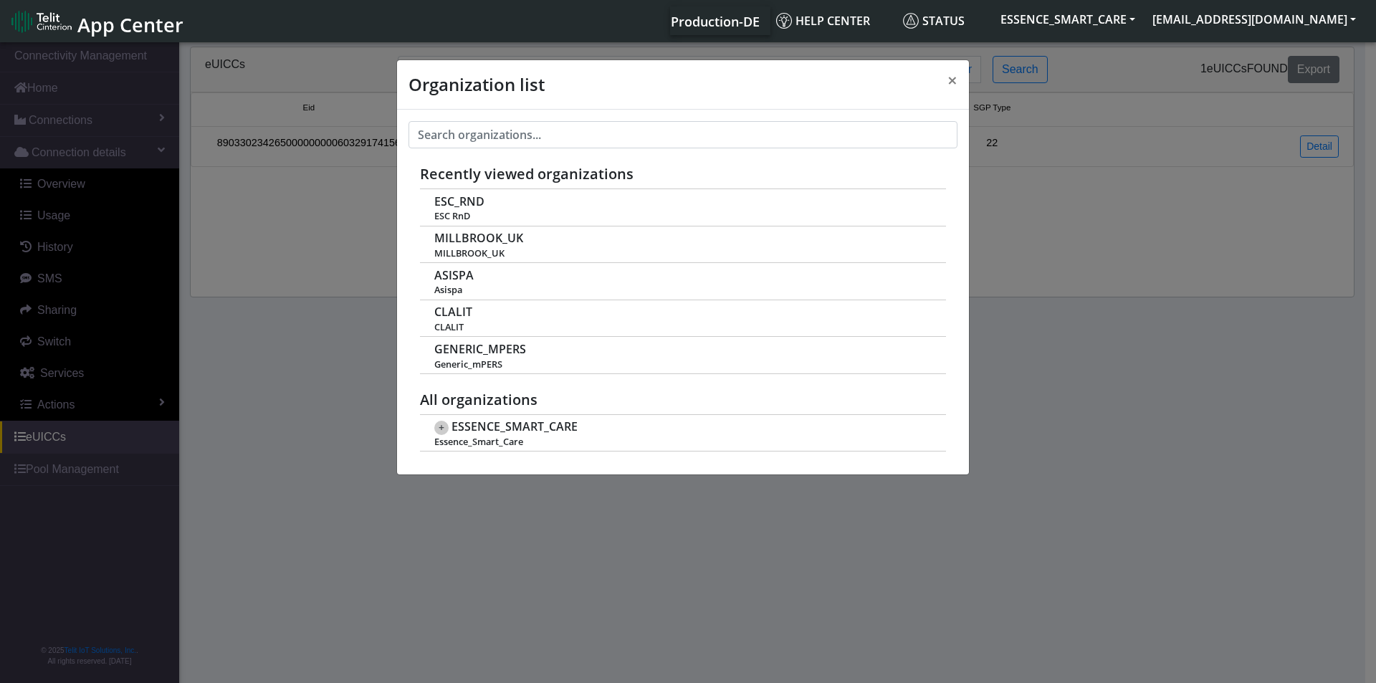
scroll to position [5, 0]
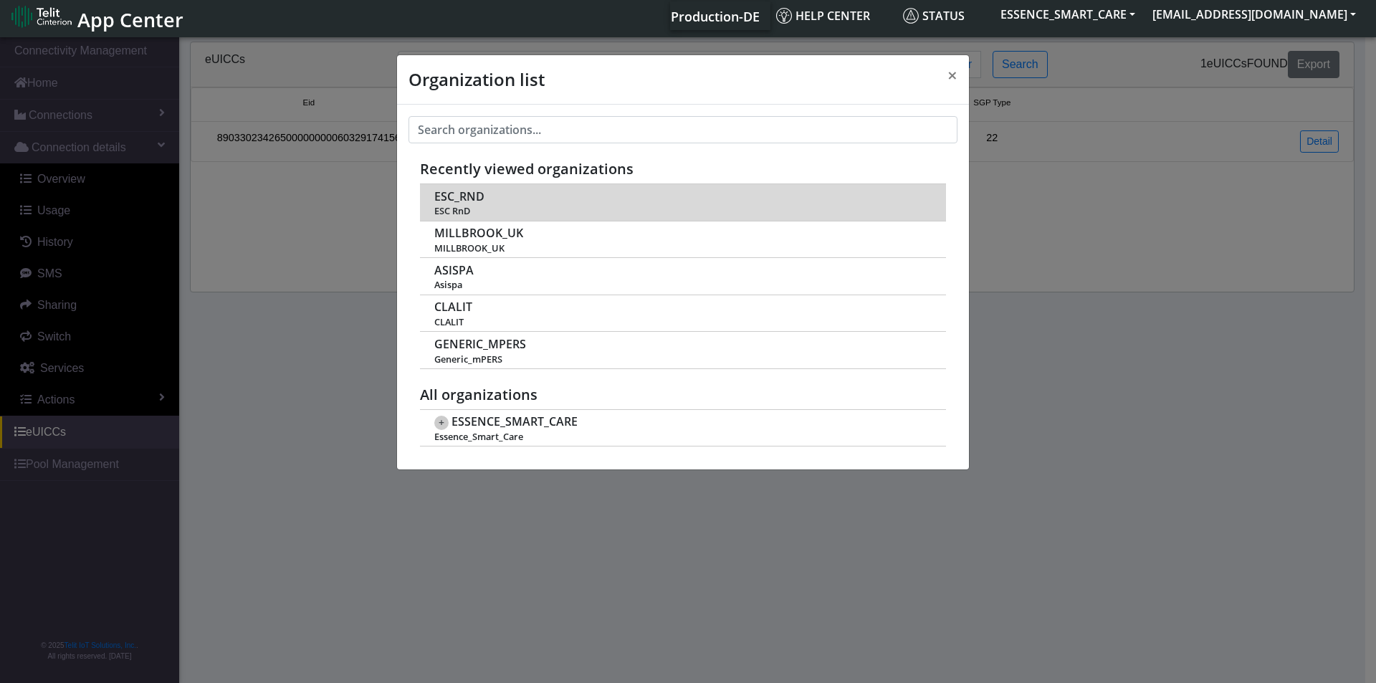
click at [462, 212] on span "ESC RnD" at bounding box center [682, 211] width 496 height 11
click at [462, 204] on span "ESC_RND" at bounding box center [459, 197] width 50 height 14
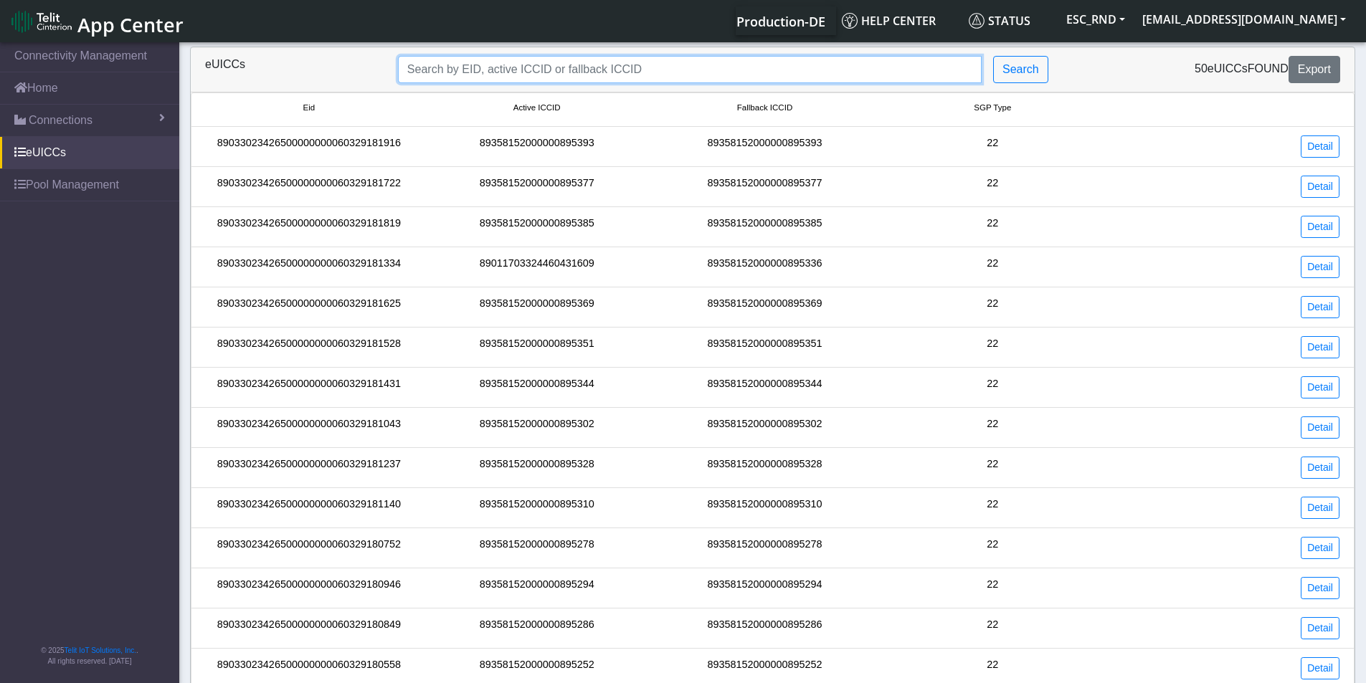
click at [536, 57] on input "Search..." at bounding box center [689, 69] width 583 height 27
paste input "89358152000000894610"
type input "89358152000000894610"
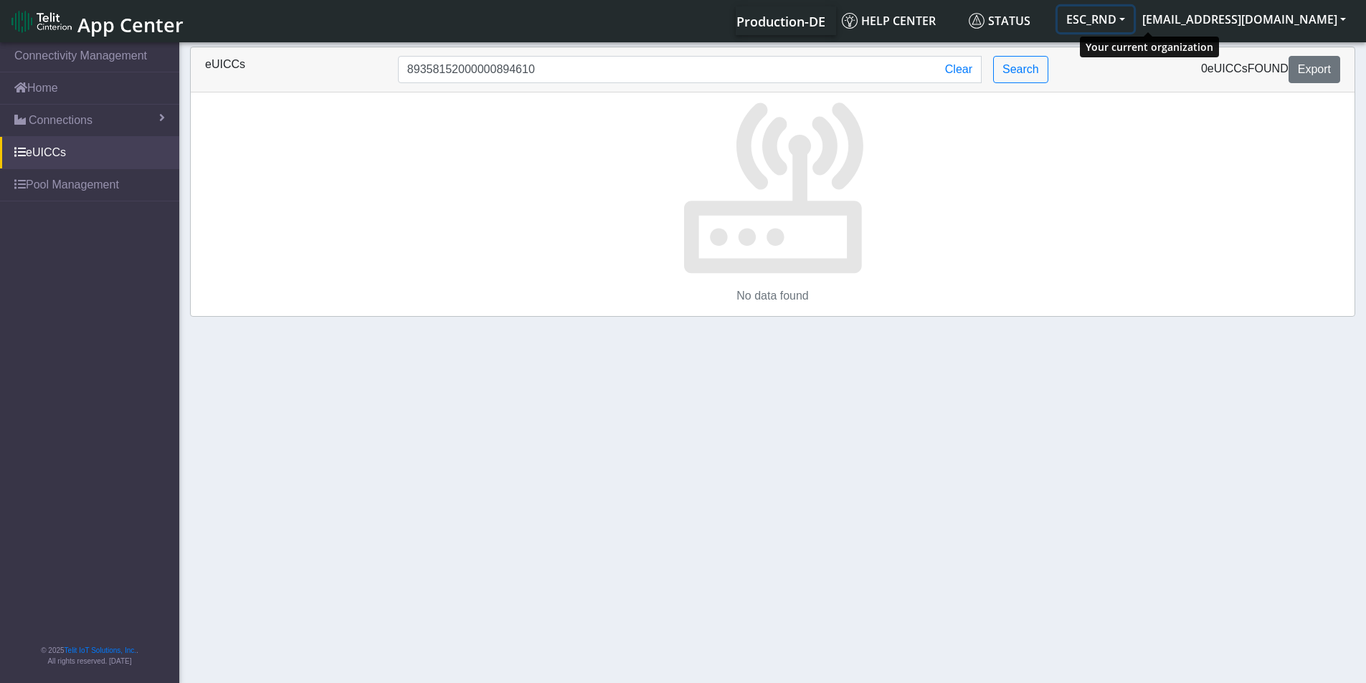
click at [1133, 14] on button "ESC_RND" at bounding box center [1095, 19] width 76 height 26
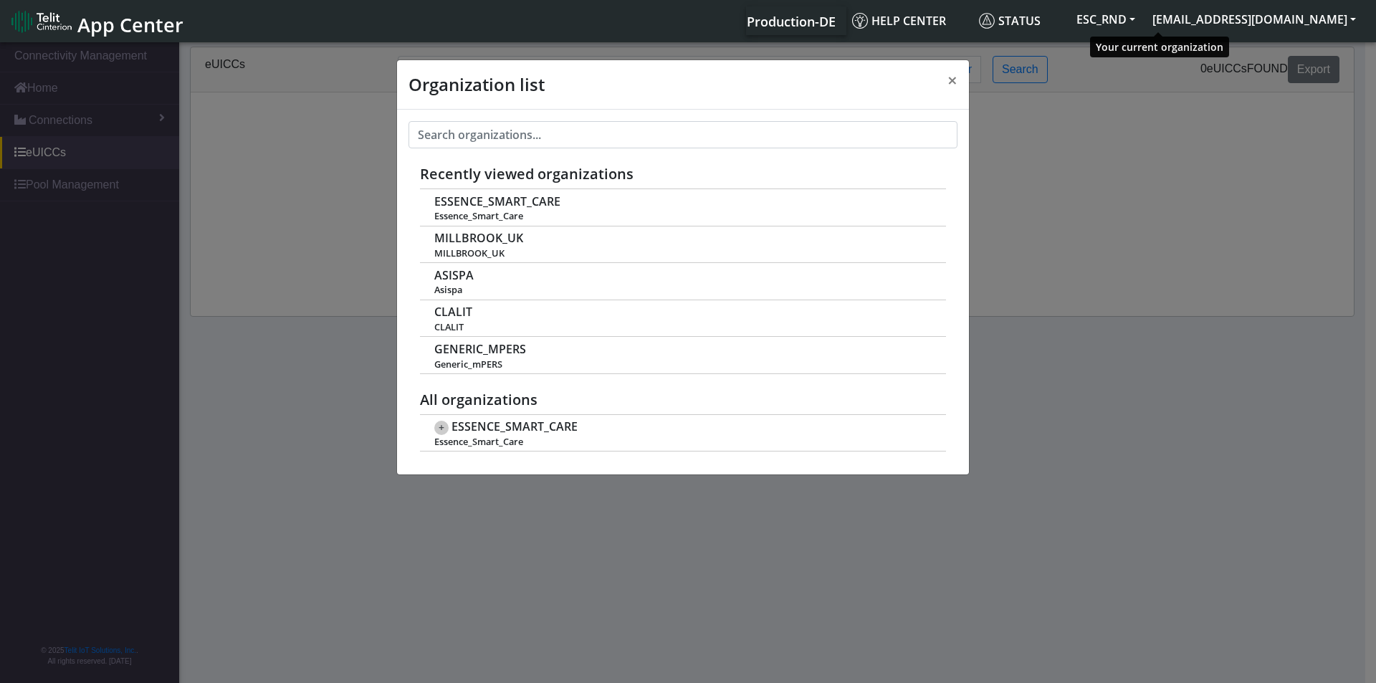
scroll to position [5, 0]
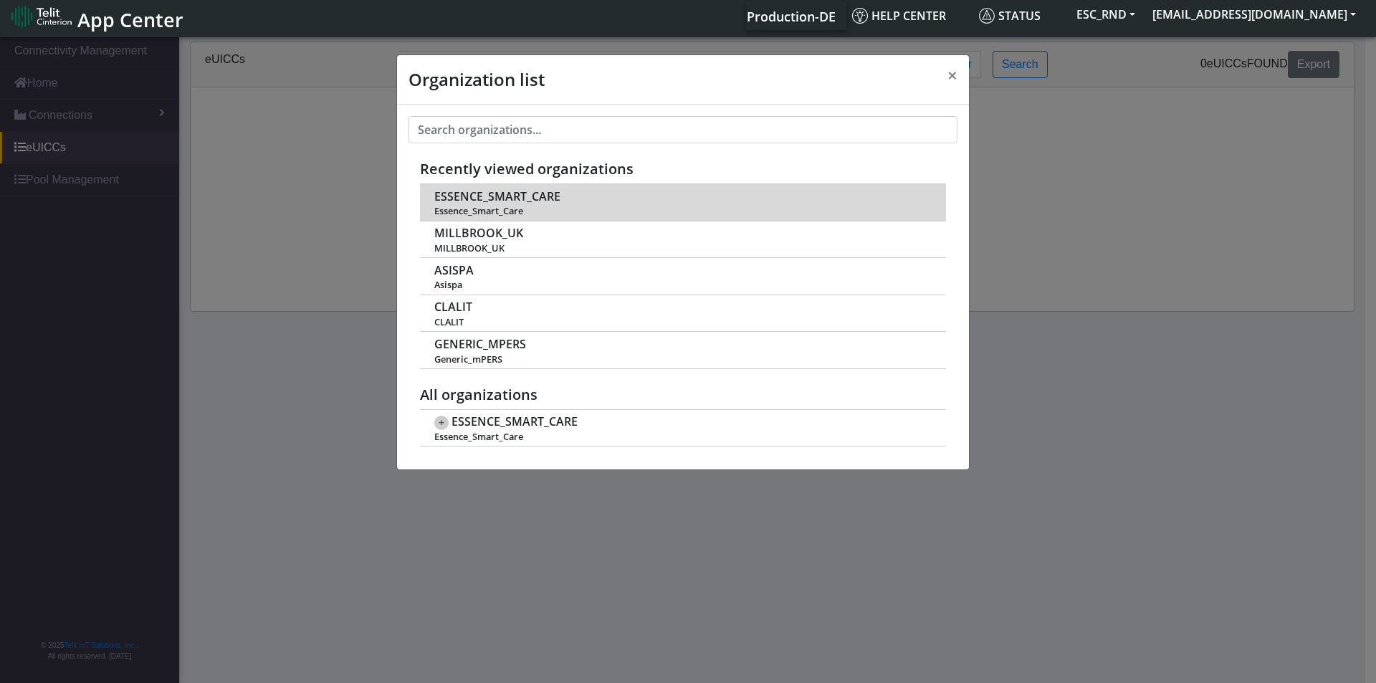
click at [533, 185] on td "ESSENCE_SMART_CARE Essence_Smart_Care" at bounding box center [683, 202] width 526 height 37
click at [470, 199] on span "ESSENCE_SMART_CARE" at bounding box center [497, 197] width 126 height 14
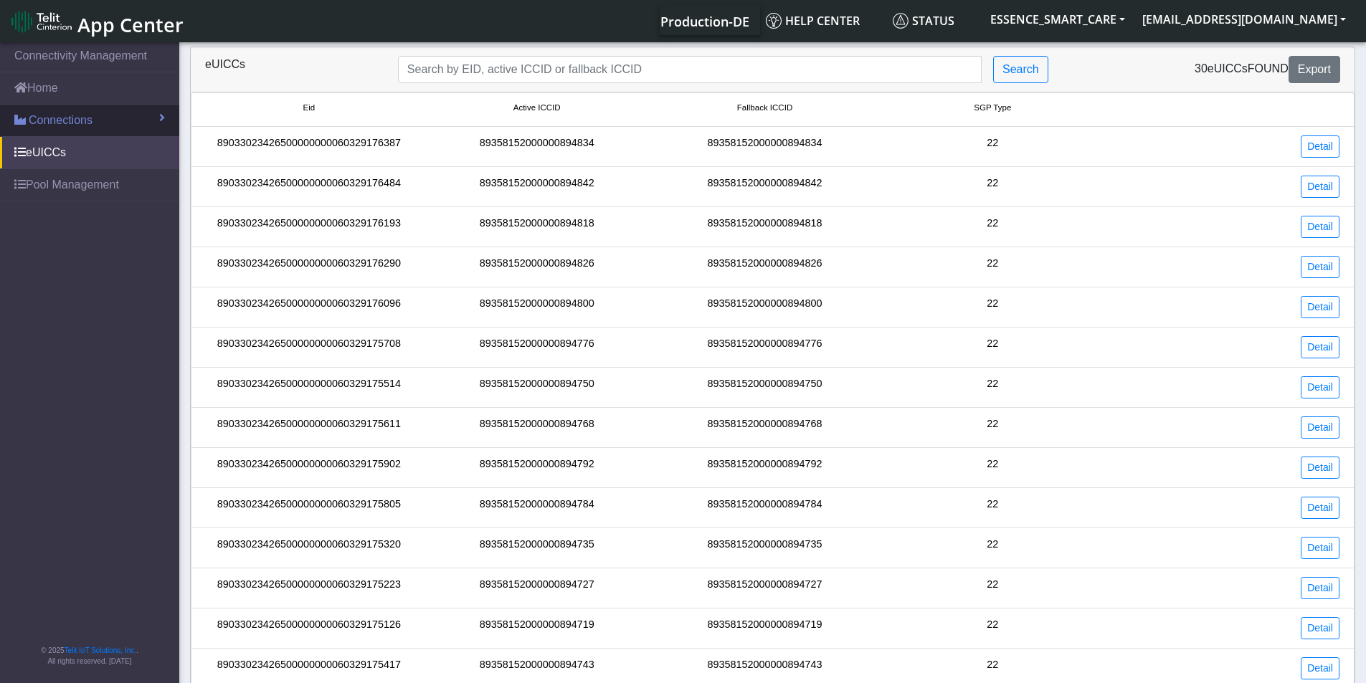
click at [84, 126] on span "Connections" at bounding box center [61, 120] width 64 height 17
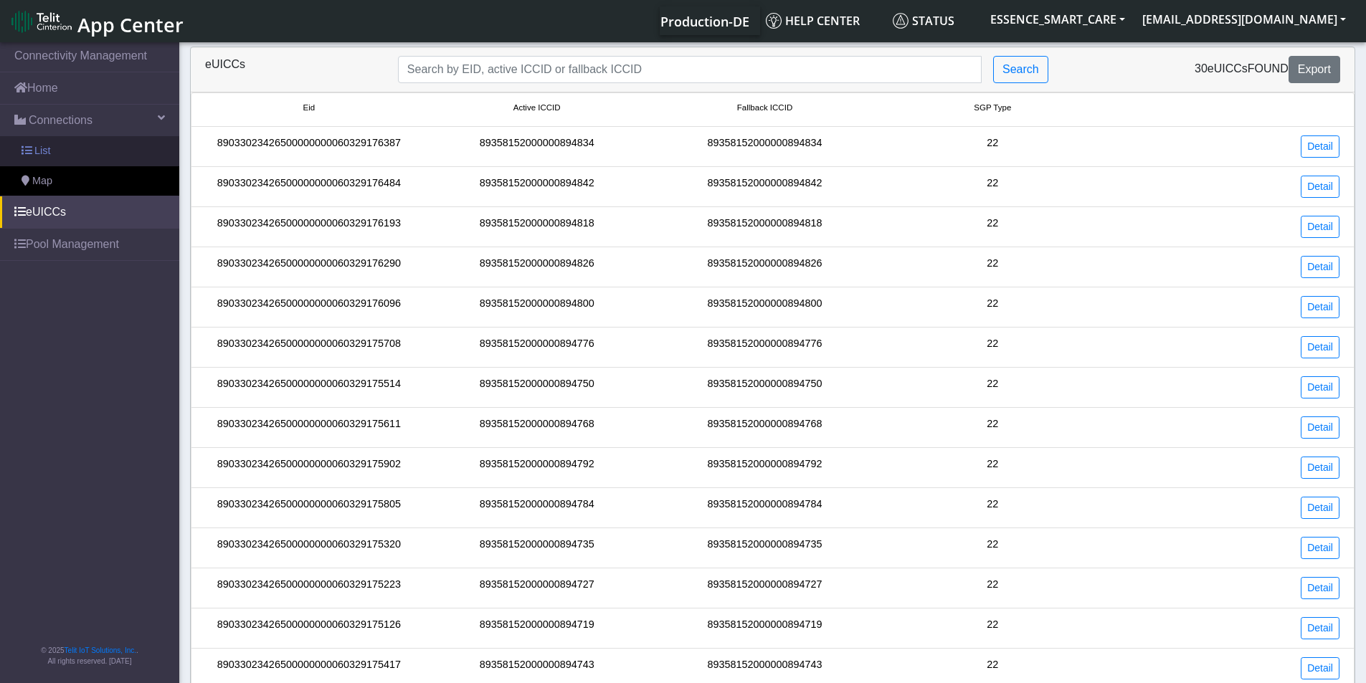
click at [87, 146] on link "List" at bounding box center [89, 151] width 179 height 30
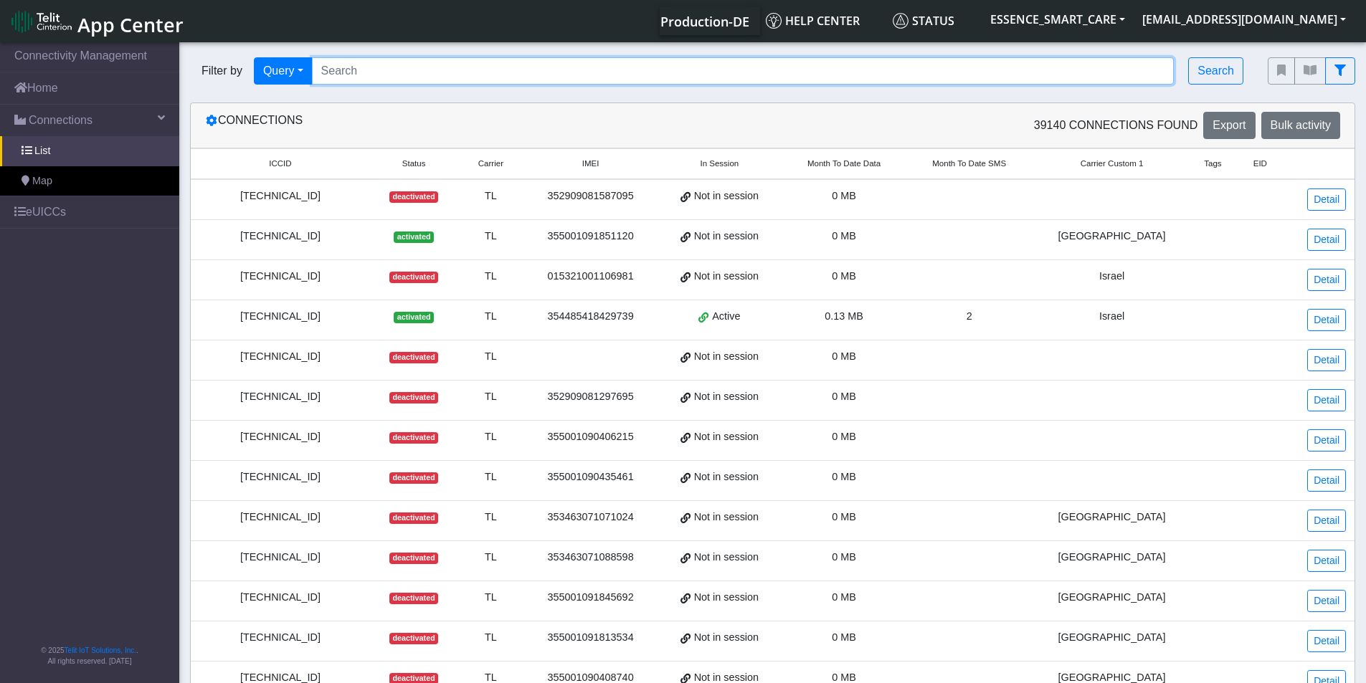
click at [368, 75] on input "Search..." at bounding box center [743, 70] width 862 height 27
paste input "89358152000000894610"
type input "89358152000000894610"
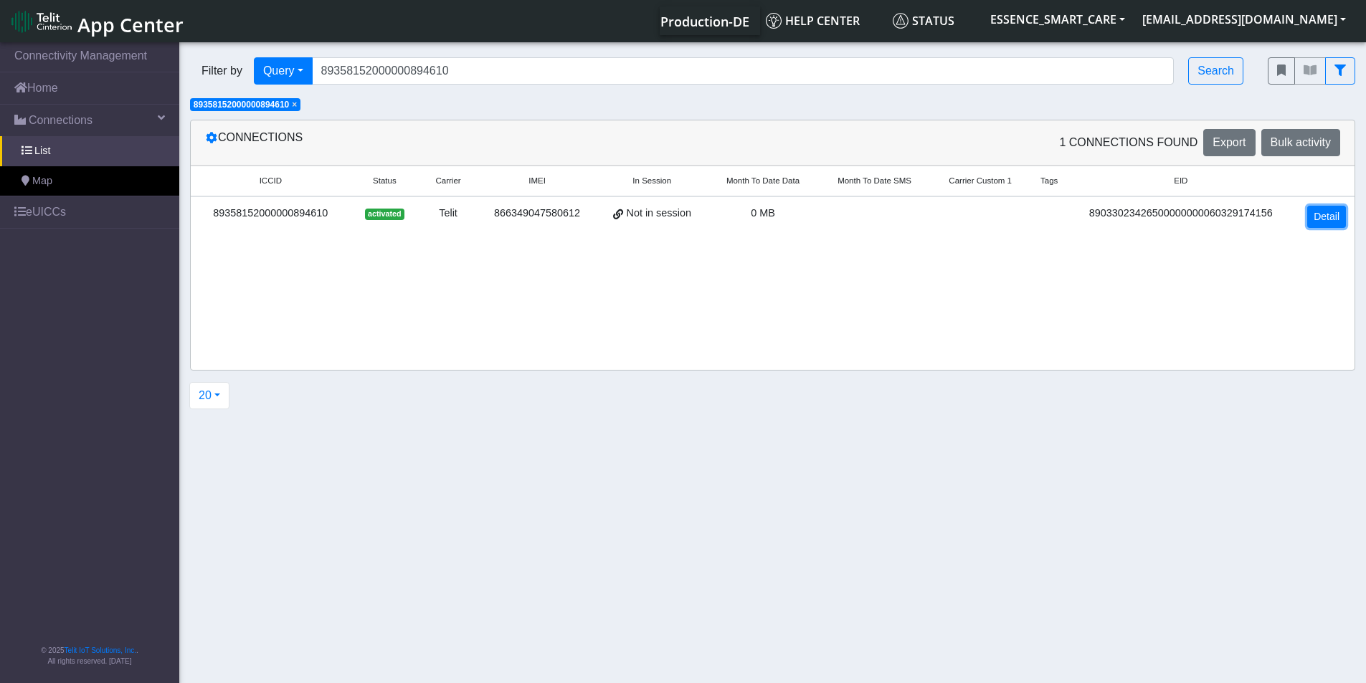
click at [1314, 217] on link "Detail" at bounding box center [1326, 217] width 39 height 22
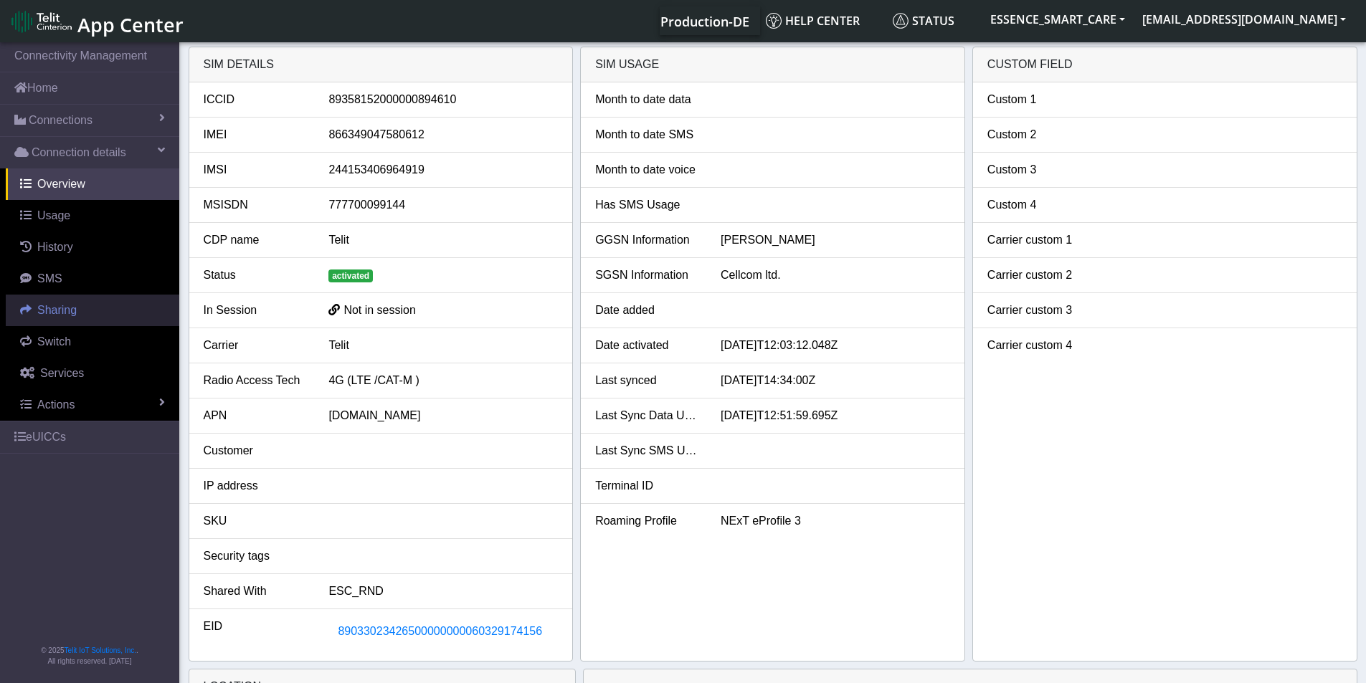
click at [62, 306] on span "Sharing" at bounding box center [56, 310] width 39 height 12
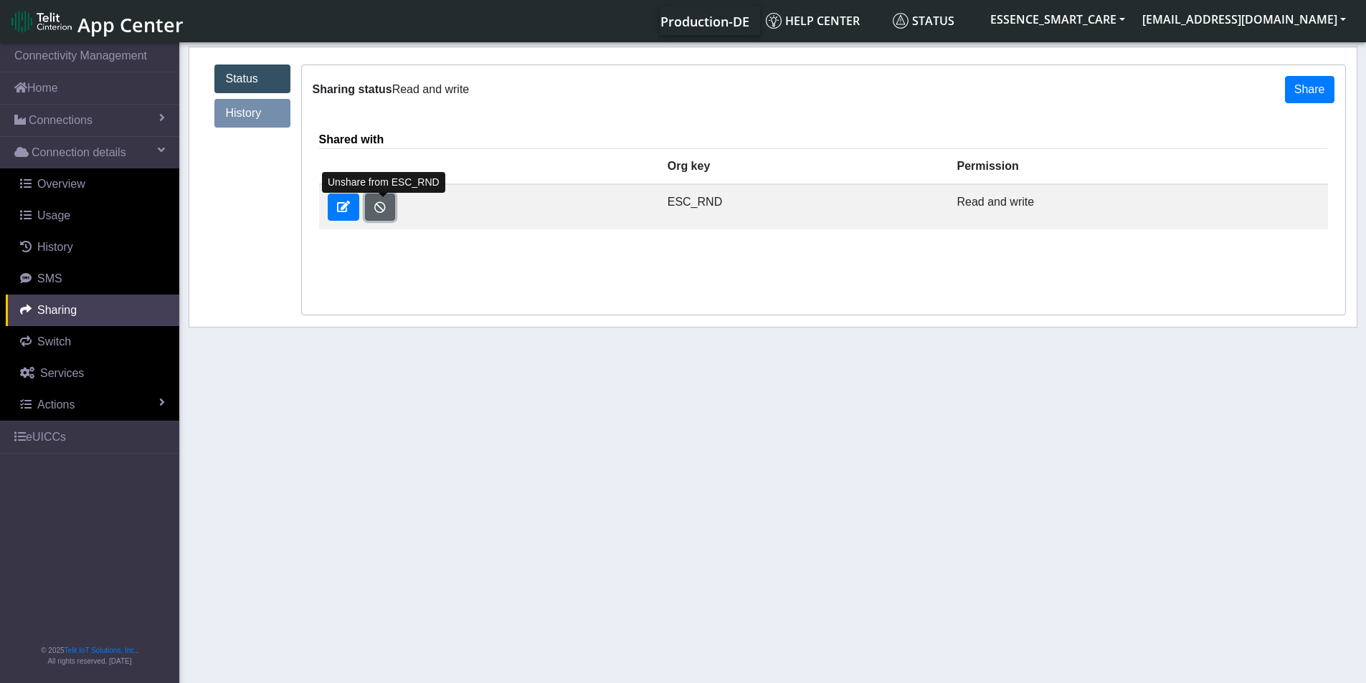
click at [383, 204] on button "button" at bounding box center [380, 207] width 30 height 27
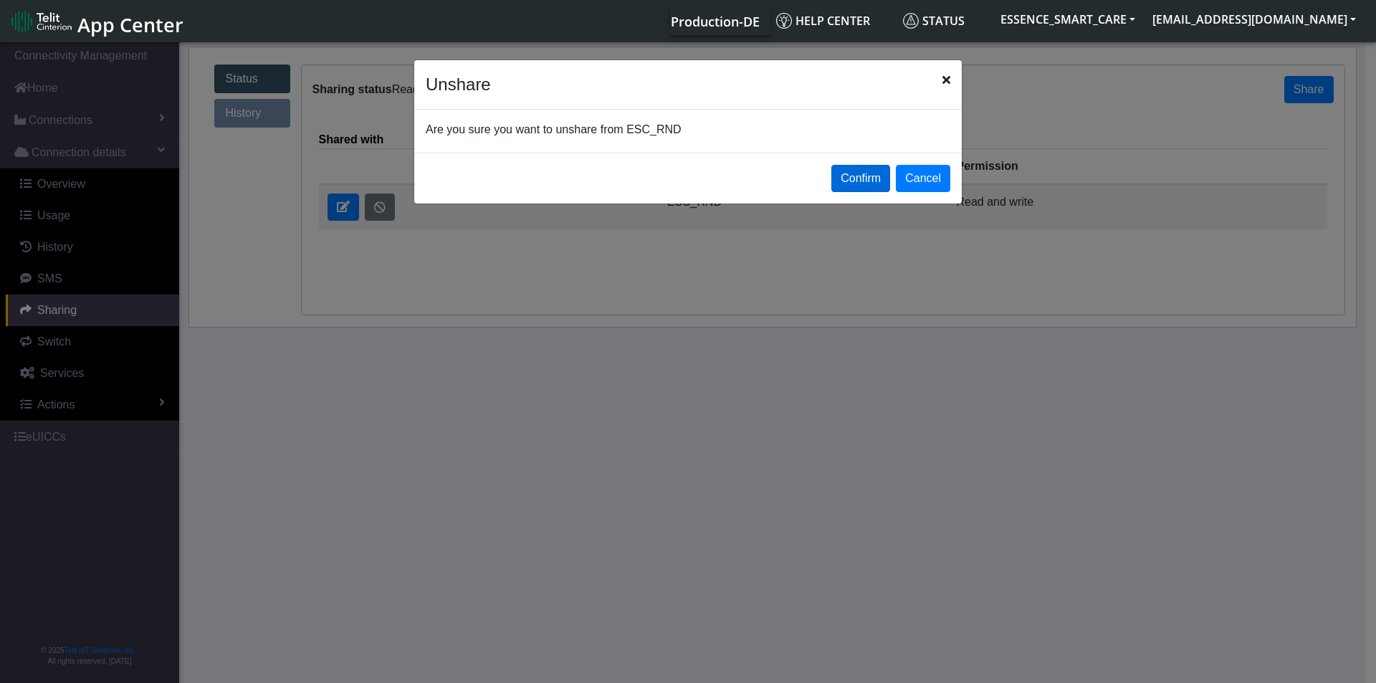
click at [876, 178] on button "Confirm" at bounding box center [861, 178] width 59 height 27
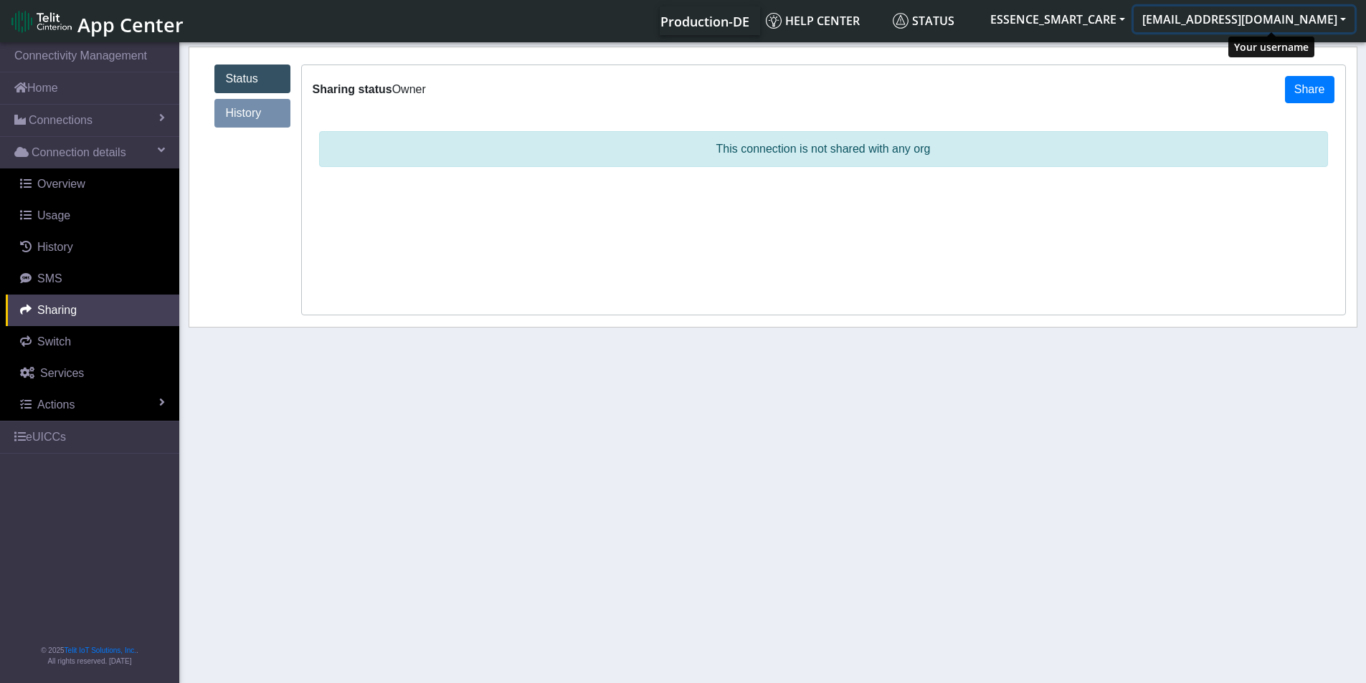
click at [1219, 26] on button "[EMAIL_ADDRESS][DOMAIN_NAME]" at bounding box center [1243, 19] width 221 height 26
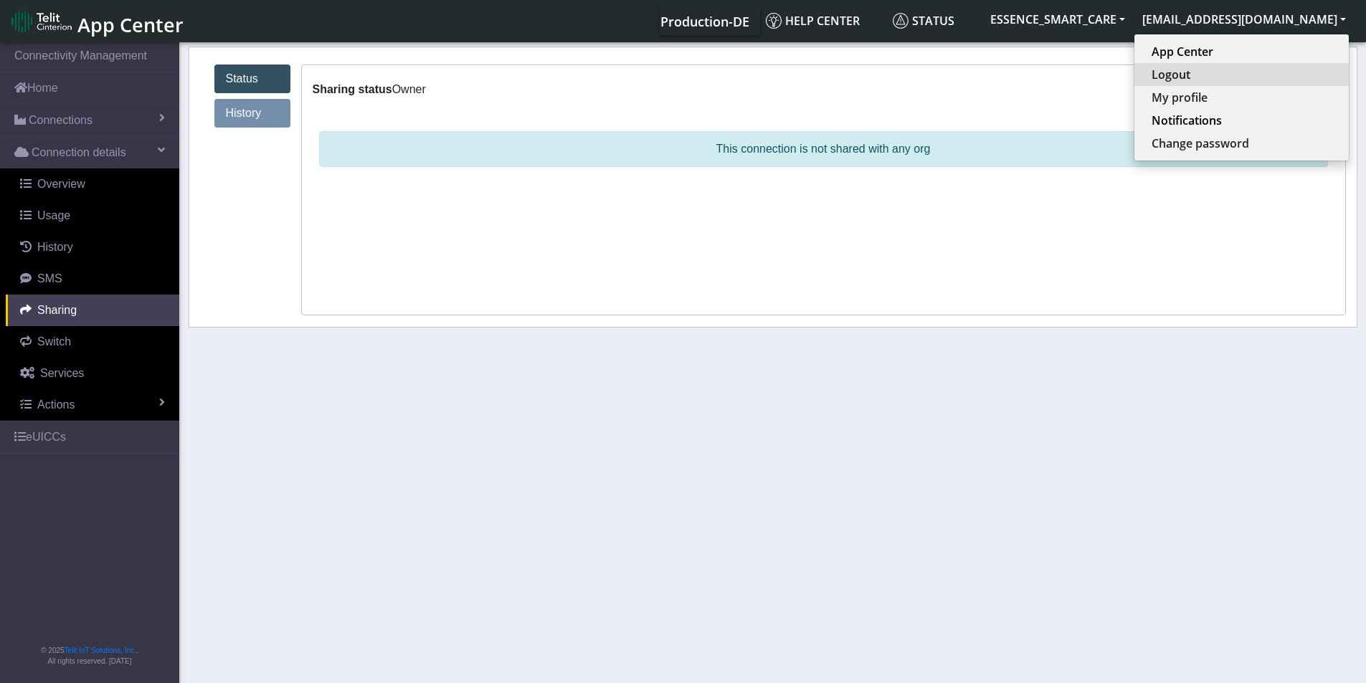
click at [1220, 69] on button "Logout" at bounding box center [1241, 74] width 214 height 23
